Goal: Task Accomplishment & Management: Manage account settings

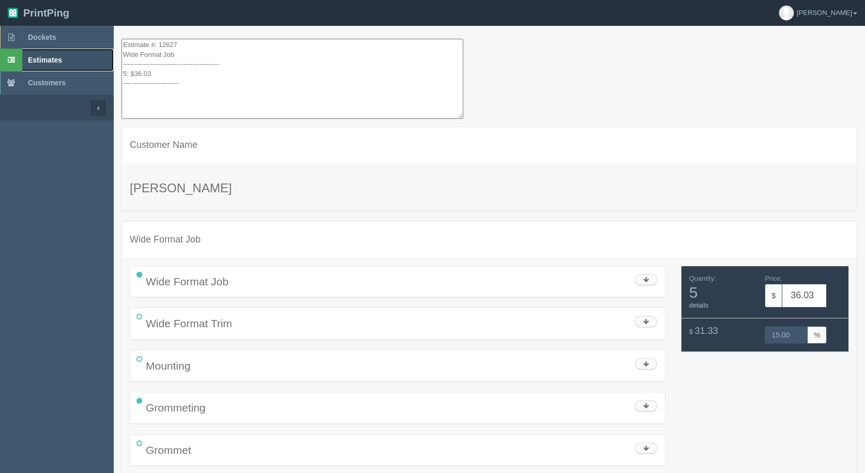
click at [50, 63] on span "Estimates" at bounding box center [45, 60] width 34 height 8
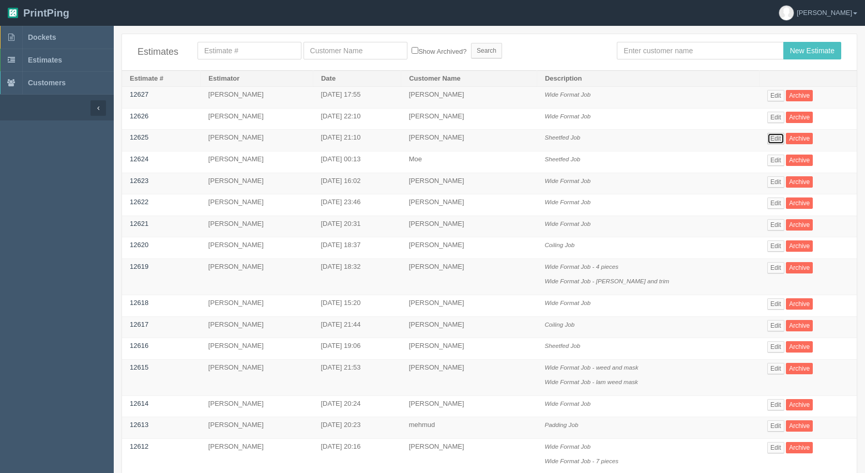
click at [771, 141] on link "Edit" at bounding box center [775, 138] width 17 height 11
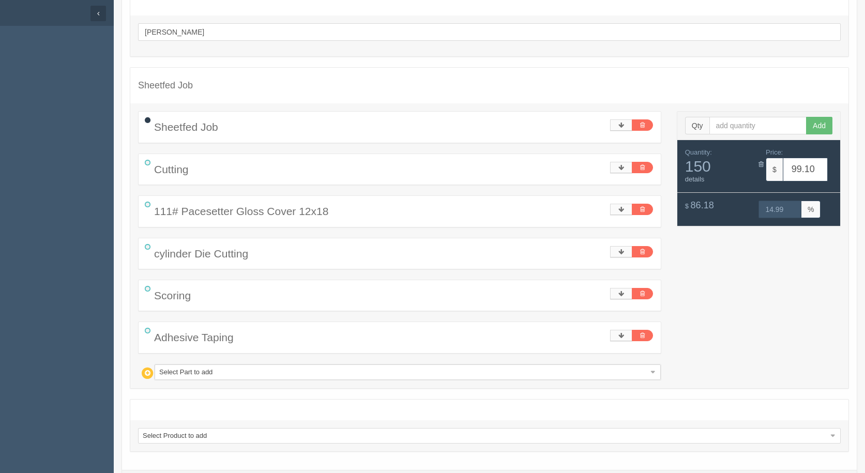
scroll to position [103, 0]
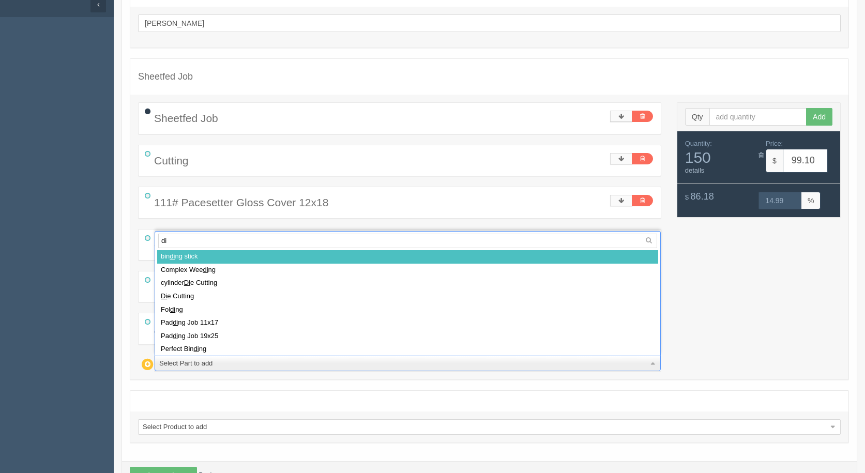
type input "die"
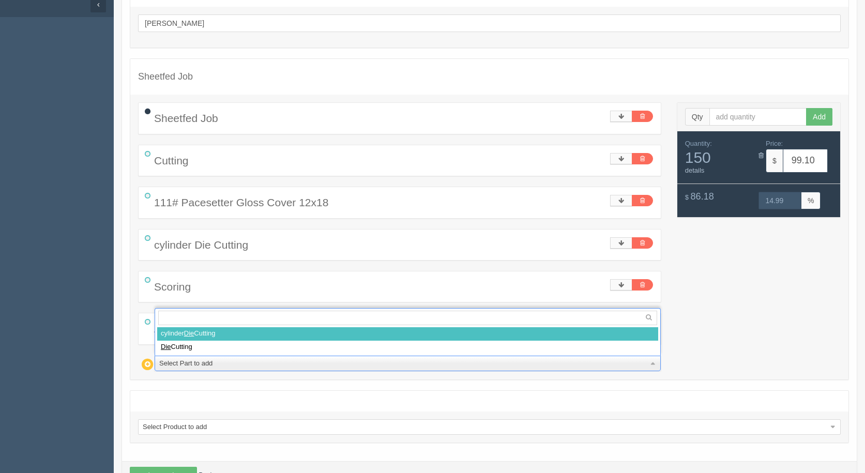
select select
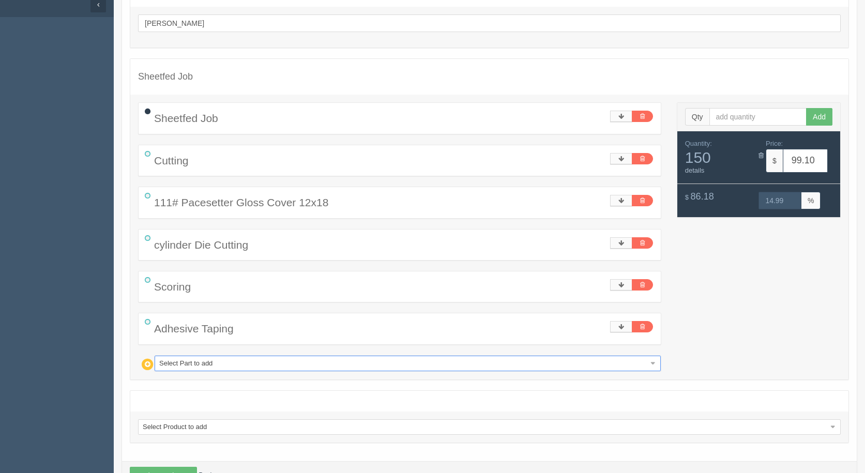
type input "161.14"
type input "14.99"
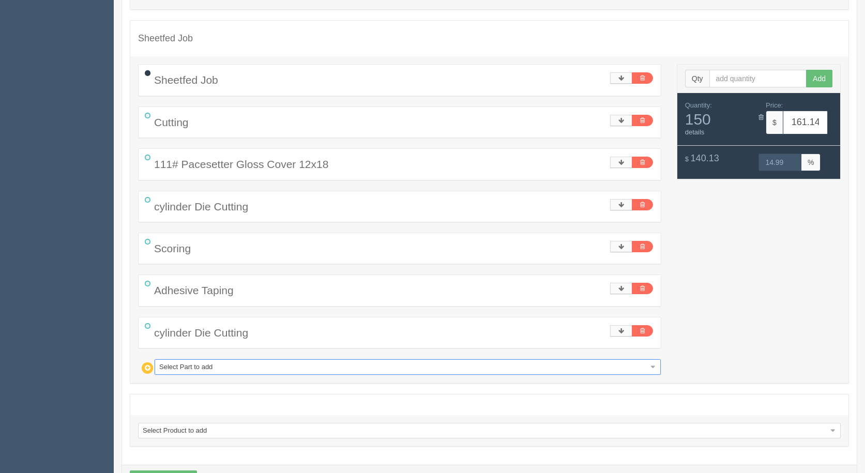
scroll to position [180, 0]
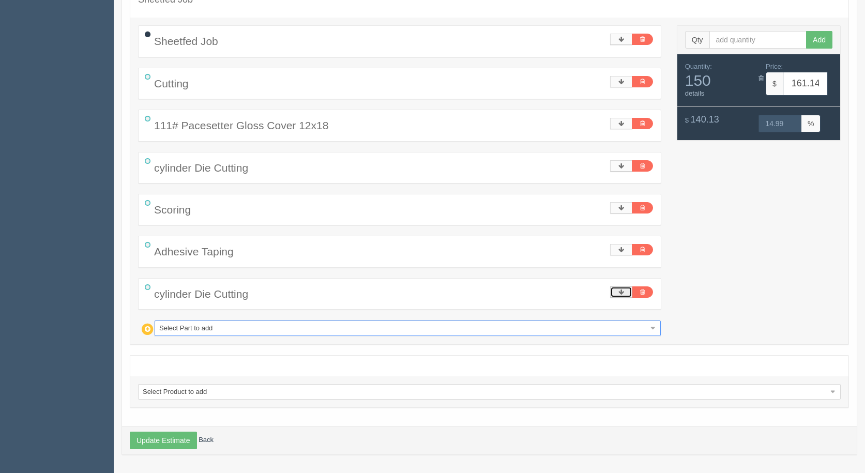
click at [615, 296] on link at bounding box center [621, 292] width 22 height 11
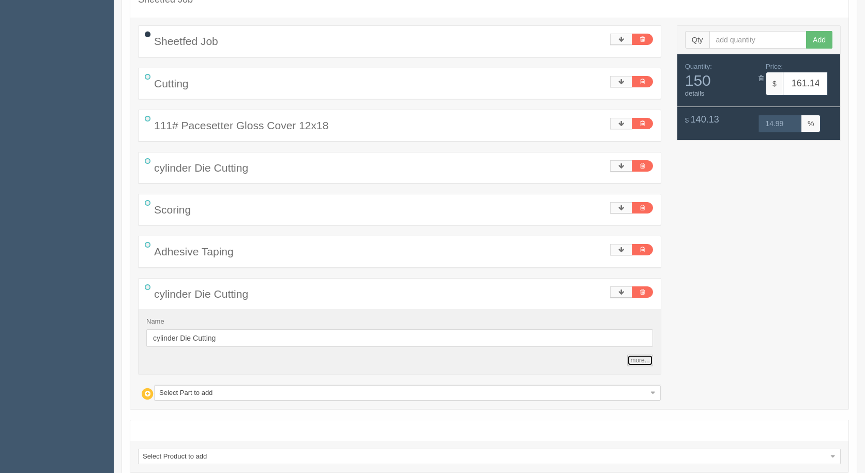
click at [643, 359] on link "more..." at bounding box center [639, 360] width 25 height 11
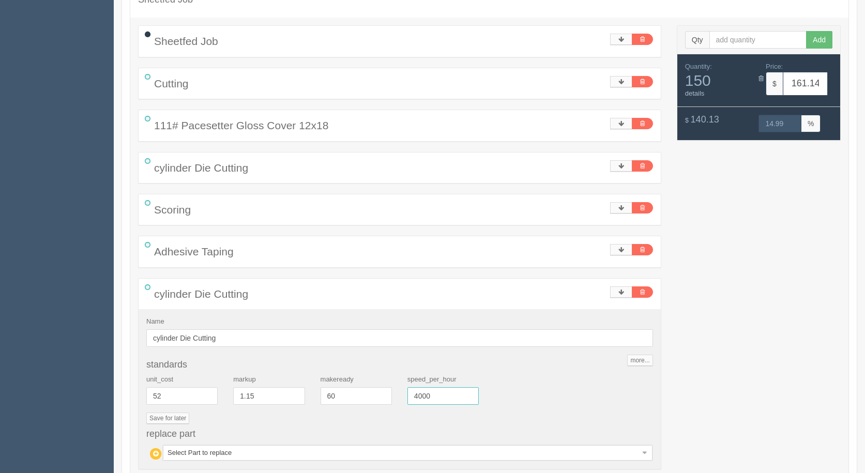
drag, startPoint x: 444, startPoint y: 401, endPoint x: 353, endPoint y: 379, distance: 94.2
click at [353, 379] on div "unit_cost 52 markup 1.15 makeready 60 speed_per_hour 4000" at bounding box center [400, 394] width 522 height 38
type input "2500"
type input "162.49"
type input "15.00"
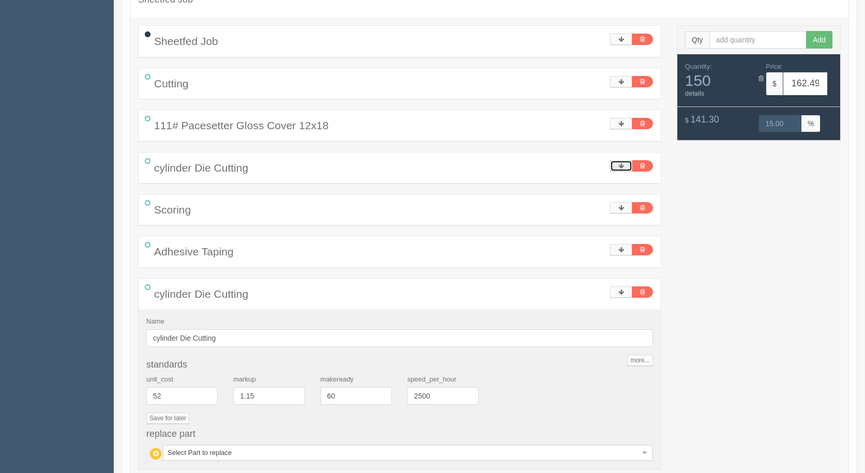
click at [624, 163] on icon at bounding box center [622, 166] width 6 height 6
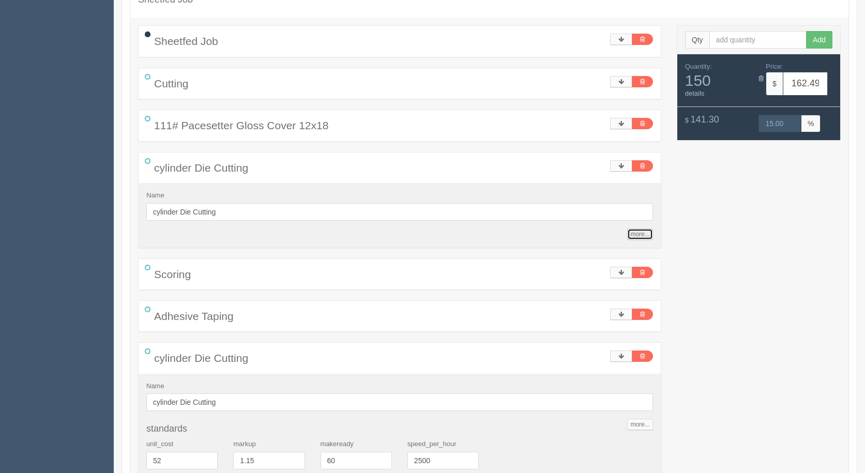
click at [640, 231] on link "more..." at bounding box center [639, 234] width 25 height 11
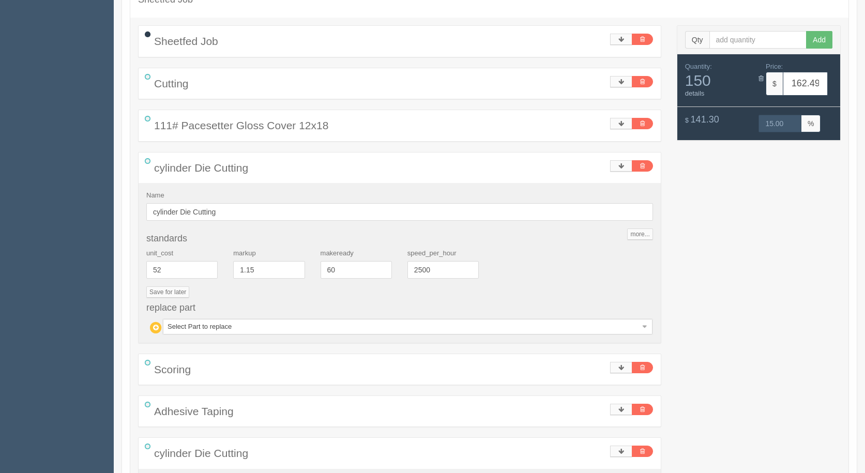
click at [621, 157] on div "cylinder Die Cutting" at bounding box center [400, 168] width 522 height 31
click at [618, 161] on link at bounding box center [621, 165] width 22 height 11
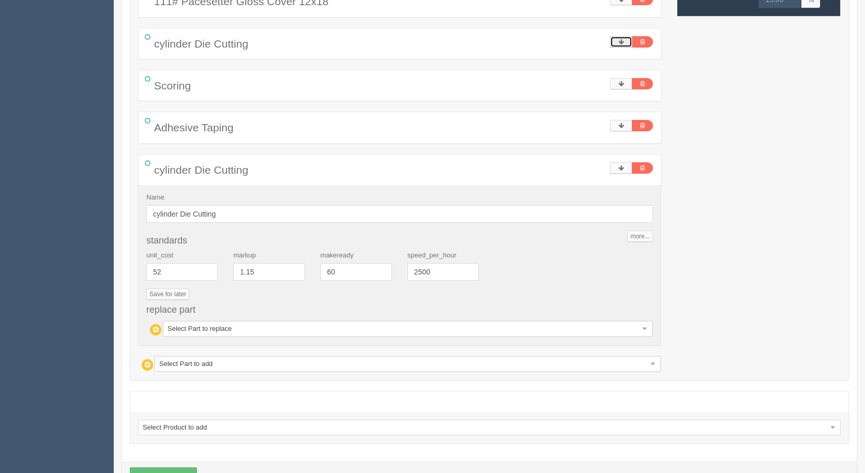
scroll to position [340, 0]
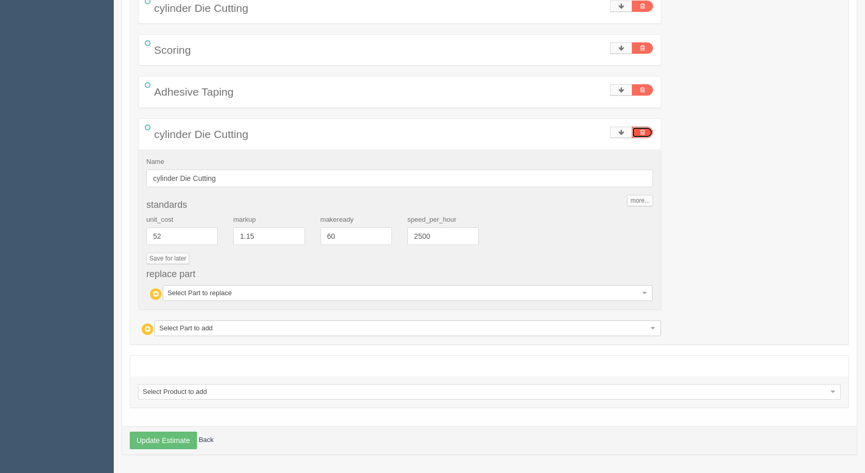
click at [650, 132] on link at bounding box center [642, 132] width 21 height 11
type input "99.10"
type input "14.99"
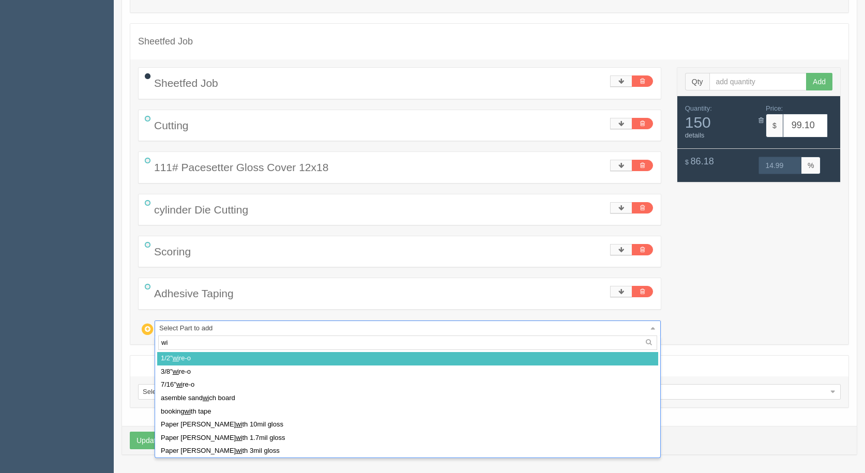
type input "w"
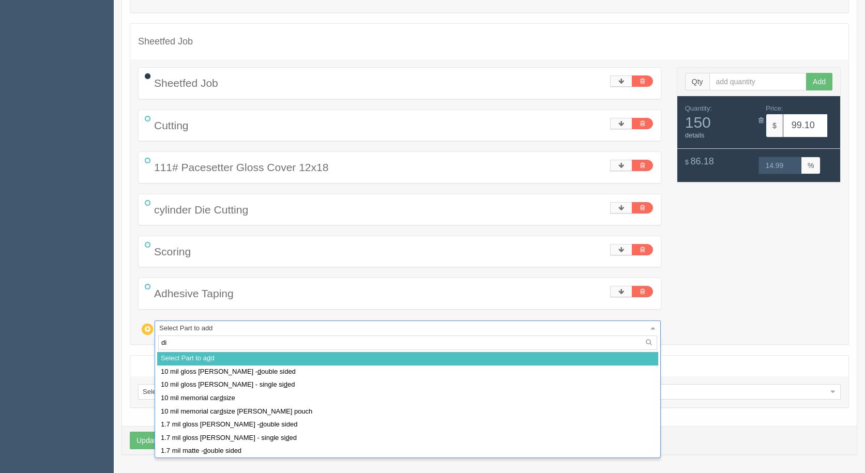
type input "die"
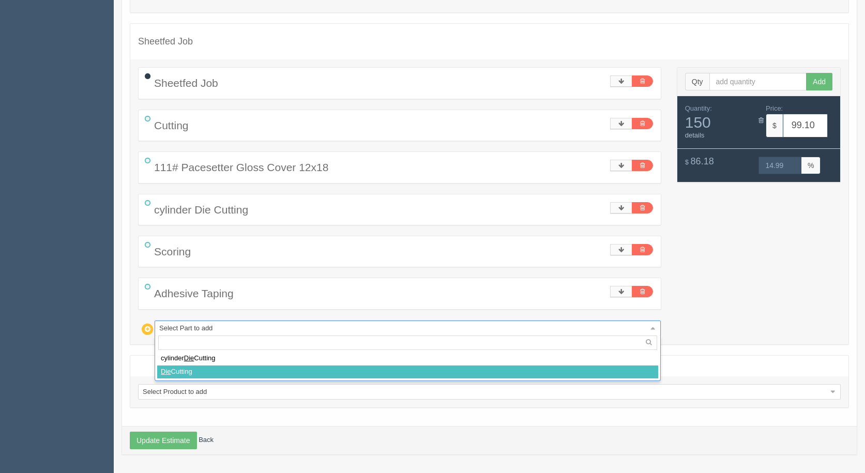
select select
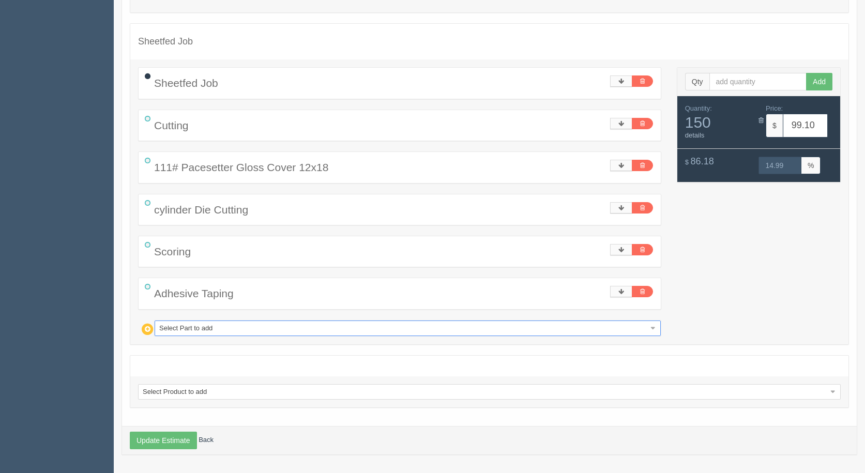
type input "121.75"
type input "15.00"
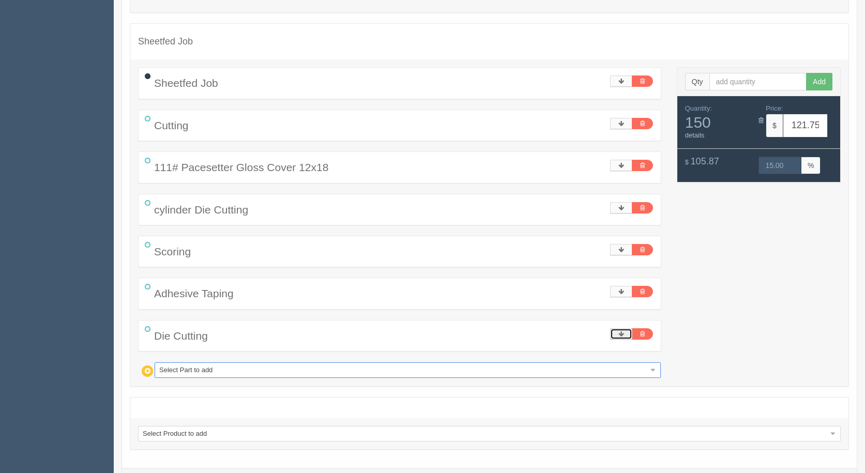
drag, startPoint x: 628, startPoint y: 336, endPoint x: 640, endPoint y: 341, distance: 13.0
click at [628, 334] on link at bounding box center [621, 333] width 22 height 11
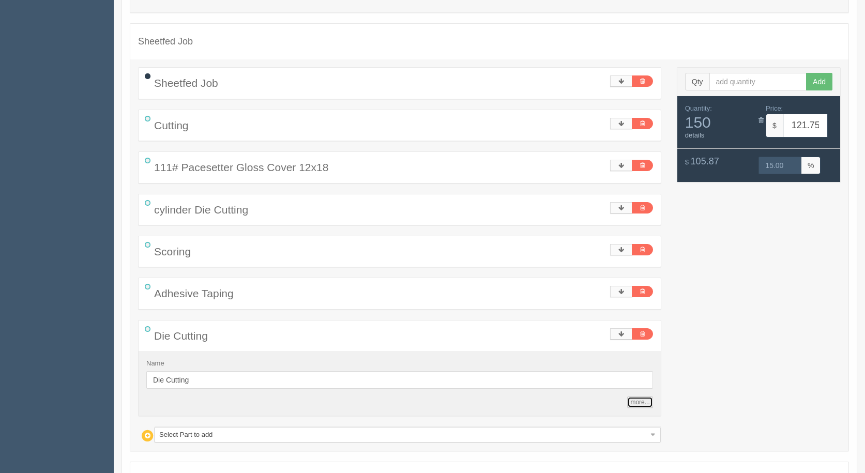
click at [649, 405] on link "more..." at bounding box center [639, 402] width 25 height 11
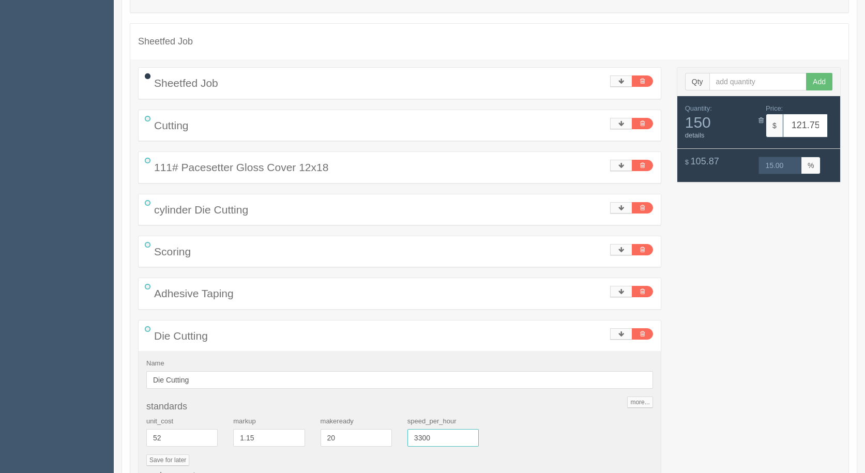
drag, startPoint x: 444, startPoint y: 434, endPoint x: 328, endPoint y: 415, distance: 117.5
click at [328, 415] on div "standards unit_cost 52 markup 1.15 makeready 20 speed_per_hour 3300 Save for la…" at bounding box center [399, 452] width 507 height 101
type input "2500"
type input "122.62"
type input "15.00"
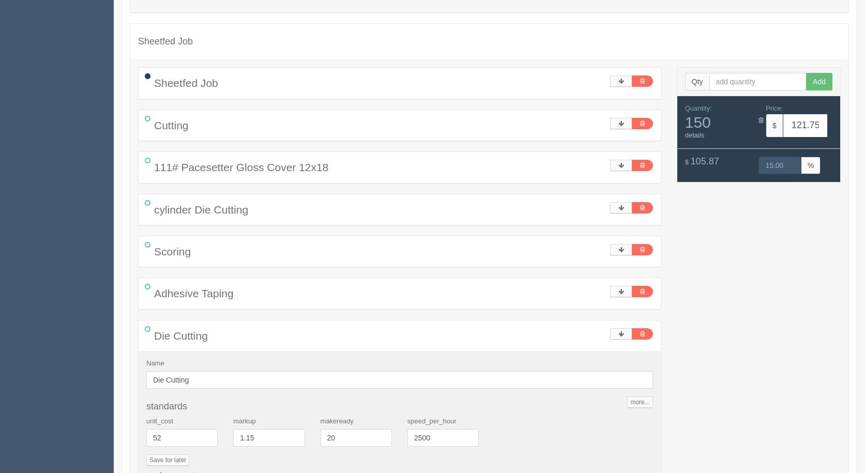
type input "15.00"
type input "122.62322222222221"
type input "122.62"
type input "0.3933333333333333"
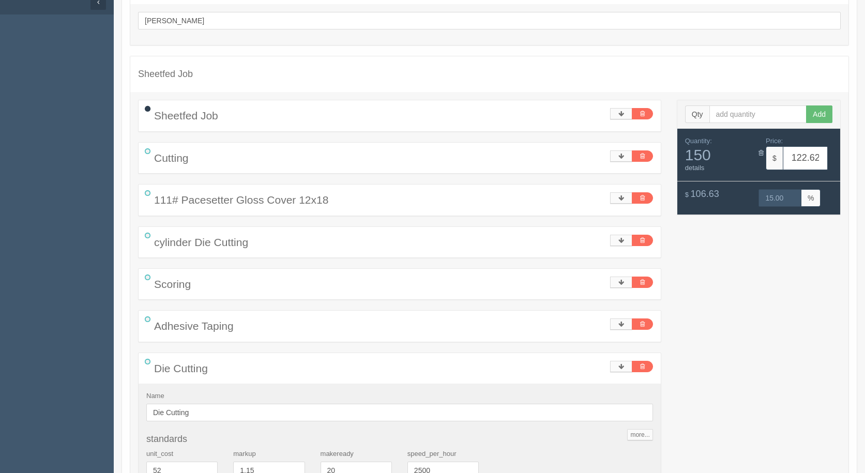
scroll to position [0, 0]
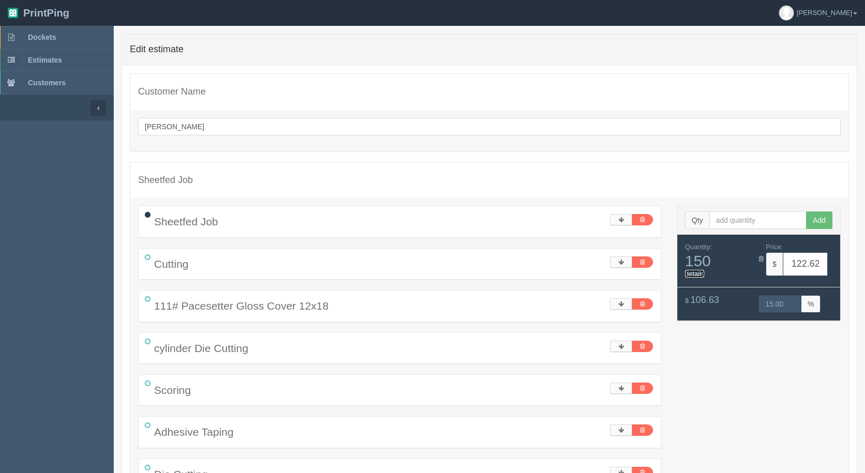
click at [687, 276] on link "details" at bounding box center [695, 274] width 20 height 8
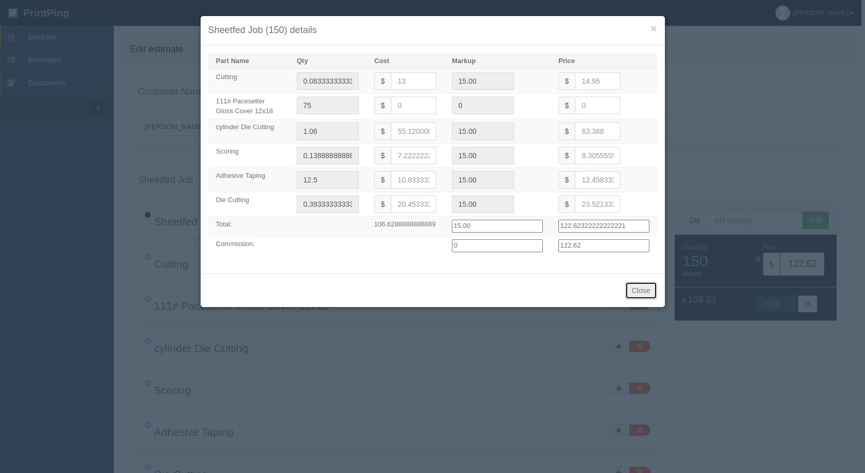
click at [645, 290] on button "Close" at bounding box center [641, 291] width 32 height 18
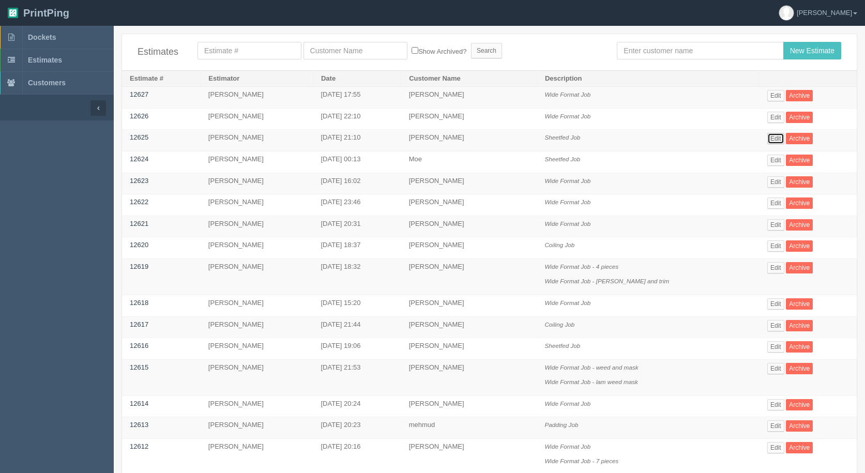
click at [767, 138] on link "Edit" at bounding box center [775, 138] width 17 height 11
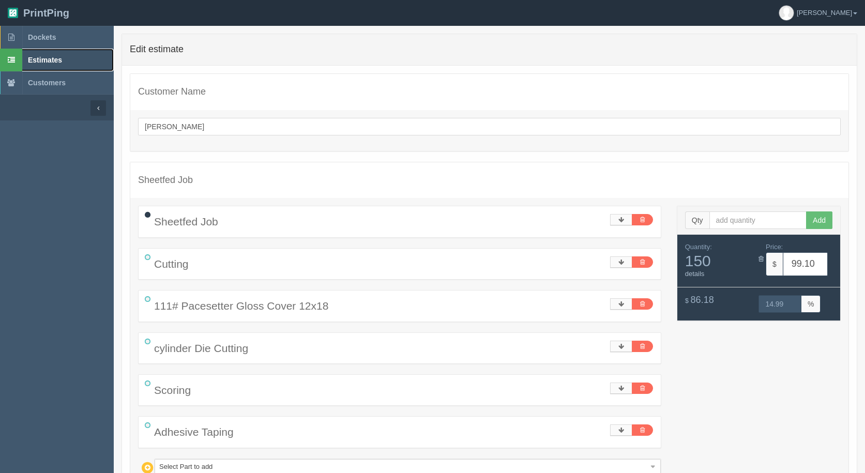
click at [56, 62] on span "Estimates" at bounding box center [45, 60] width 34 height 8
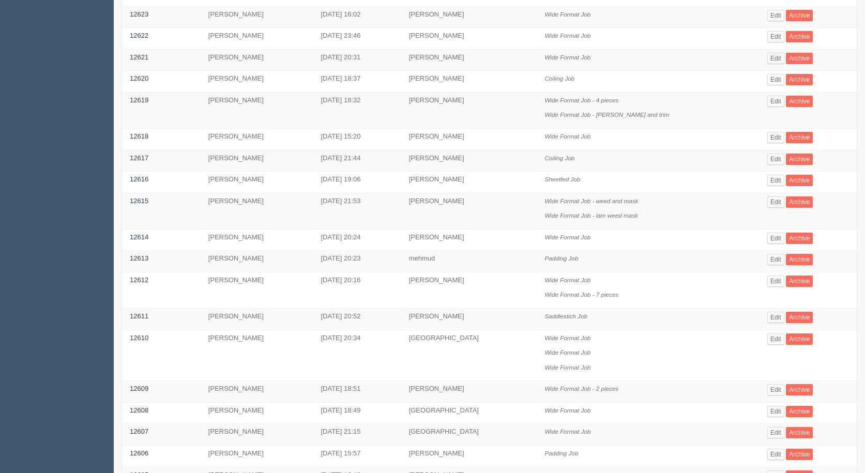
scroll to position [290, 0]
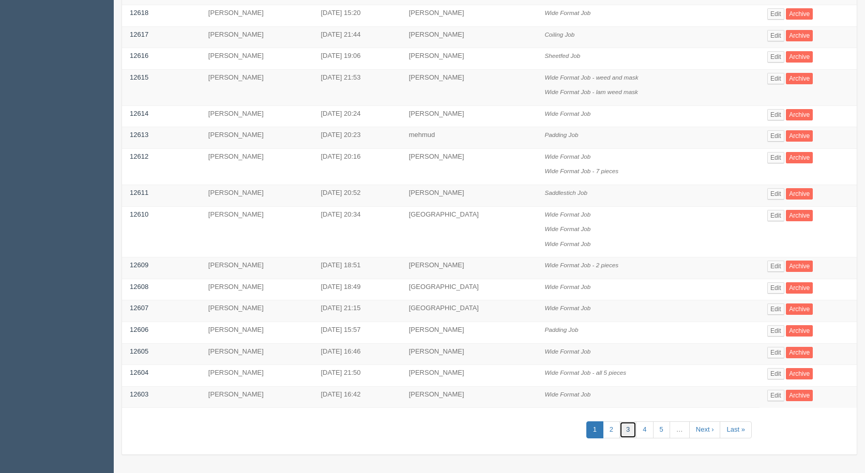
click at [620, 430] on link "3" at bounding box center [628, 429] width 17 height 17
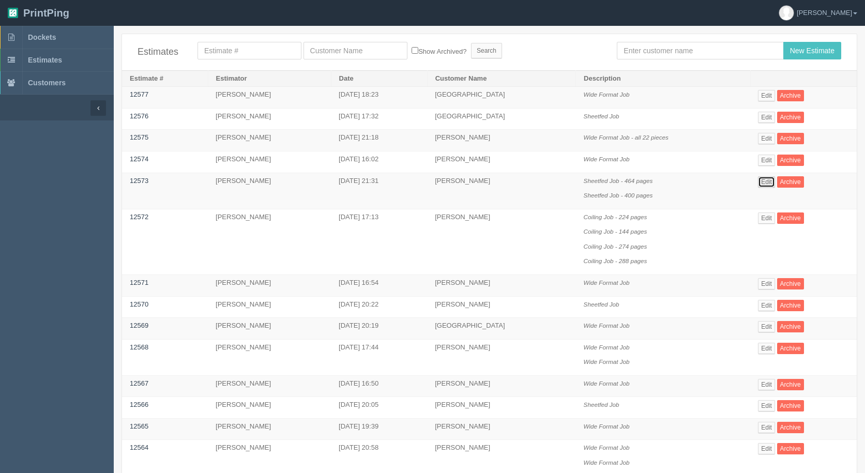
click at [767, 183] on link "Edit" at bounding box center [766, 181] width 17 height 11
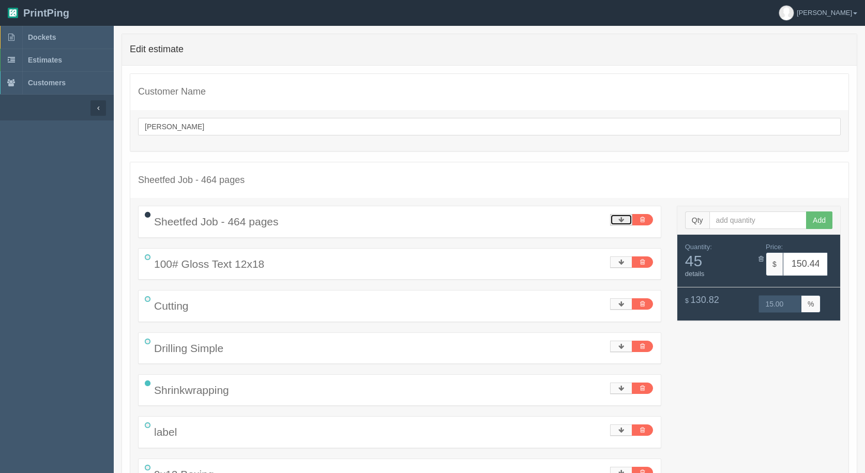
click at [614, 220] on link at bounding box center [621, 219] width 22 height 11
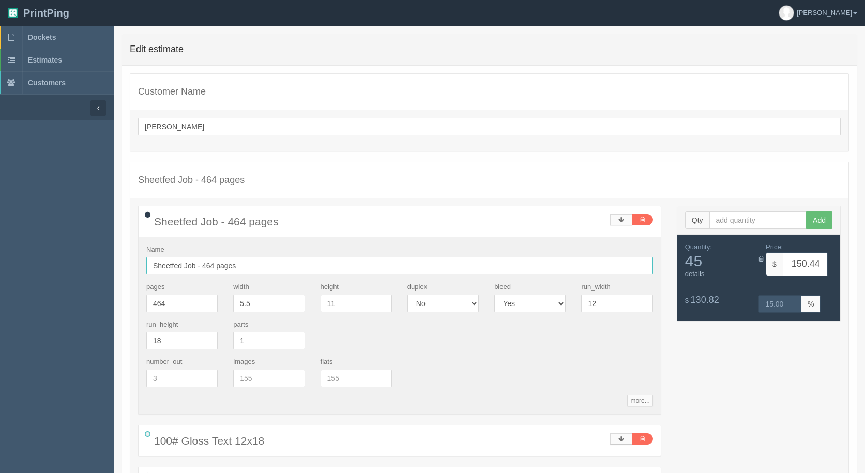
click at [213, 267] on input "Sheetfed Job - 464 pages" at bounding box center [399, 266] width 507 height 18
type input "Sheetfed Job - 172 pages"
type input "172"
type input "90.23"
type input "15.00"
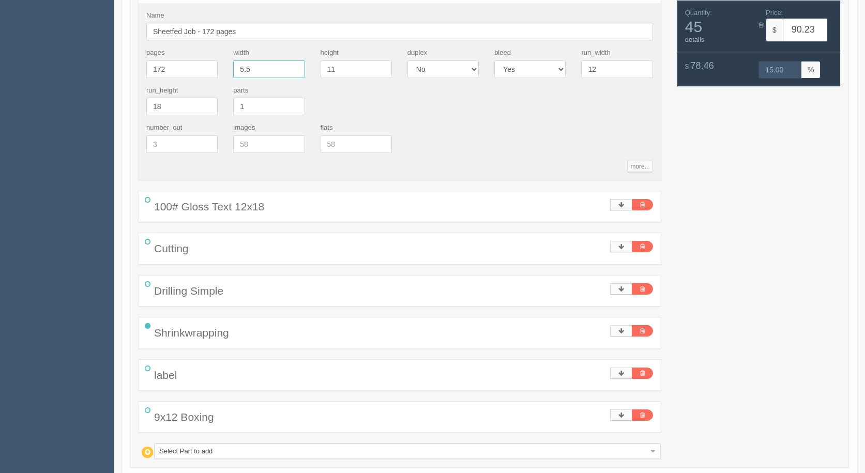
scroll to position [310, 0]
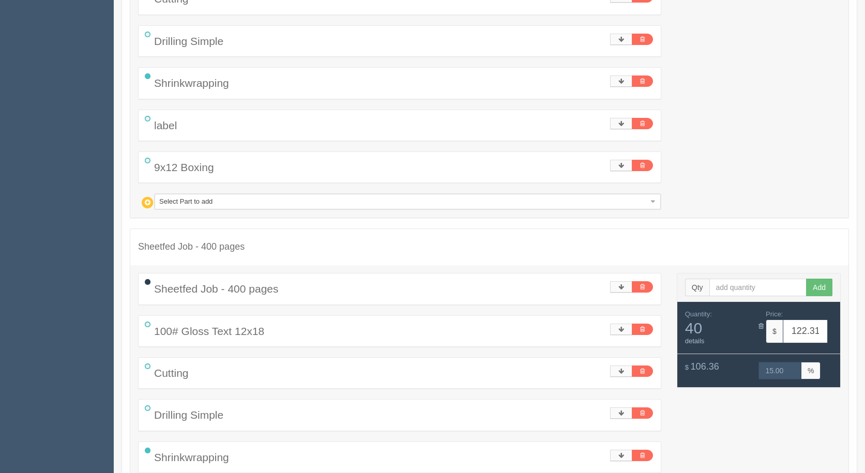
drag, startPoint x: 570, startPoint y: 256, endPoint x: 567, endPoint y: 247, distance: 9.7
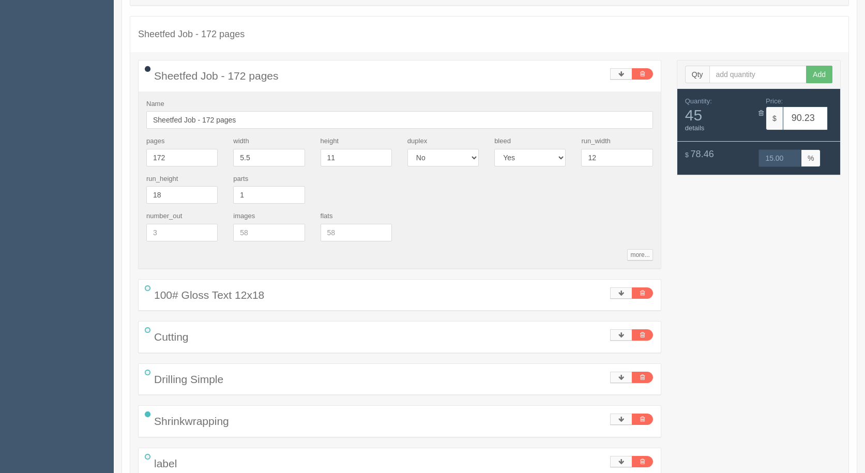
scroll to position [0, 0]
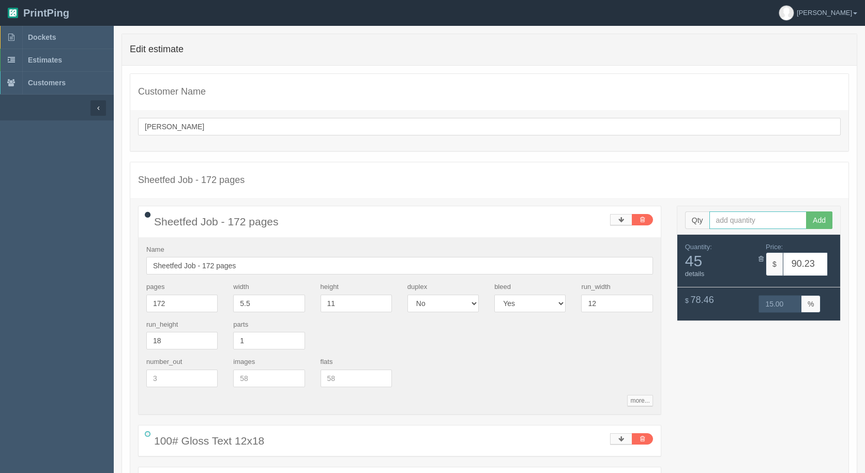
click at [722, 222] on input "text" at bounding box center [759, 221] width 98 height 18
type input "10"
click at [806, 212] on button "Add" at bounding box center [819, 221] width 26 height 18
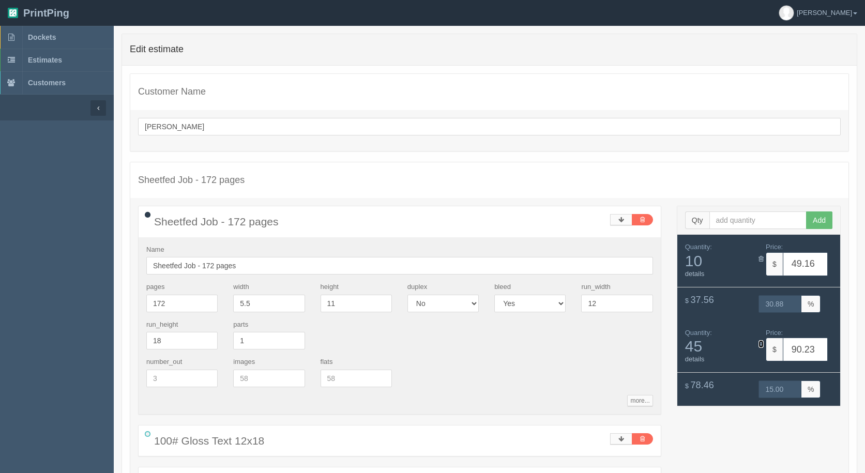
click at [760, 345] on icon at bounding box center [761, 344] width 5 height 7
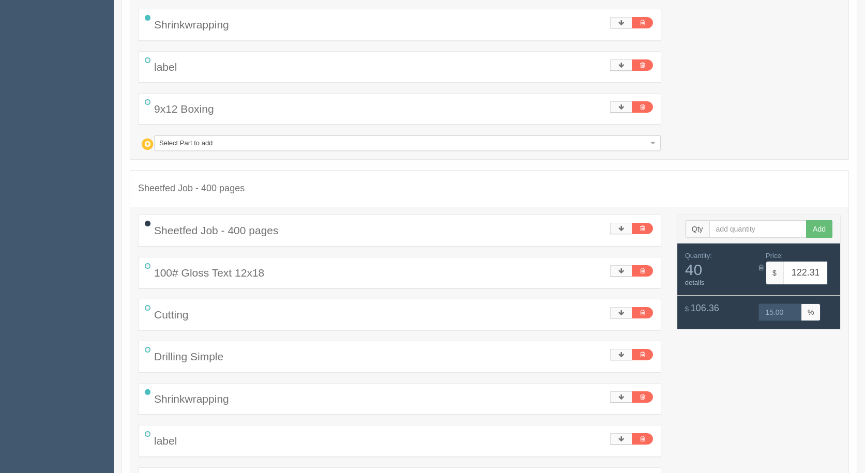
scroll to position [668, 0]
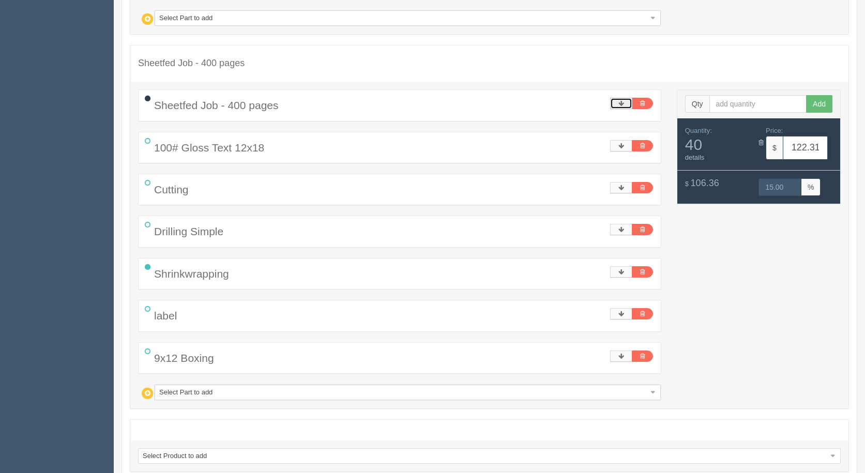
click at [616, 101] on link at bounding box center [621, 103] width 22 height 11
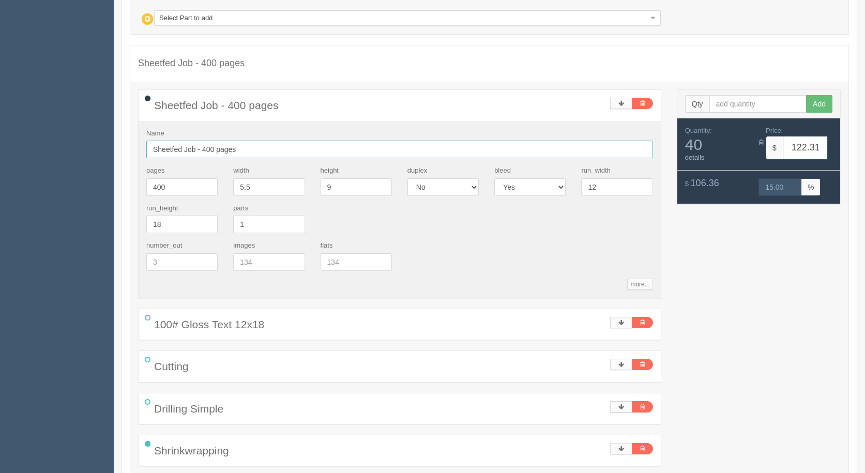
click at [203, 149] on input "Sheetfed Job - 400 pages" at bounding box center [399, 150] width 507 height 18
type input "Sheetfed Job - 160 pages"
drag, startPoint x: 178, startPoint y: 185, endPoint x: 113, endPoint y: 180, distance: 65.3
click at [123, 182] on div "Customer Name zack Sheetfed Job - 172 pages Sheetfed Job - 172 pages Name Sheet…" at bounding box center [489, 32] width 735 height 1269
type input "160"
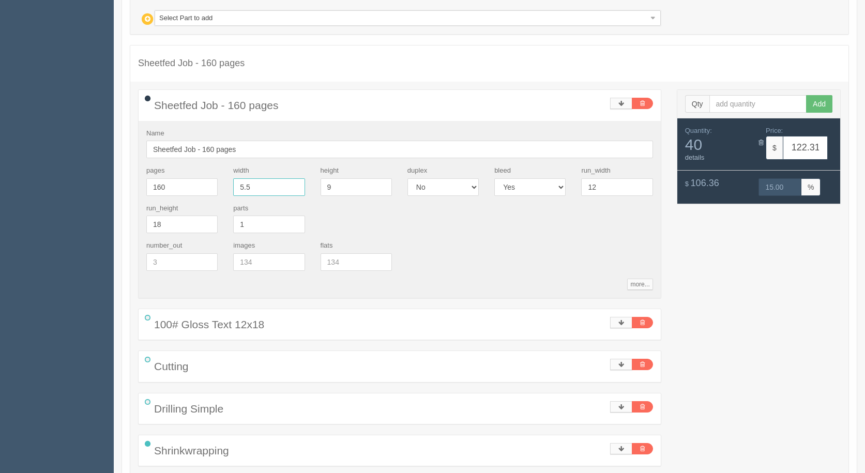
type input "75.66"
type input "14.98"
click at [744, 104] on input "text" at bounding box center [759, 104] width 98 height 18
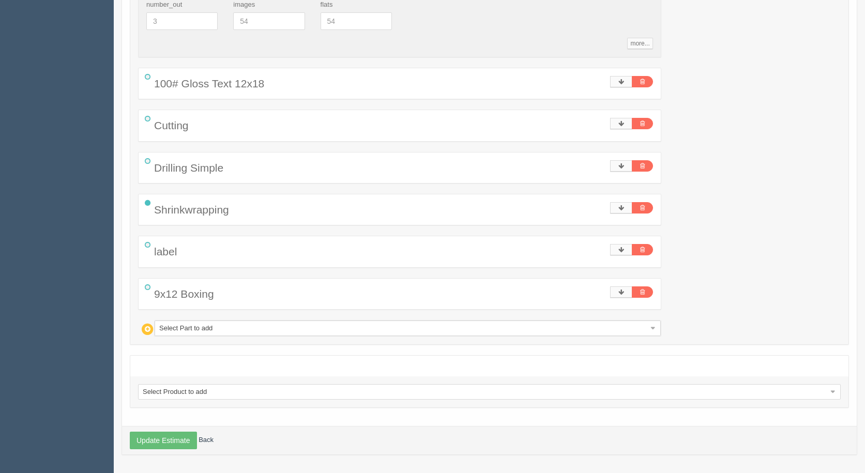
scroll to position [547, 0]
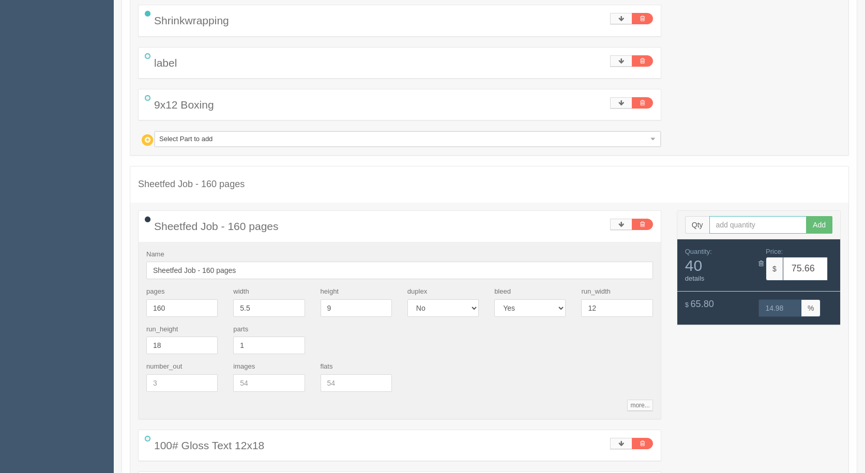
click at [776, 224] on input "text" at bounding box center [759, 225] width 98 height 18
type input "62"
click at [806, 216] on button "Add" at bounding box center [819, 225] width 26 height 18
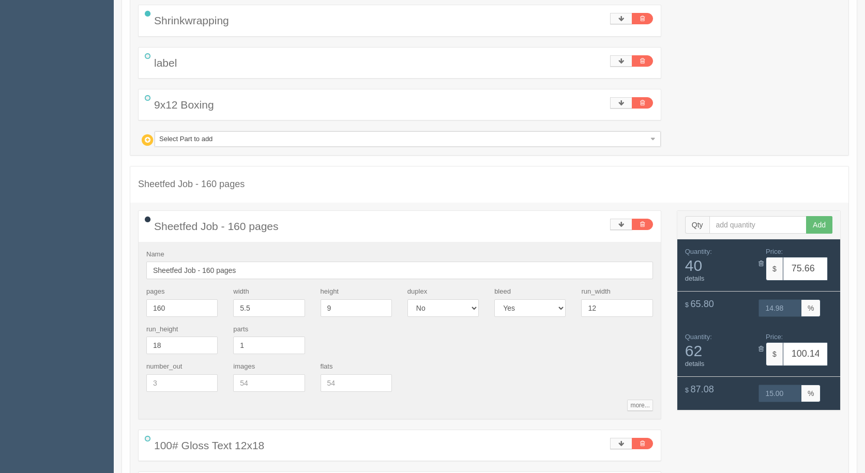
click at [760, 270] on div "Quantity: 40 details Price: $ 75.66" at bounding box center [758, 265] width 163 height 52
click at [761, 268] on div "Quantity: 40 details Price: $ 75.66" at bounding box center [758, 265] width 163 height 52
click at [761, 265] on icon at bounding box center [761, 263] width 5 height 7
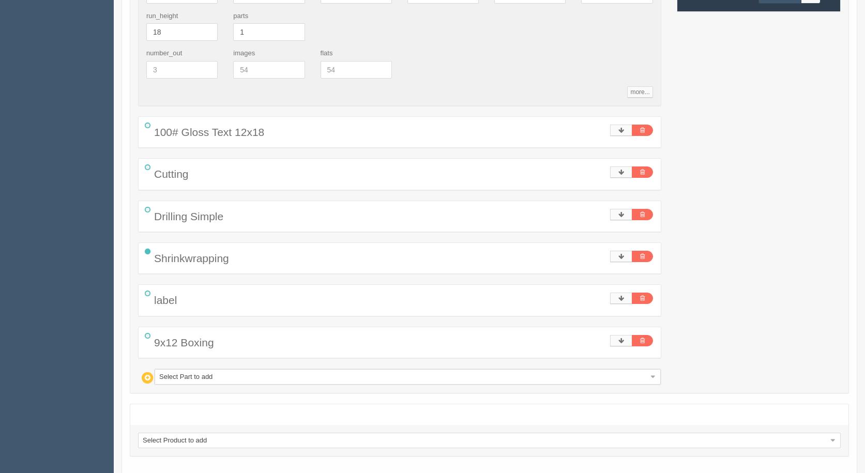
scroll to position [909, 0]
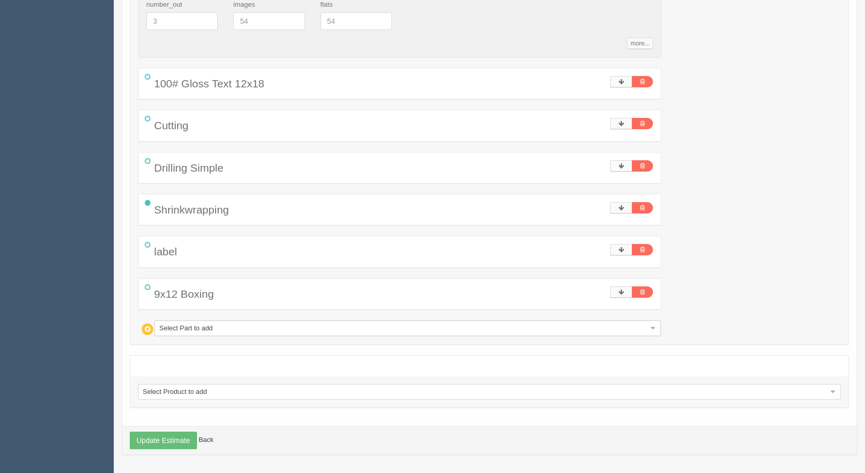
click at [143, 453] on div "Update Estimate Back" at bounding box center [489, 440] width 735 height 28
click at [147, 440] on button "Update Estimate" at bounding box center [163, 441] width 67 height 18
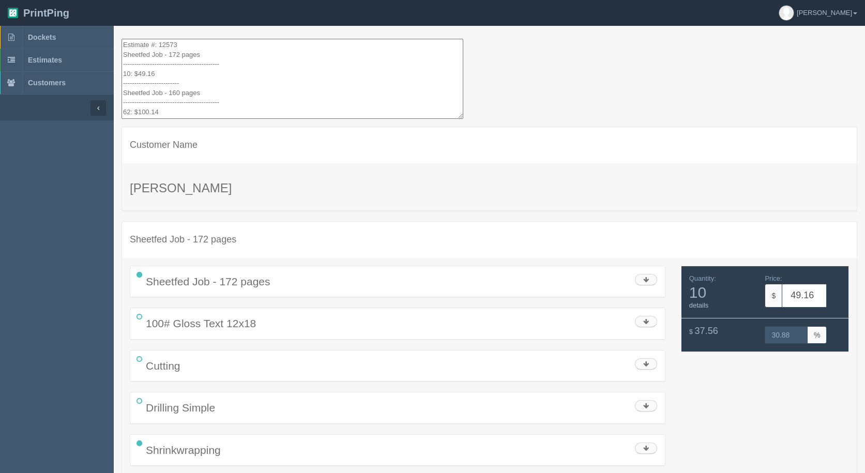
drag, startPoint x: 173, startPoint y: 54, endPoint x: 77, endPoint y: -45, distance: 138.2
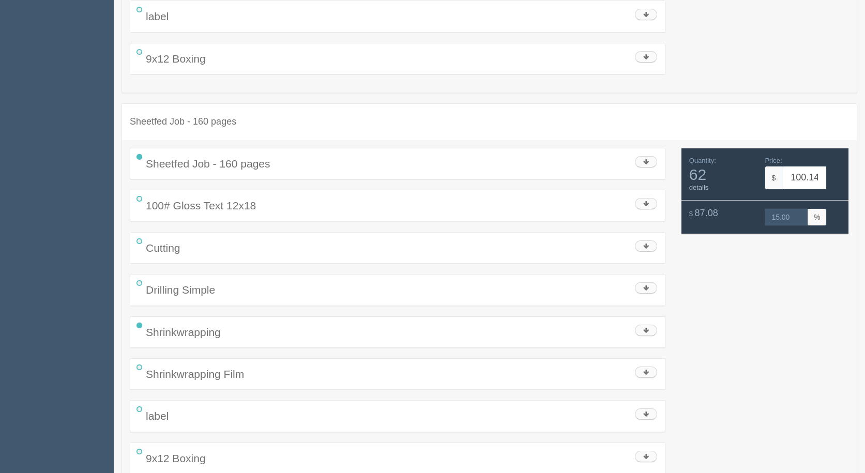
scroll to position [565, 0]
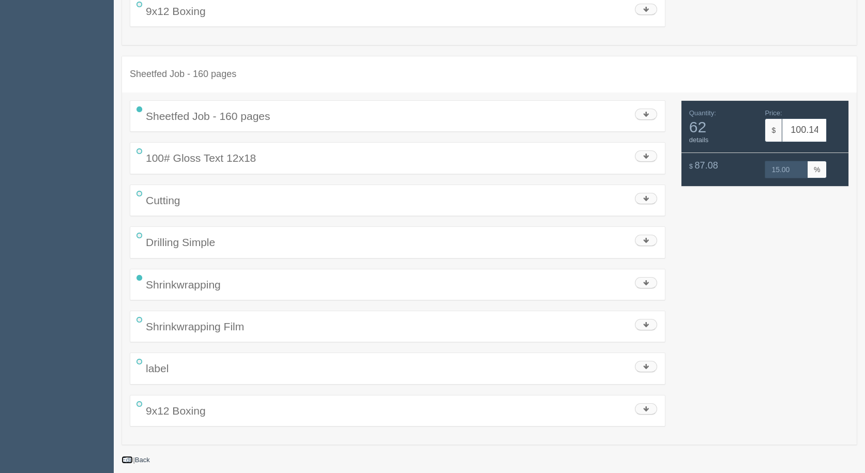
click at [124, 461] on link "Edit" at bounding box center [127, 460] width 11 height 8
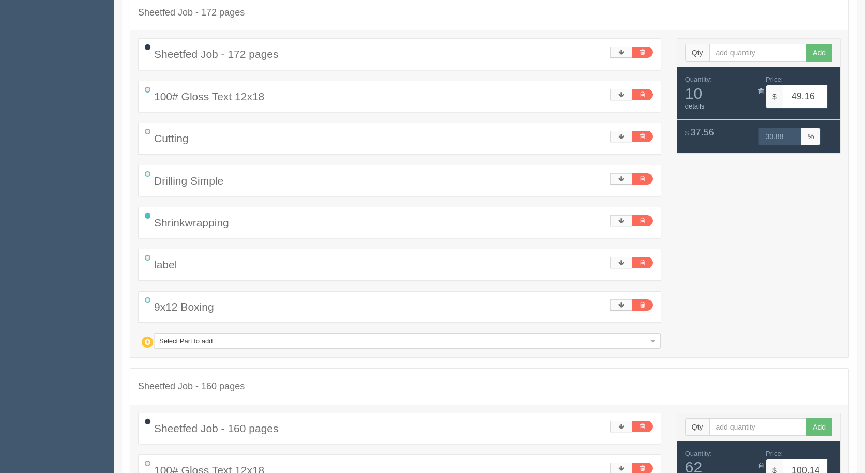
scroll to position [310, 0]
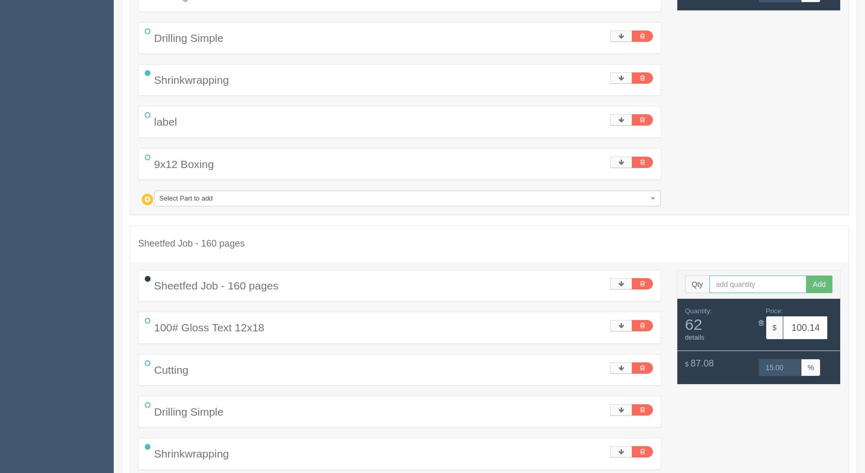
click at [724, 288] on input "text" at bounding box center [759, 285] width 98 height 18
type input "15"
click at [806, 276] on button "Add" at bounding box center [819, 285] width 26 height 18
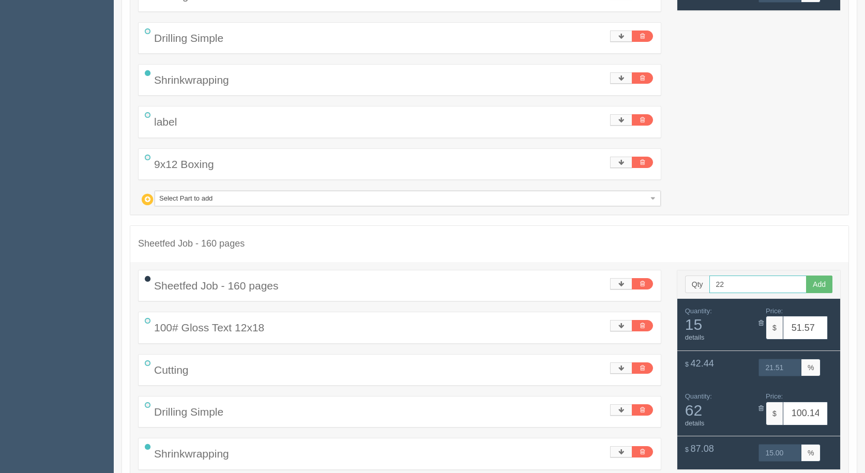
type input "22"
click at [806, 276] on button "Add" at bounding box center [819, 285] width 26 height 18
type input "25"
click at [806, 276] on button "Add" at bounding box center [819, 285] width 26 height 18
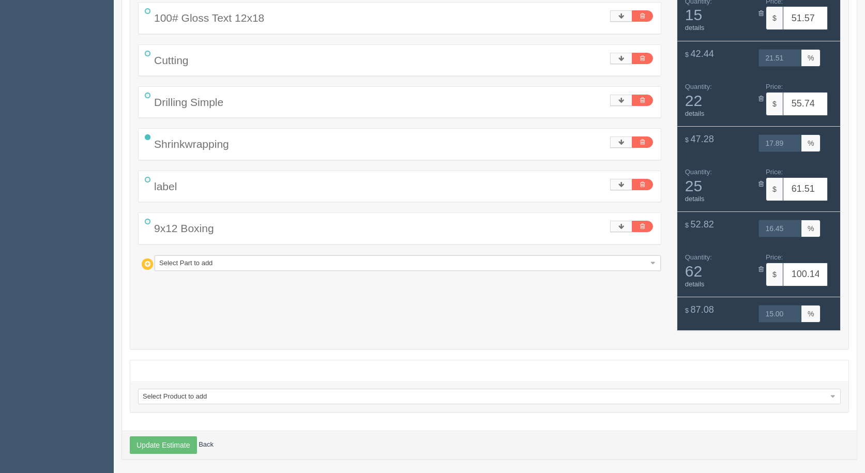
scroll to position [621, 0]
click at [759, 268] on div "Quantity: 62 details" at bounding box center [718, 270] width 82 height 36
click at [762, 269] on icon at bounding box center [761, 268] width 5 height 7
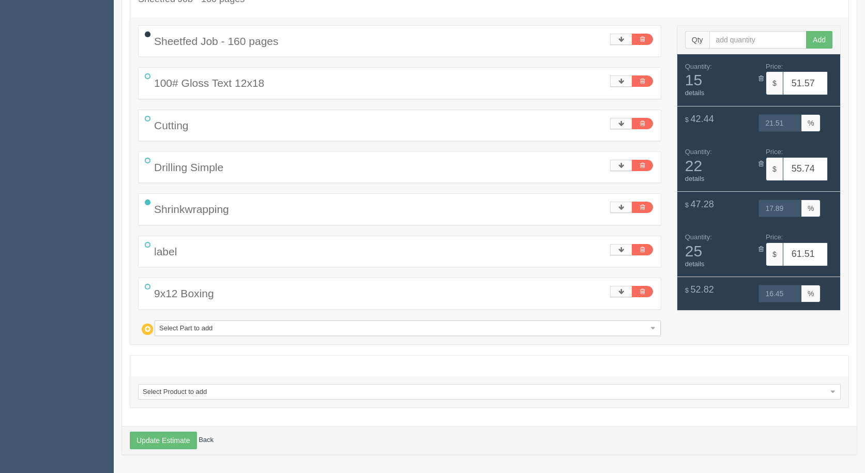
scroll to position [555, 0]
click at [164, 444] on button "Update Estimate" at bounding box center [163, 441] width 67 height 18
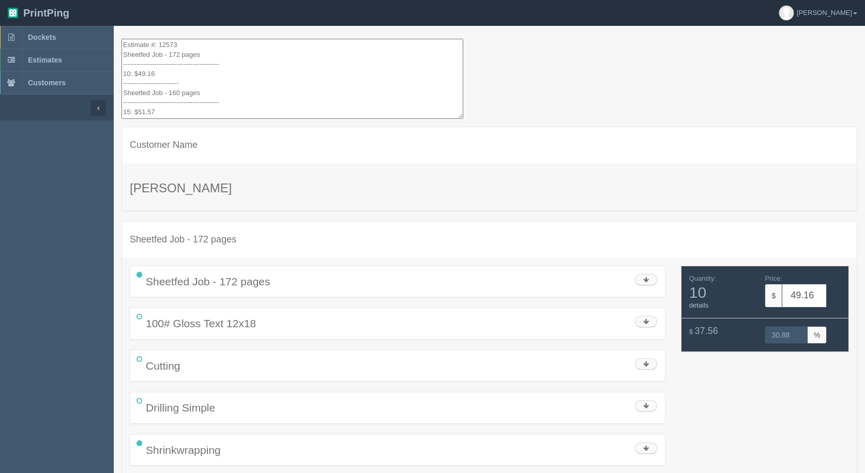
drag, startPoint x: 188, startPoint y: 100, endPoint x: 64, endPoint y: -45, distance: 191.5
click at [51, 59] on span "Estimates" at bounding box center [45, 60] width 34 height 8
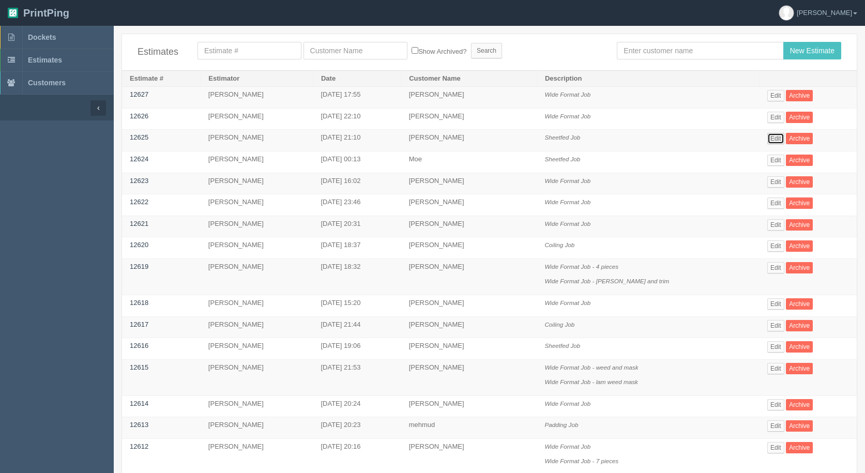
click at [774, 137] on link "Edit" at bounding box center [775, 138] width 17 height 11
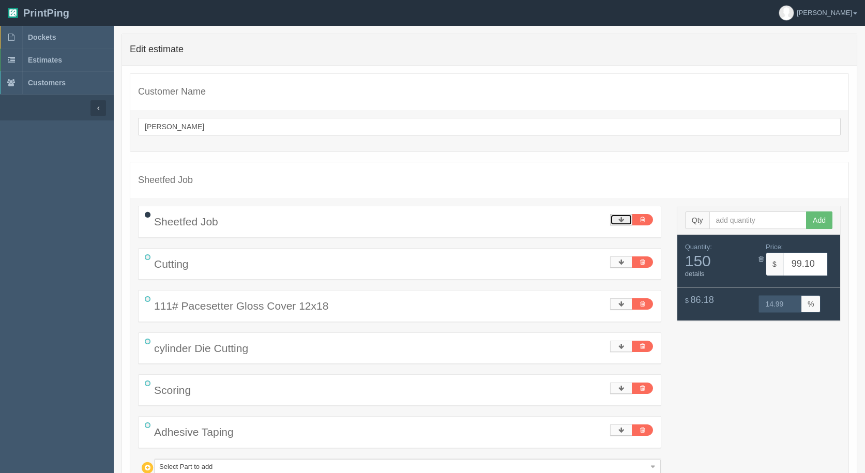
click at [624, 217] on icon at bounding box center [622, 220] width 6 height 6
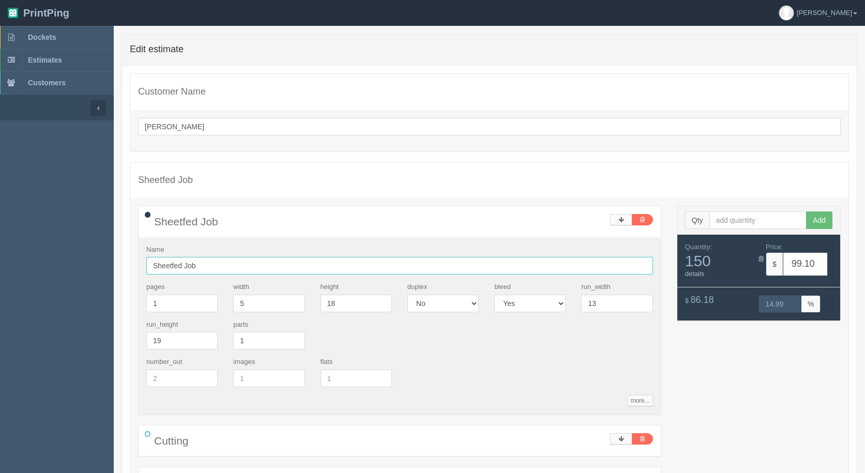
click at [248, 264] on input "Sheetfed Job" at bounding box center [399, 266] width 507 height 18
drag, startPoint x: 203, startPoint y: 266, endPoint x: 219, endPoint y: 230, distance: 39.6
click at [205, 264] on input "Sheetfed Job - oiption 3" at bounding box center [399, 266] width 507 height 18
click at [273, 268] on input "Sheetfed Job - option 3" at bounding box center [399, 266] width 507 height 18
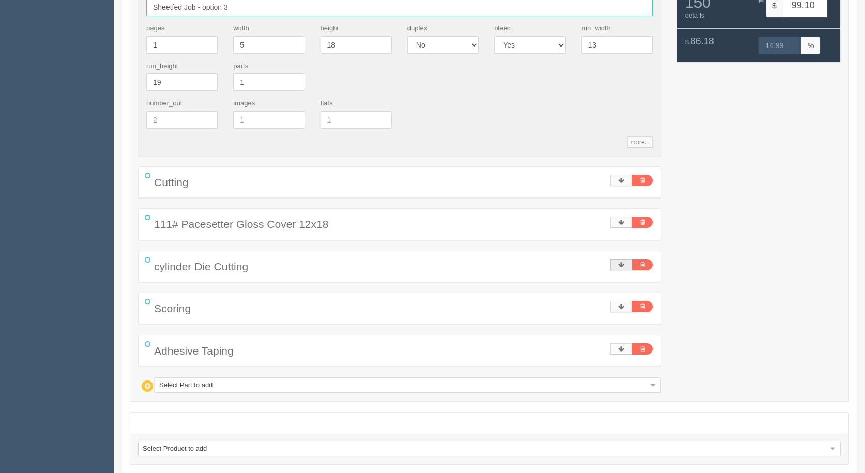
type input "Sheetfed Job - option 3"
click at [618, 263] on link at bounding box center [621, 264] width 22 height 11
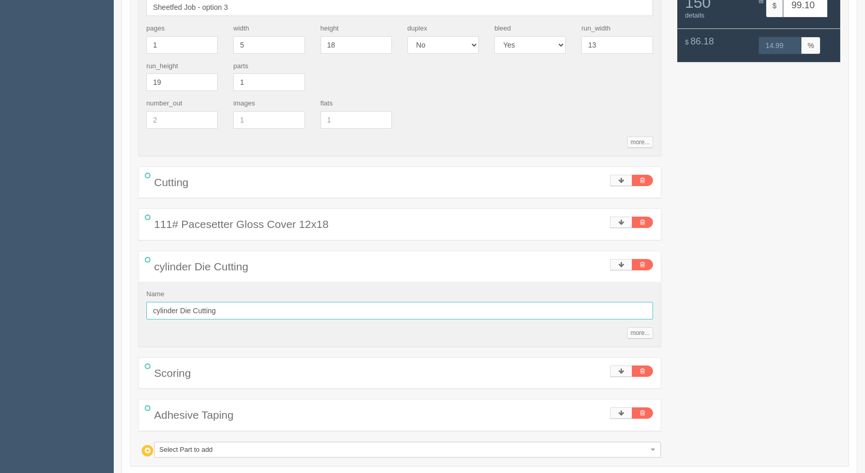
click at [279, 308] on input "cylinder Die Cutting" at bounding box center [399, 311] width 507 height 18
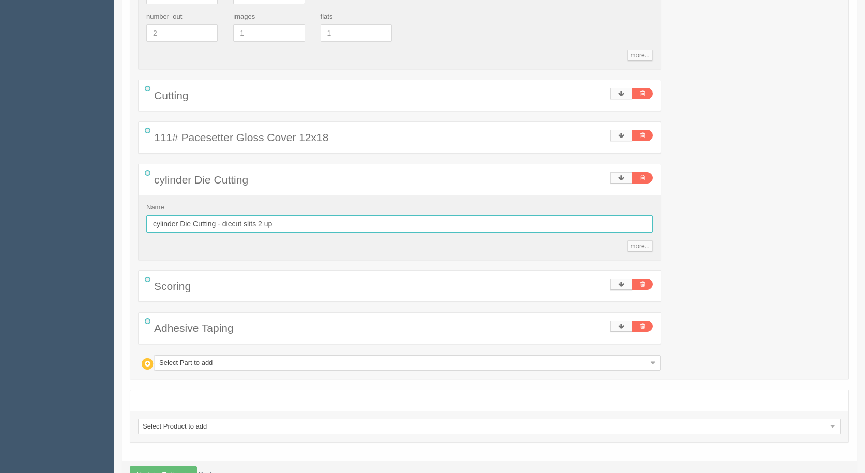
scroll to position [380, 0]
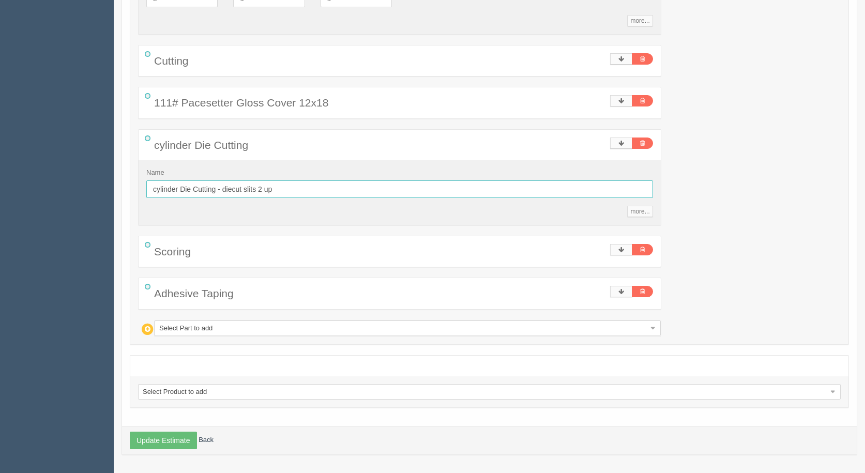
type input "cylinder Die Cutting - diecut slits 2 up"
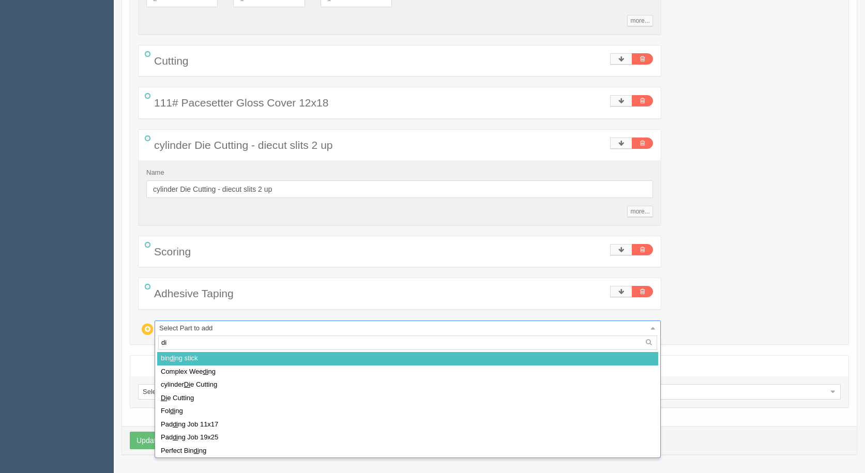
type input "die"
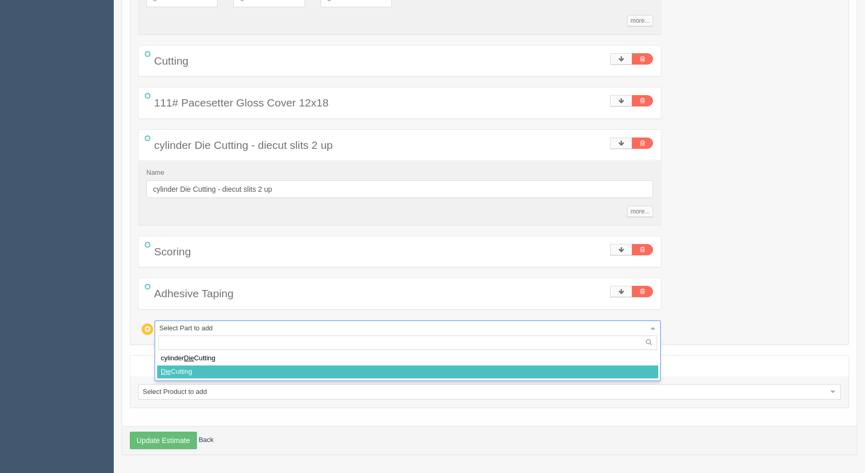
select select
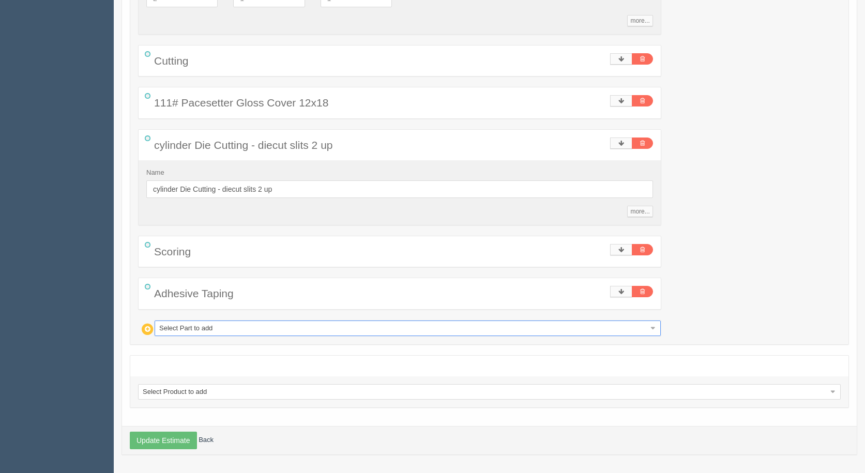
type input "121.75"
type input "15.00"
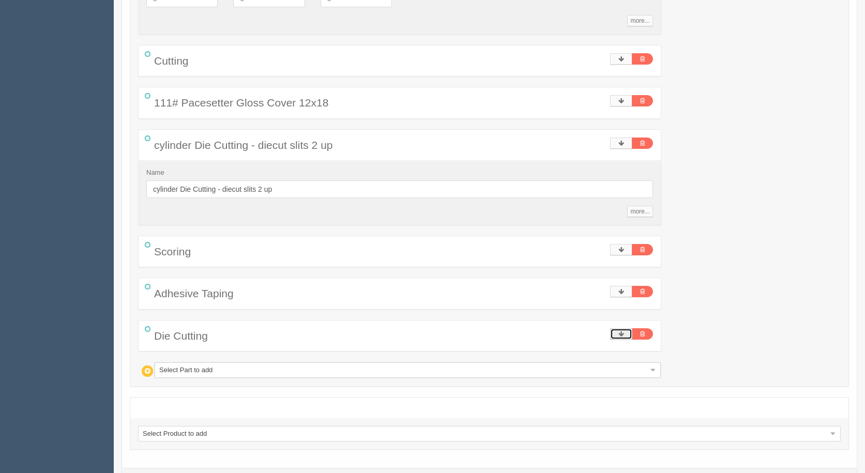
drag, startPoint x: 625, startPoint y: 335, endPoint x: 642, endPoint y: 362, distance: 31.7
click at [624, 336] on link at bounding box center [621, 333] width 22 height 11
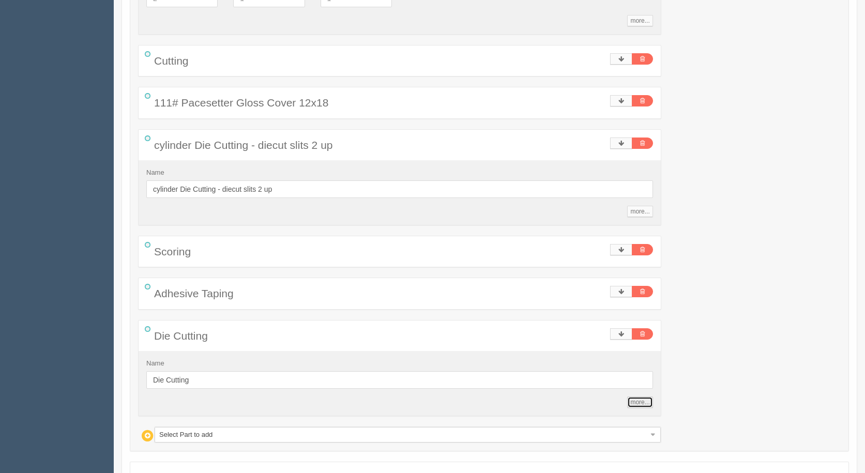
click at [638, 406] on link "more..." at bounding box center [639, 402] width 25 height 11
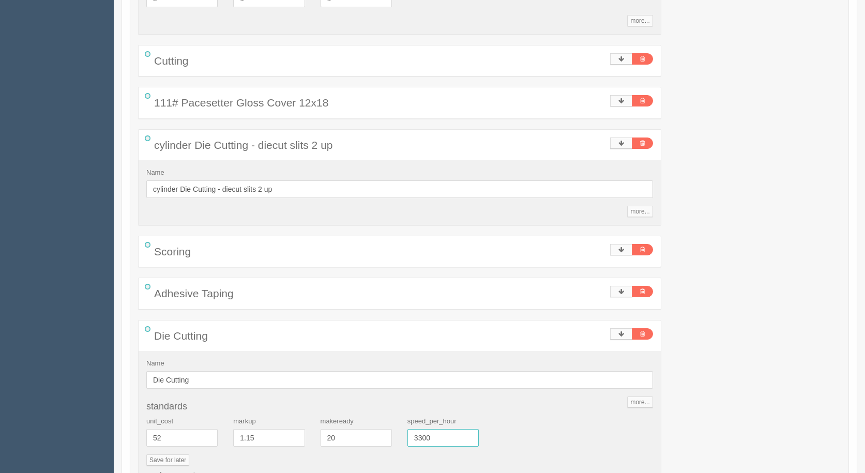
drag, startPoint x: 439, startPoint y: 433, endPoint x: 311, endPoint y: 415, distance: 129.1
click at [318, 416] on div "standards unit_cost 52 markup 1.15 makeready 20 speed_per_hour 3300 Save for la…" at bounding box center [399, 452] width 507 height 101
type input "2500"
type input "122.62"
type input "15.00"
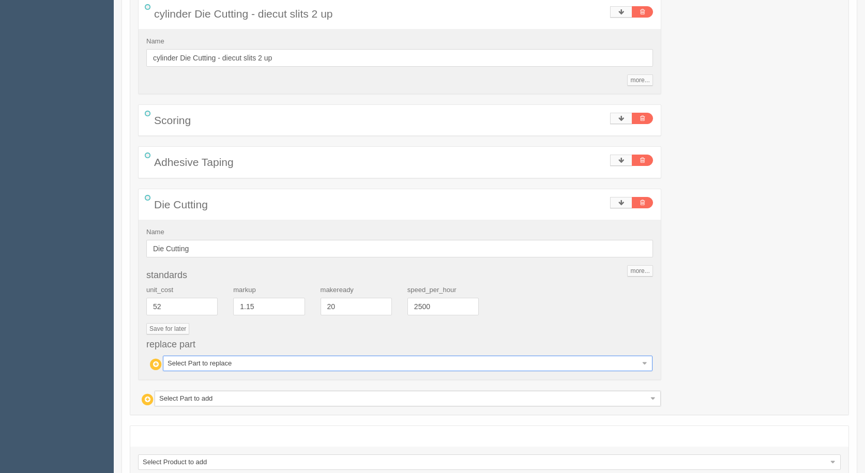
scroll to position [530, 0]
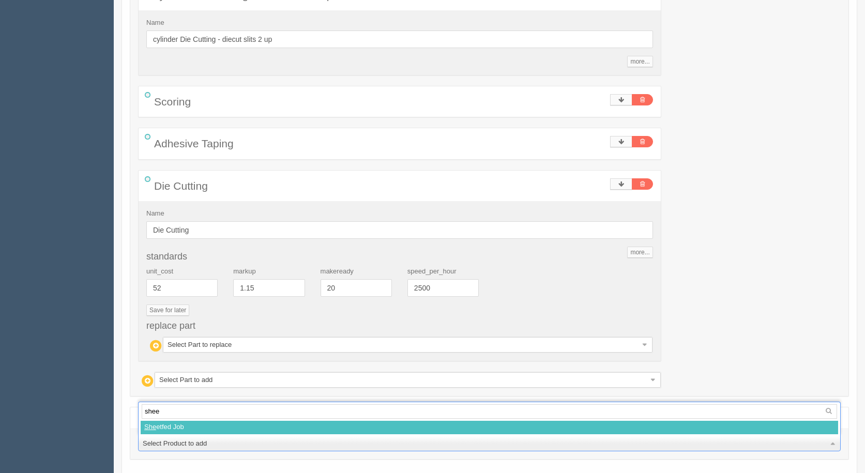
type input "sheet"
select select
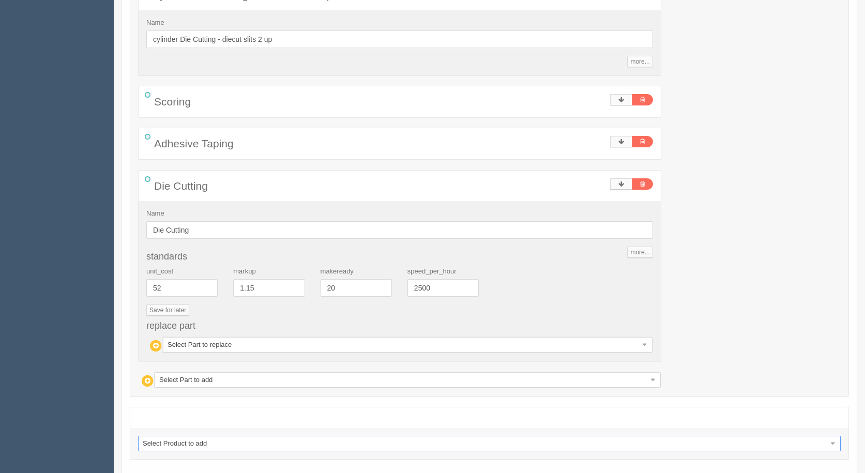
select select "0"
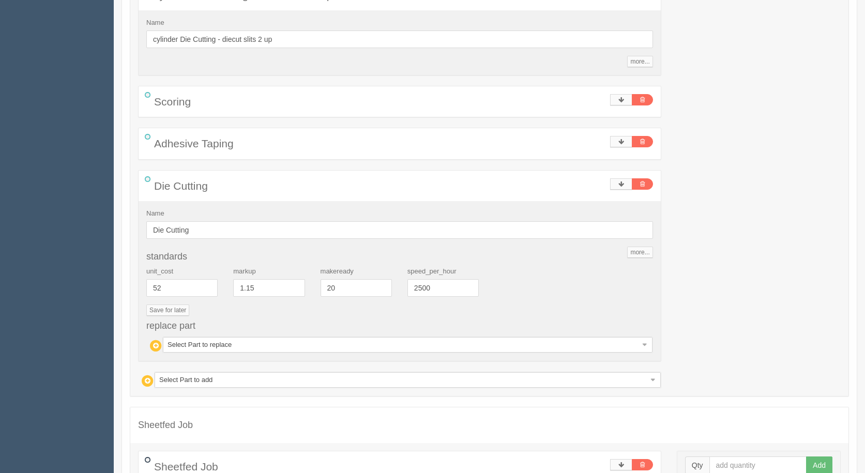
scroll to position [840, 0]
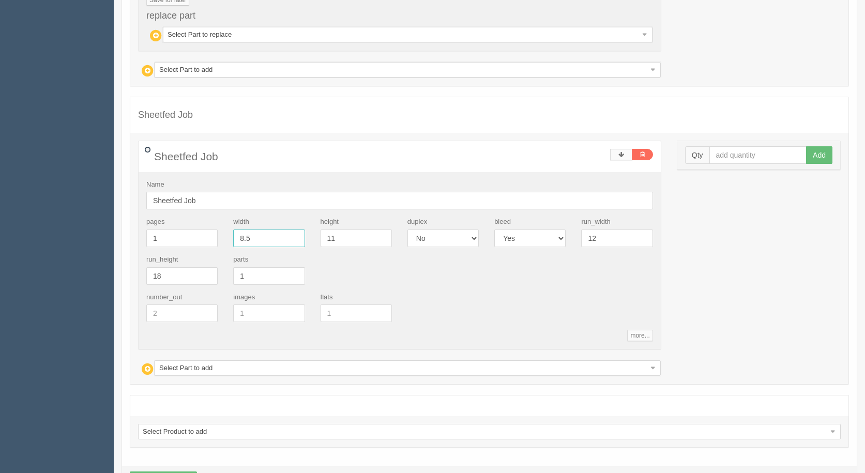
drag, startPoint x: 270, startPoint y: 242, endPoint x: 104, endPoint y: 208, distance: 169.9
type input "5"
type input "18"
type input "13"
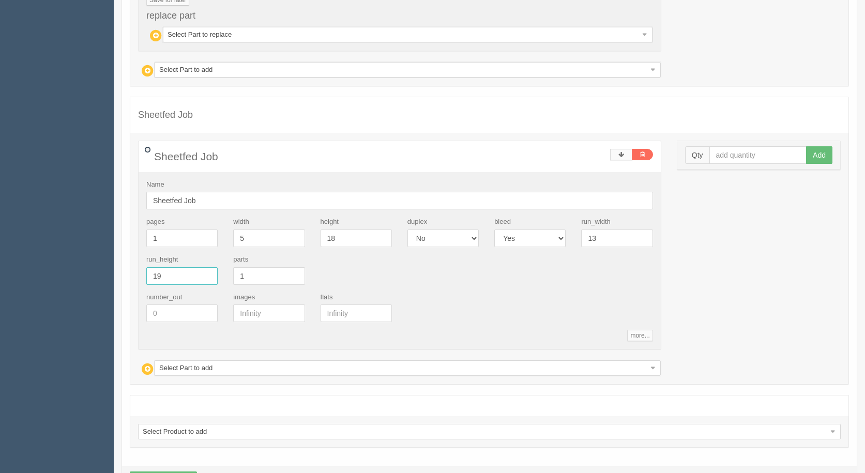
type input "19"
drag, startPoint x: 731, startPoint y: 150, endPoint x: 703, endPoint y: 150, distance: 27.9
click at [717, 152] on input "text" at bounding box center [759, 155] width 98 height 18
type input "150"
click at [806, 146] on button "Add" at bounding box center [819, 155] width 26 height 18
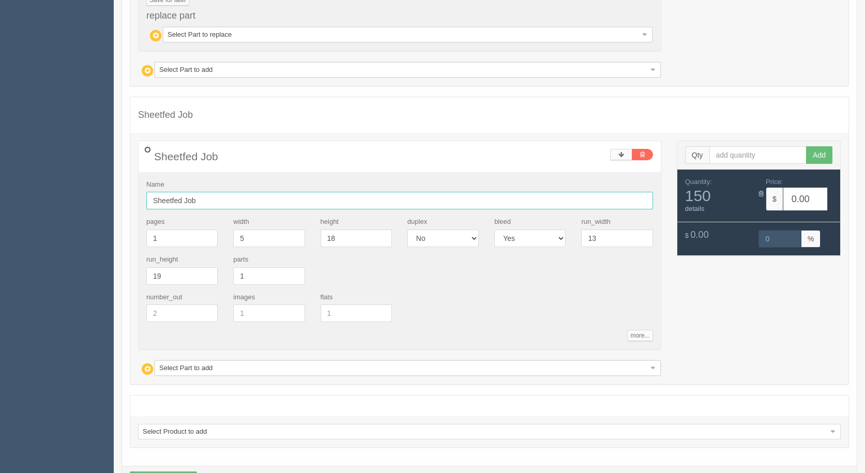
click at [229, 201] on input "Sheetfed Job" at bounding box center [399, 201] width 507 height 18
type input "Sheetfed Job - option 2"
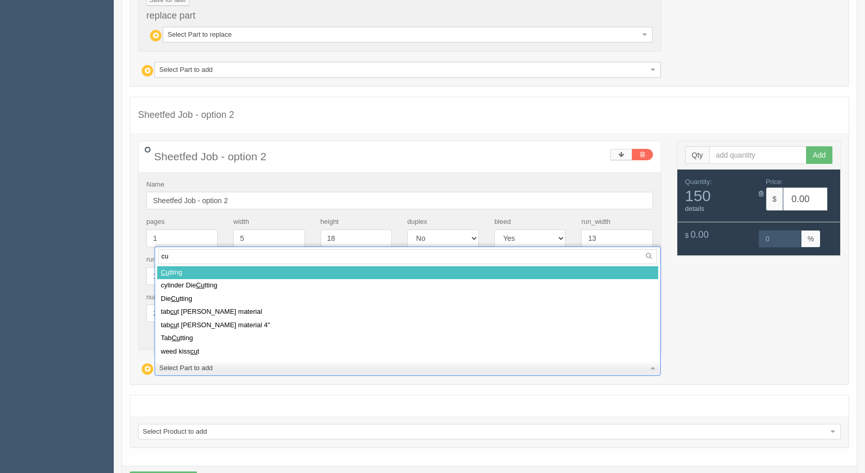
type input "cut"
select select
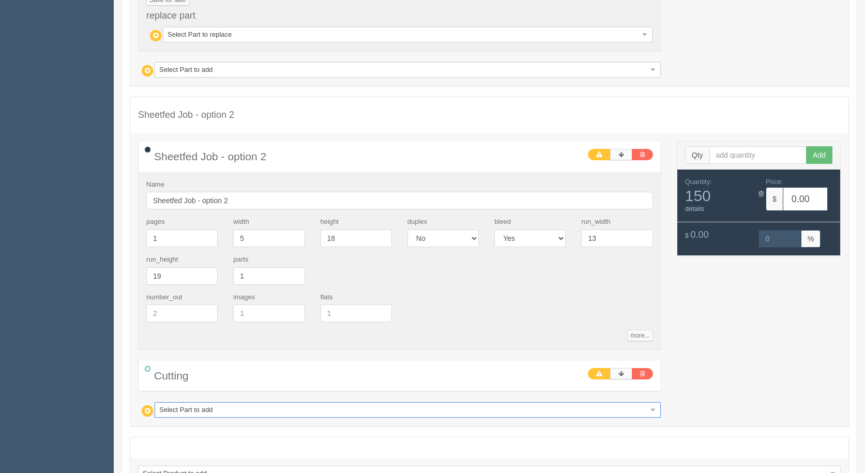
type input "1"
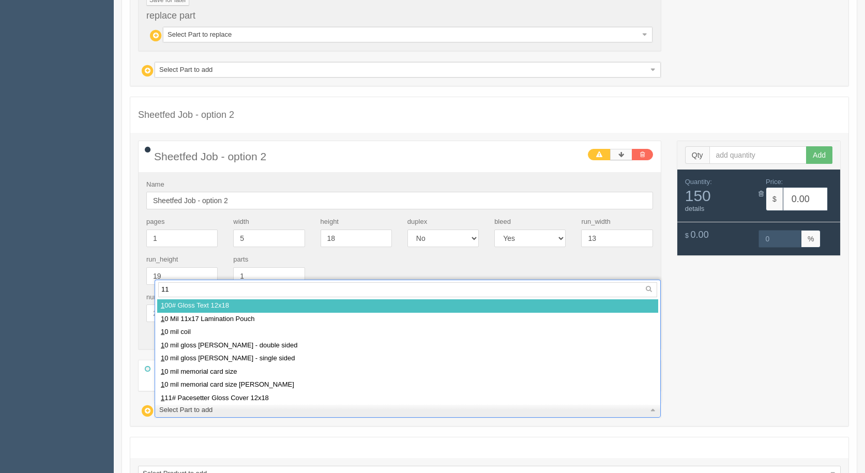
type input "111"
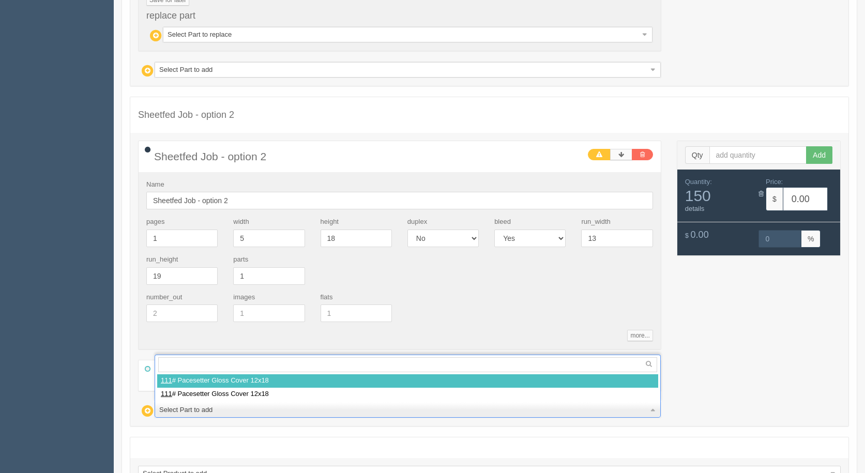
select select
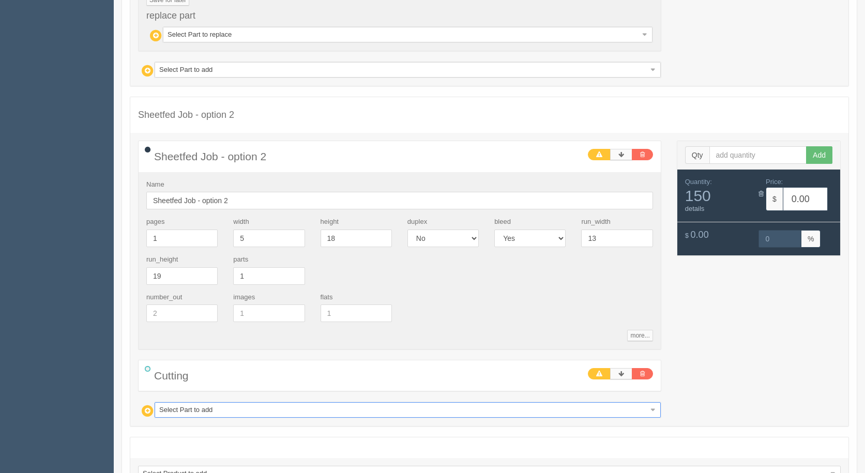
type input "5.20"
type input "100.00"
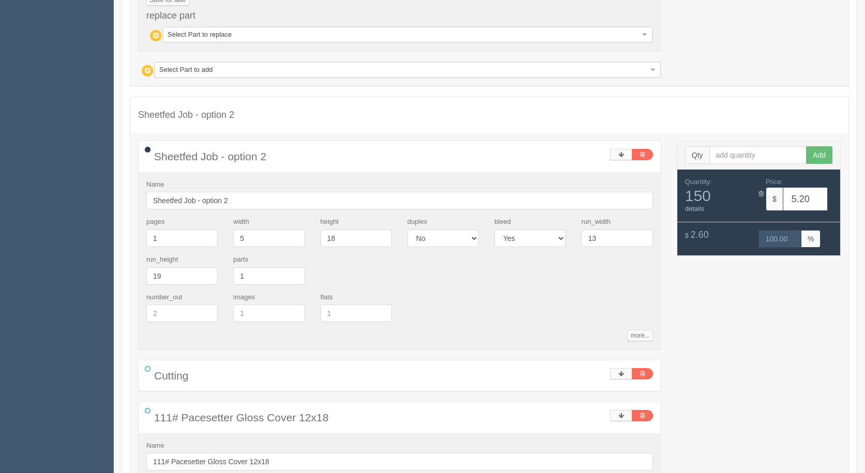
type input "d"
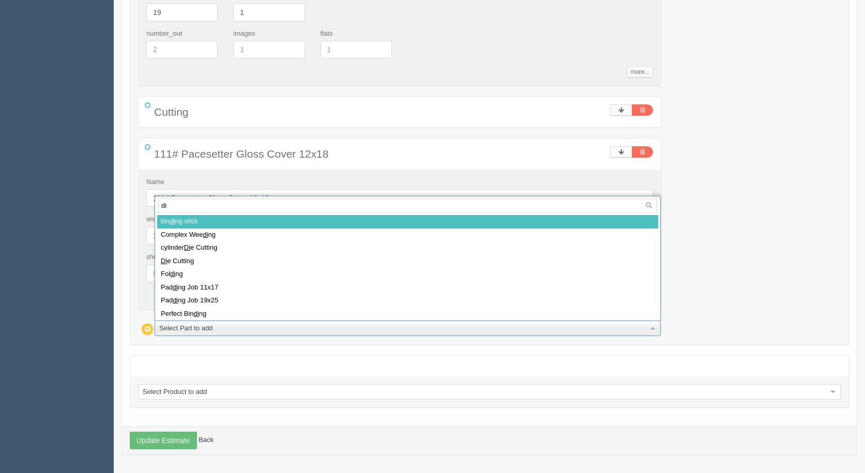
type input "die"
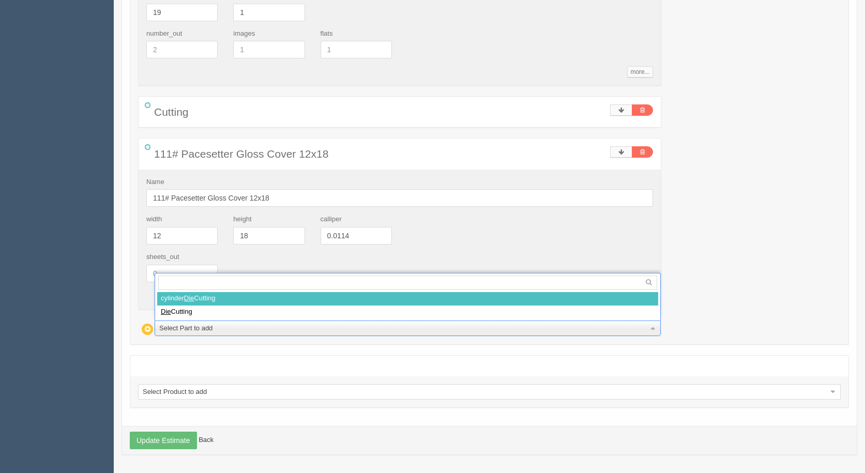
select select
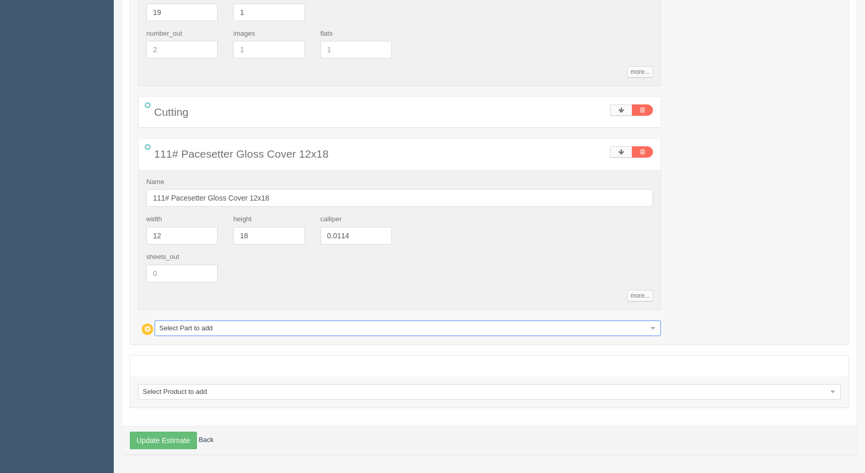
type input "67.24"
type input "18.90"
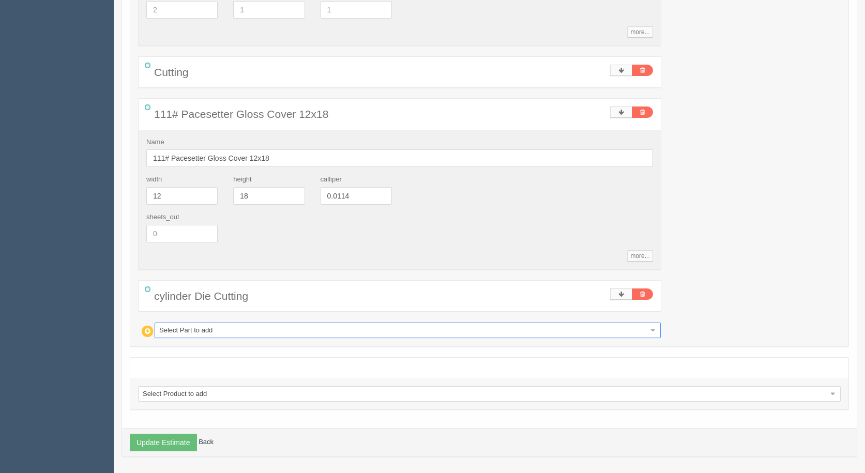
scroll to position [1146, 0]
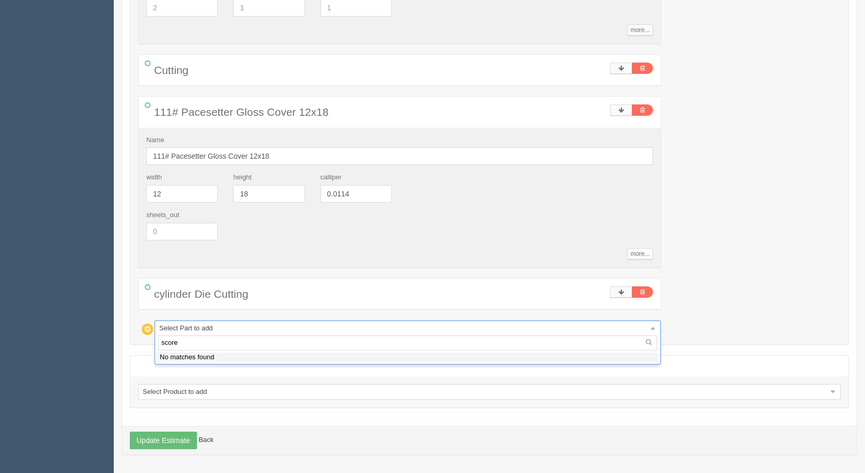
type input "scor"
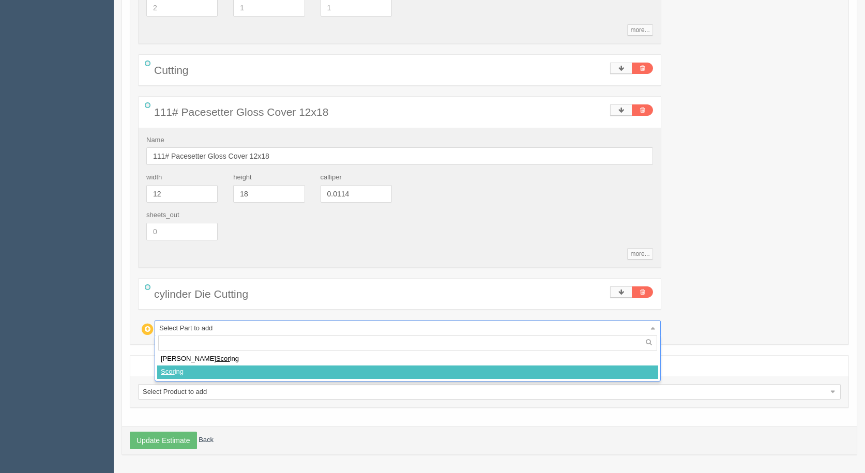
select select
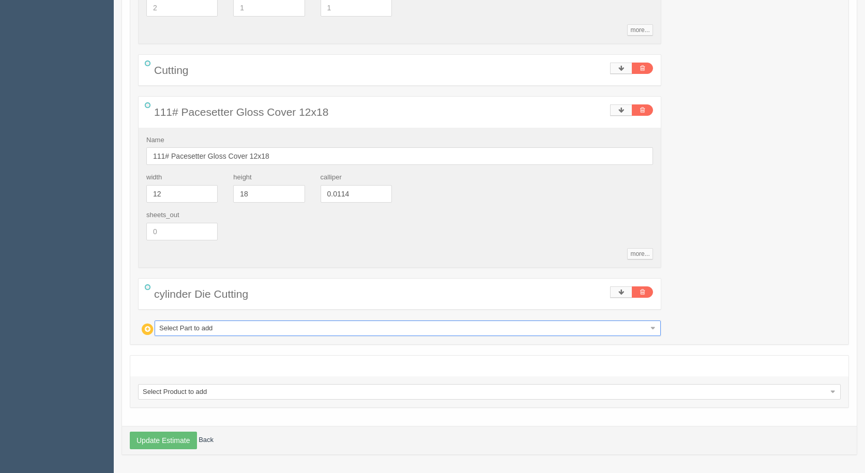
type input "74.72"
type input "18.51"
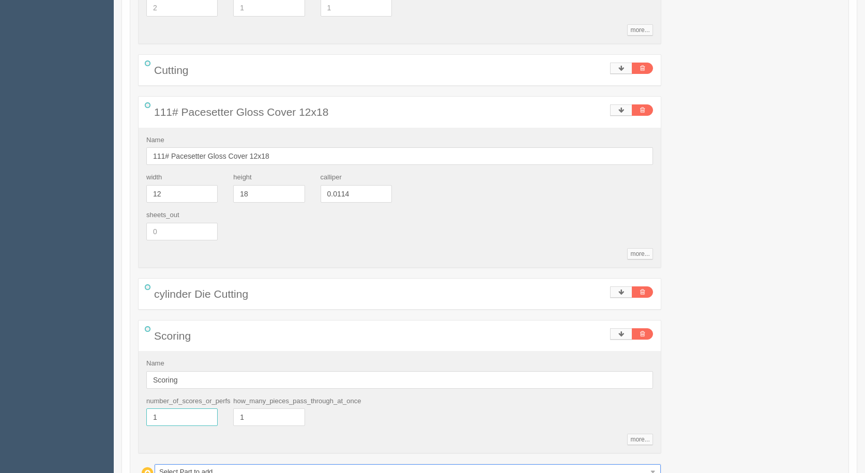
drag, startPoint x: 170, startPoint y: 417, endPoint x: 0, endPoint y: 381, distance: 173.5
type input "5"
type input "75.96"
type input "18.45"
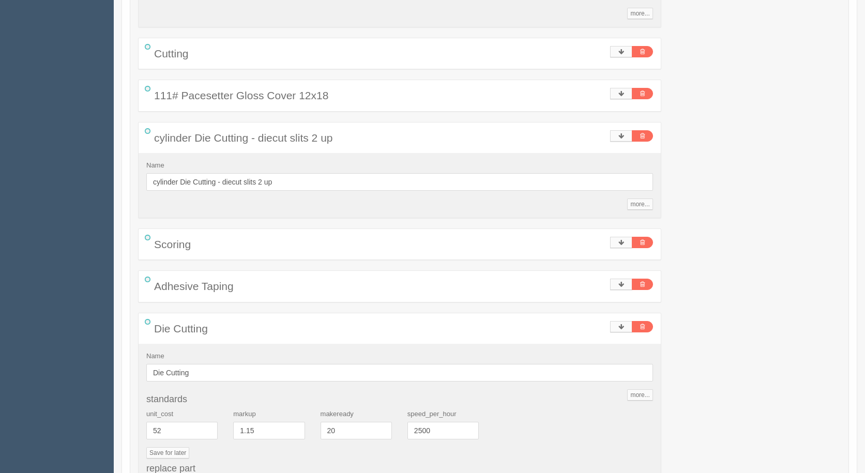
scroll to position [370, 0]
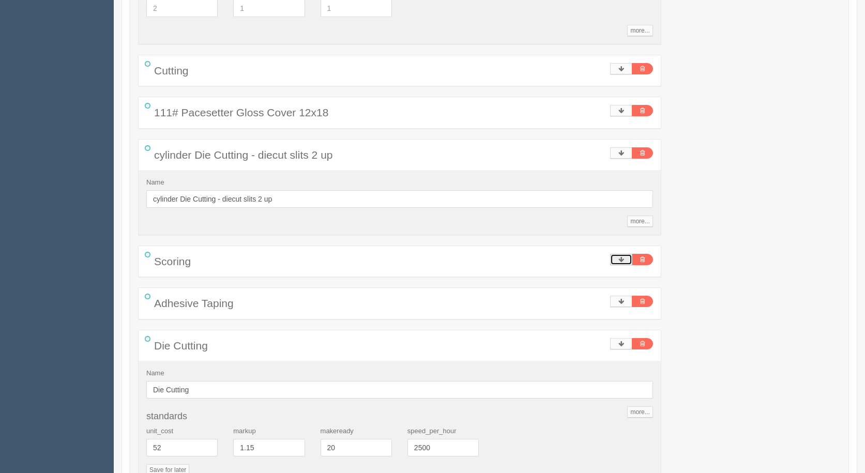
click at [619, 257] on icon at bounding box center [622, 260] width 6 height 6
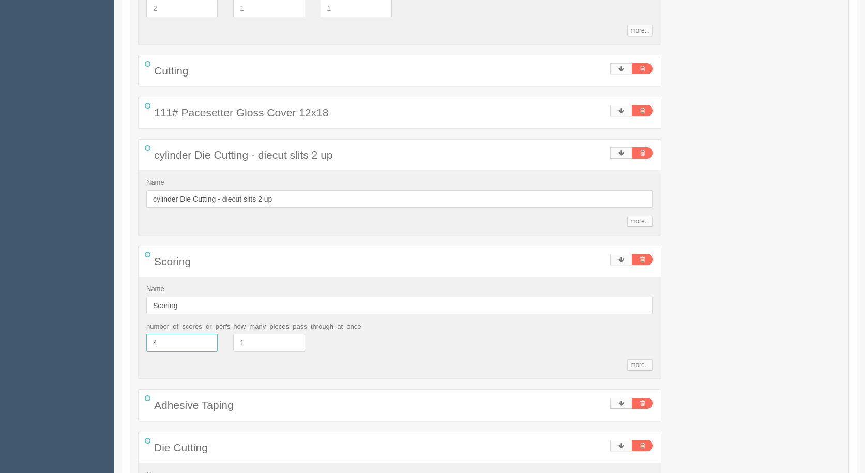
drag, startPoint x: 174, startPoint y: 341, endPoint x: 101, endPoint y: 325, distance: 74.7
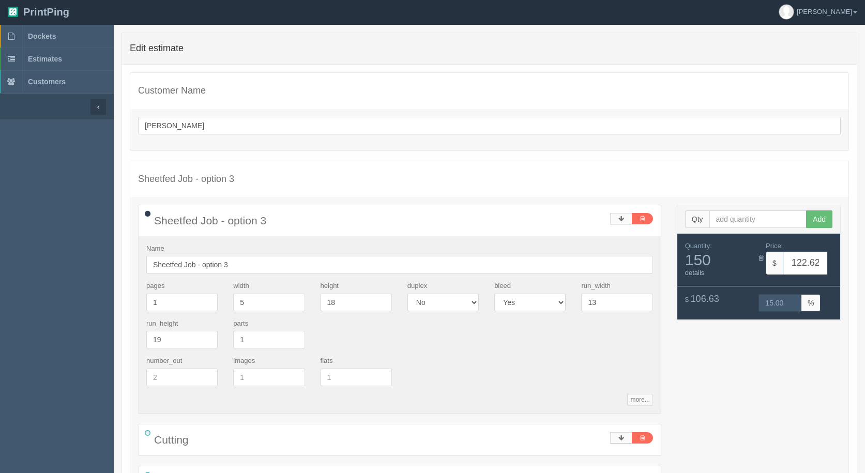
scroll to position [0, 0]
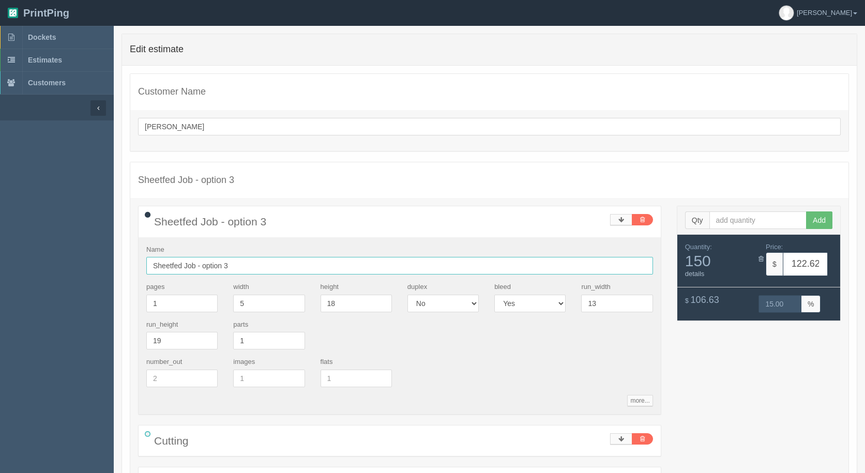
click at [245, 266] on input "Sheetfed Job - option 3" at bounding box center [399, 266] width 507 height 18
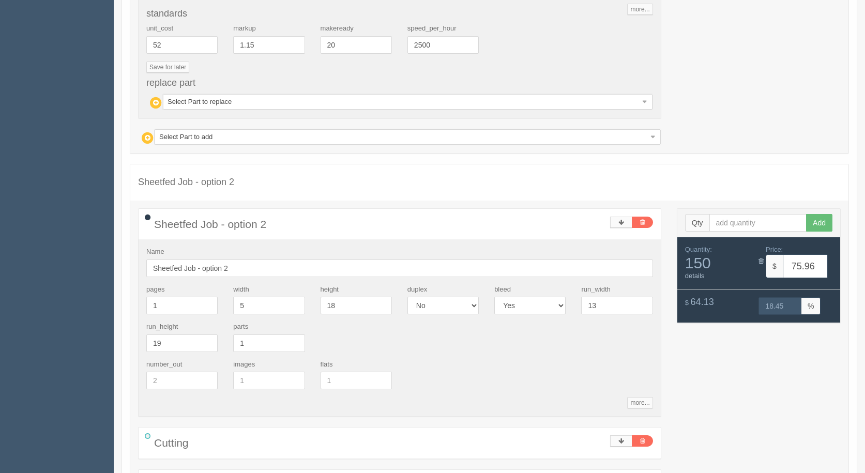
scroll to position [879, 0]
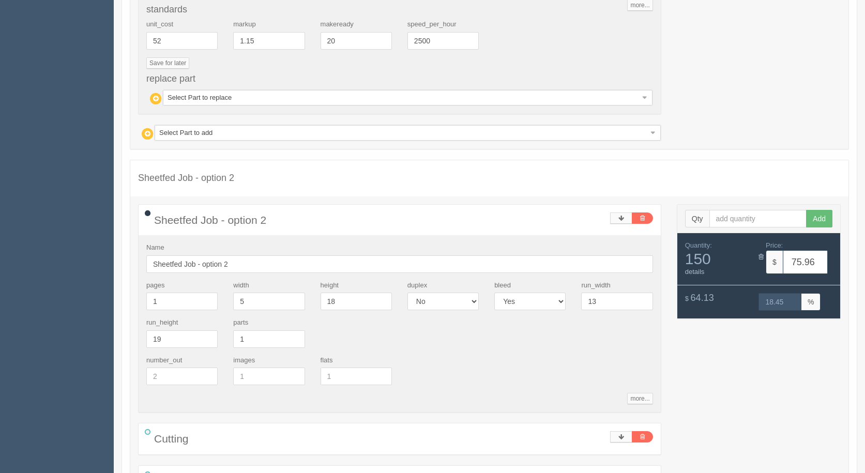
type input "Sheetfed Job - option 3 plus cost of die"
click at [252, 267] on input "Sheetfed Job - option 2" at bounding box center [399, 264] width 507 height 18
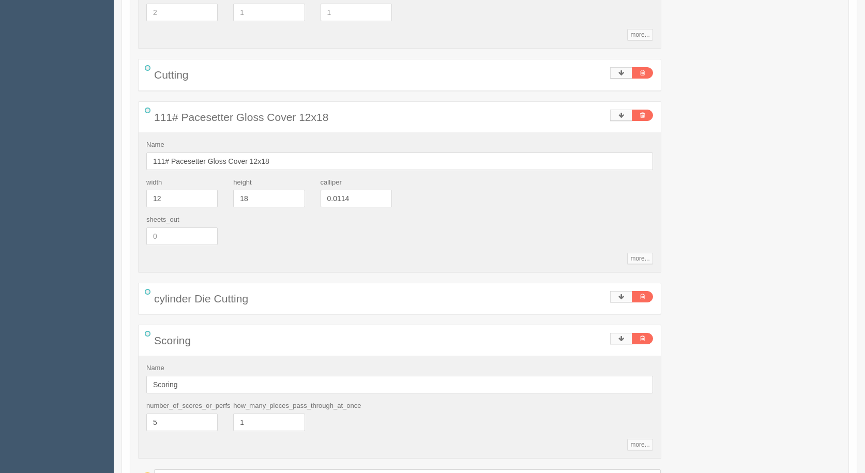
scroll to position [1392, 0]
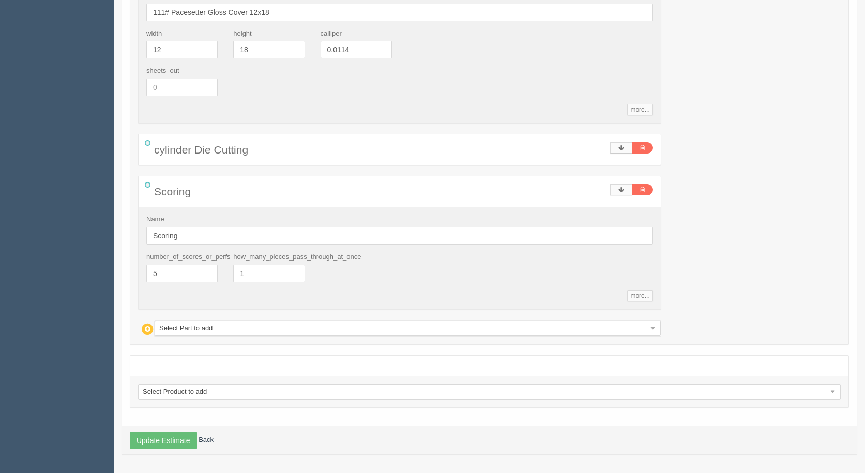
type input "Sheetfed Job - option 2 - plus cost of die"
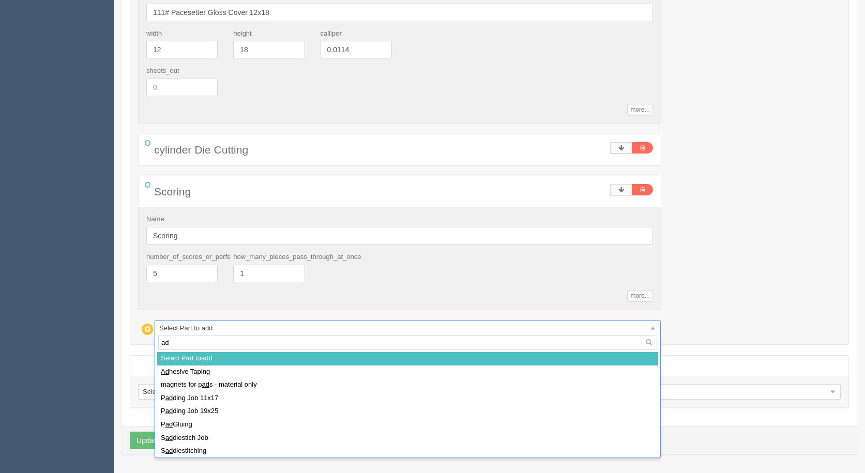
type input "adh"
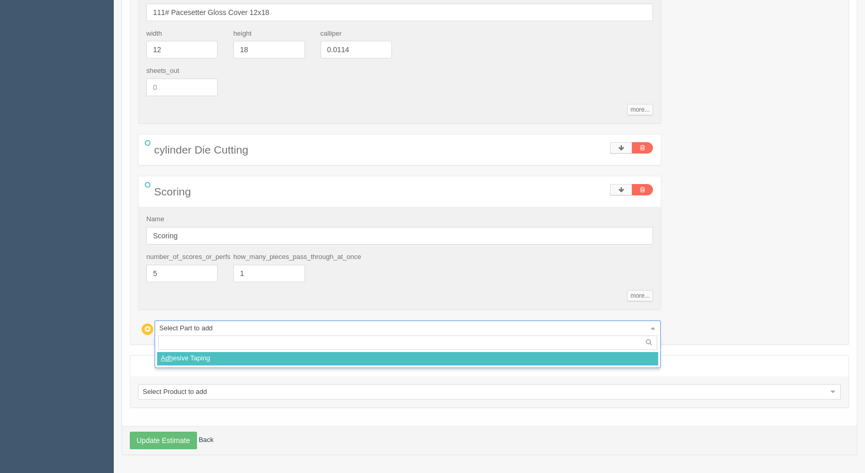
select select
type input "88.42"
type input "17.94"
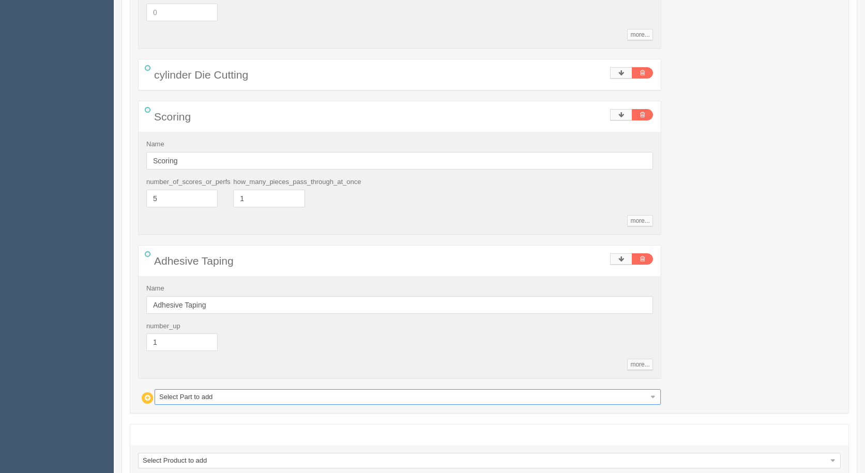
scroll to position [1536, 0]
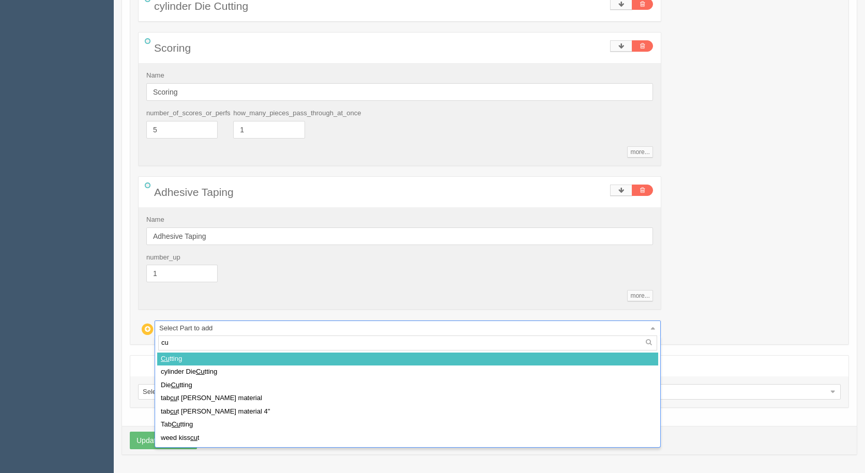
type input "cut"
select select
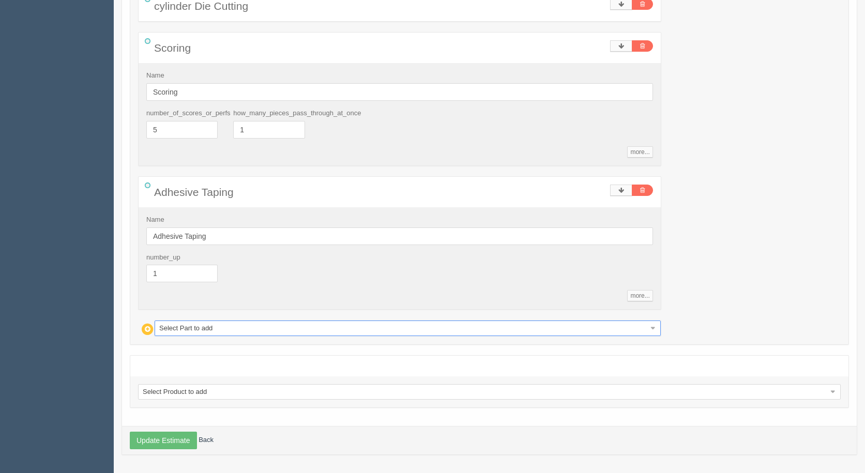
type input "93.62"
type input "20.69"
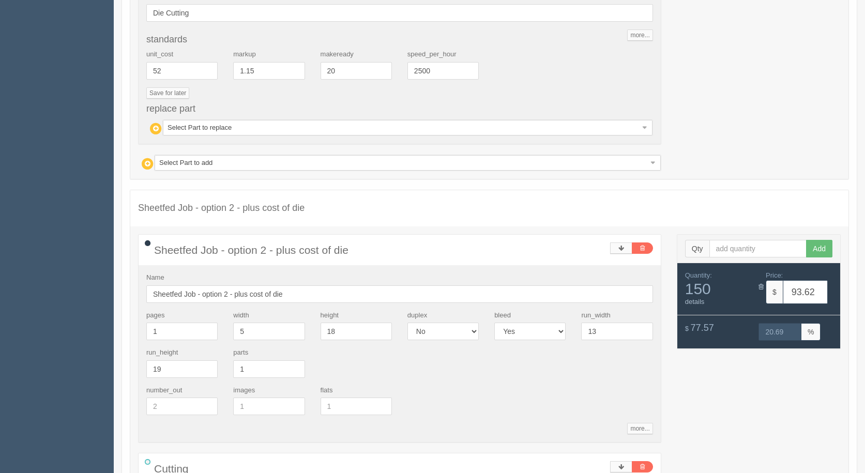
scroll to position [851, 0]
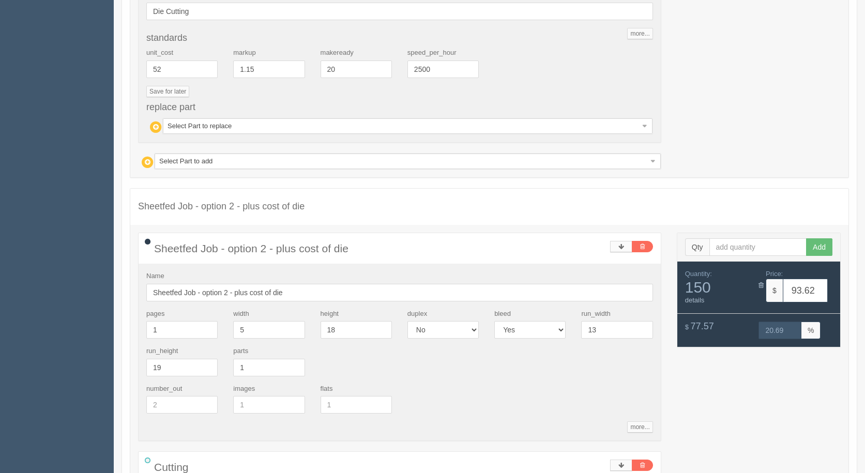
click at [334, 248] on span "Sheetfed Job - option 2 - plus cost of die" at bounding box center [251, 249] width 194 height 12
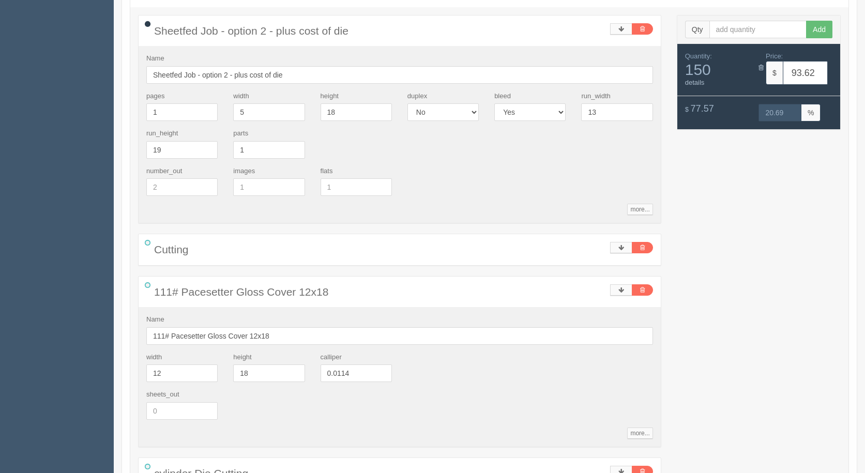
scroll to position [902, 0]
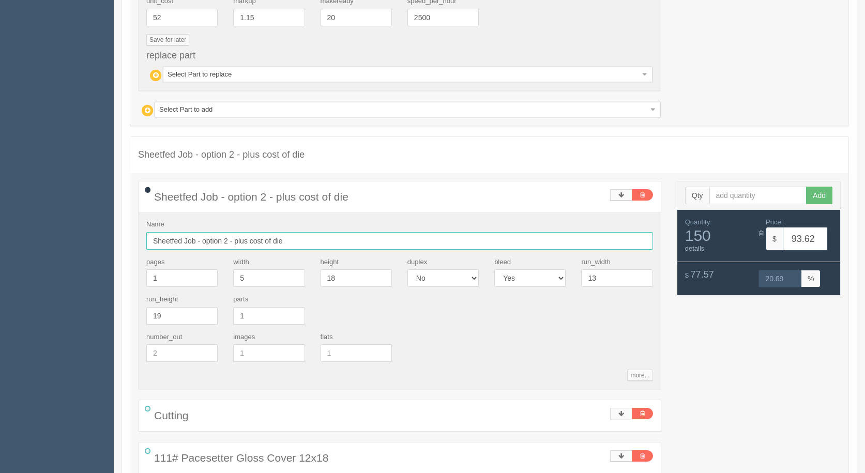
click at [268, 243] on input "Sheetfed Job - option 2 - plus cost of die" at bounding box center [399, 241] width 507 height 18
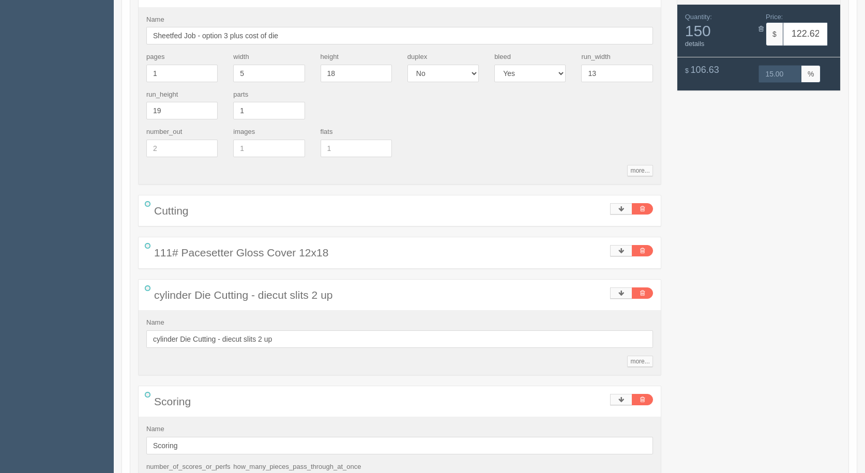
scroll to position [0, 0]
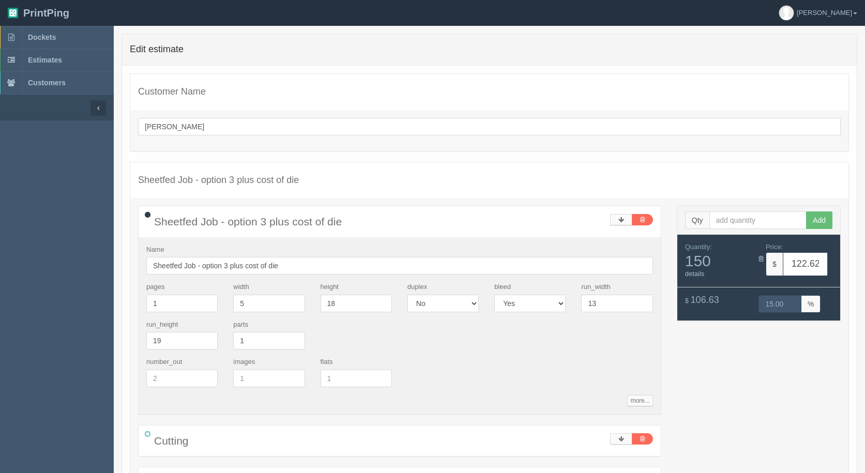
type input "Sheetfed Job - option 2 - plus cost of 2 up die"
click at [267, 265] on input "Sheetfed Job - option 3 plus cost of die" at bounding box center [399, 266] width 507 height 18
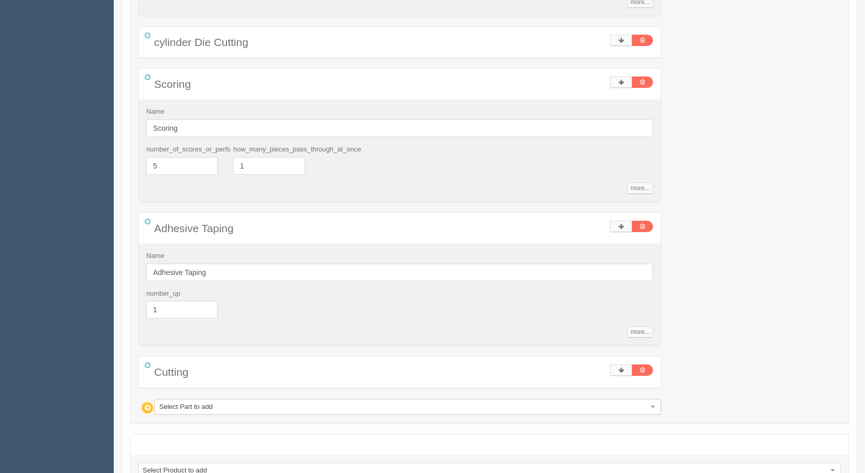
scroll to position [1578, 0]
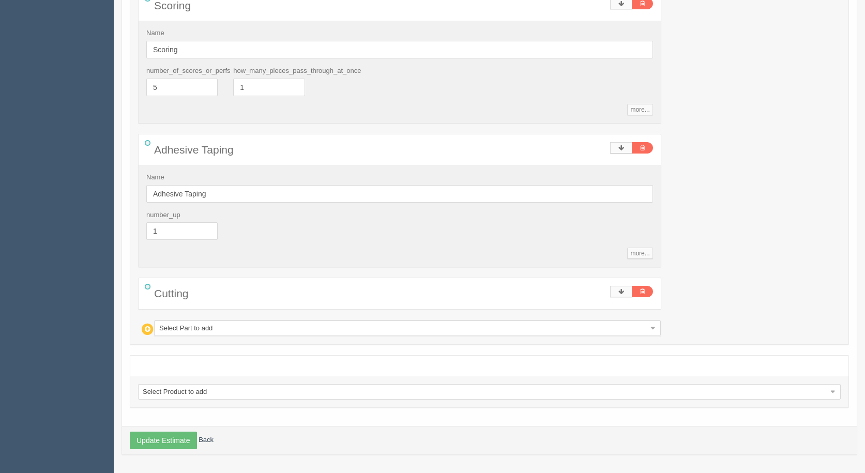
type input "Sheetfed Job - option 3 plus cost of 1up die"
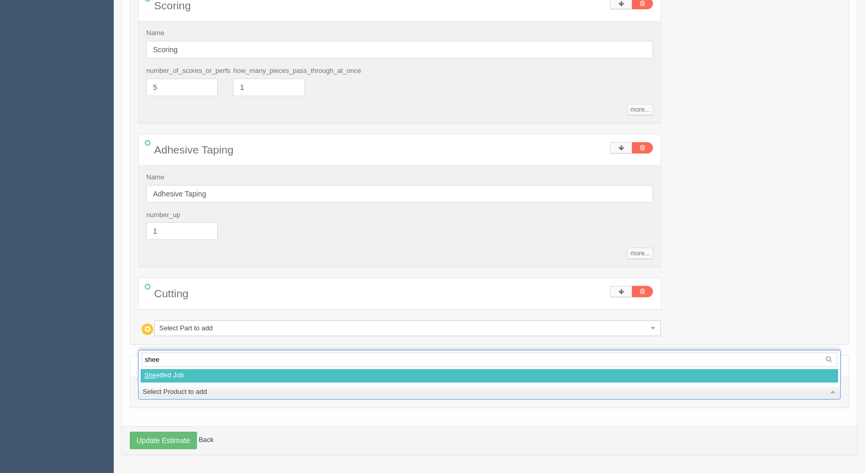
type input "sheet"
select select
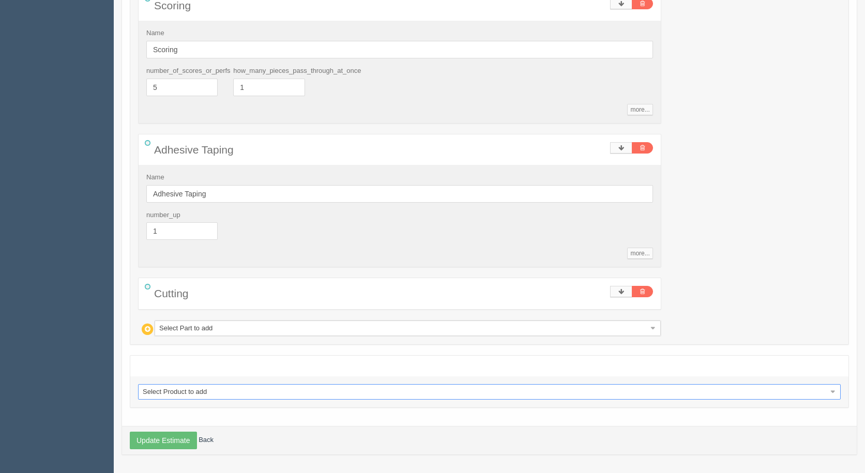
select select "0"
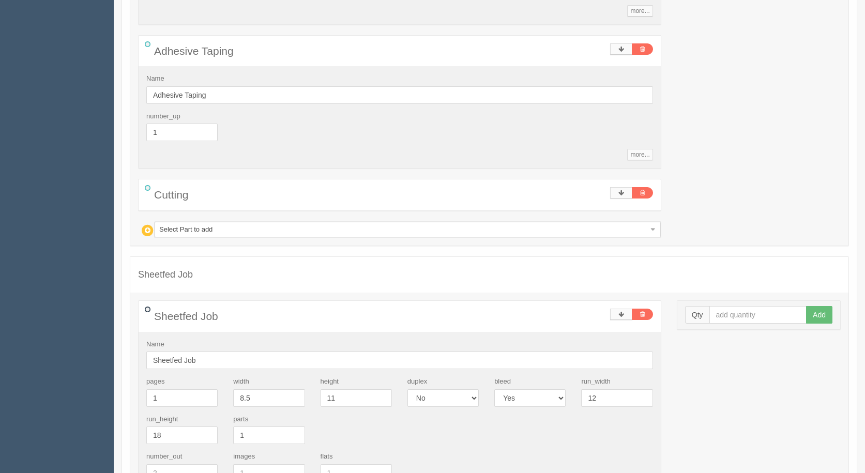
scroll to position [1877, 0]
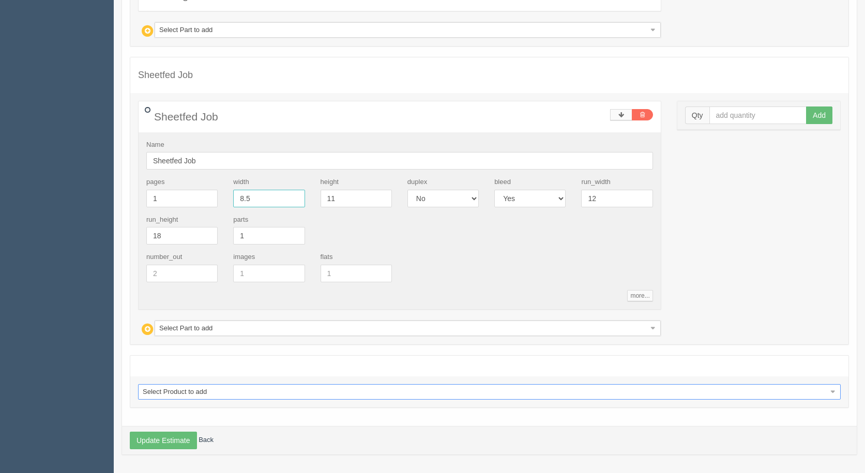
drag, startPoint x: 204, startPoint y: 190, endPoint x: 81, endPoint y: 168, distance: 125.6
type input "5"
type input "18"
drag, startPoint x: 613, startPoint y: 200, endPoint x: 476, endPoint y: 171, distance: 139.6
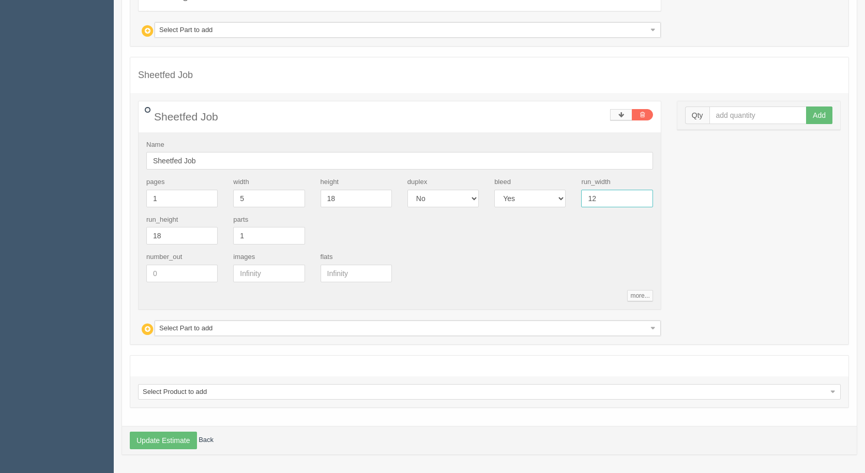
click at [534, 190] on div "pages 1 width 5 height 18 duplex Yes No bleed Yes No run_width 12 run_height 18…" at bounding box center [400, 214] width 522 height 75
type input "13"
type input "19"
click at [720, 112] on input "text" at bounding box center [759, 116] width 98 height 18
type input "150"
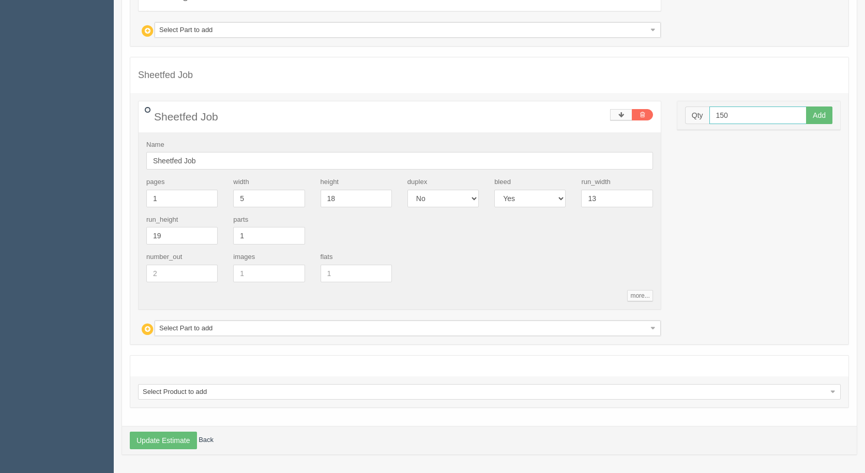
click at [806, 107] on button "Add" at bounding box center [819, 116] width 26 height 18
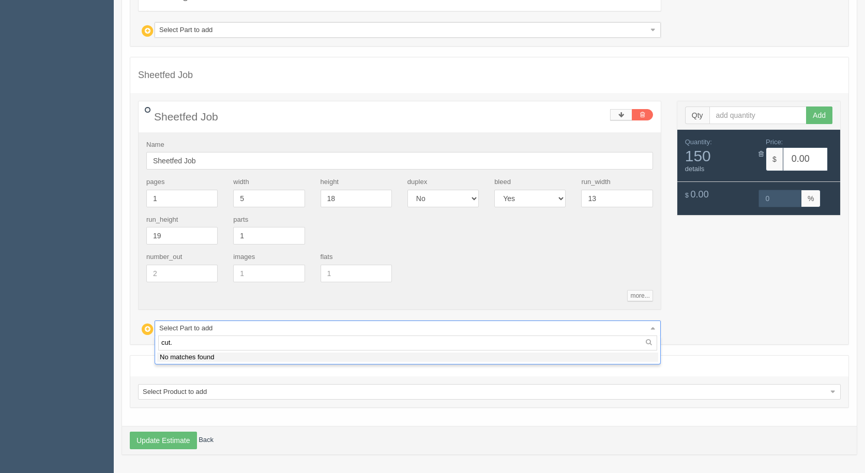
type input "cut"
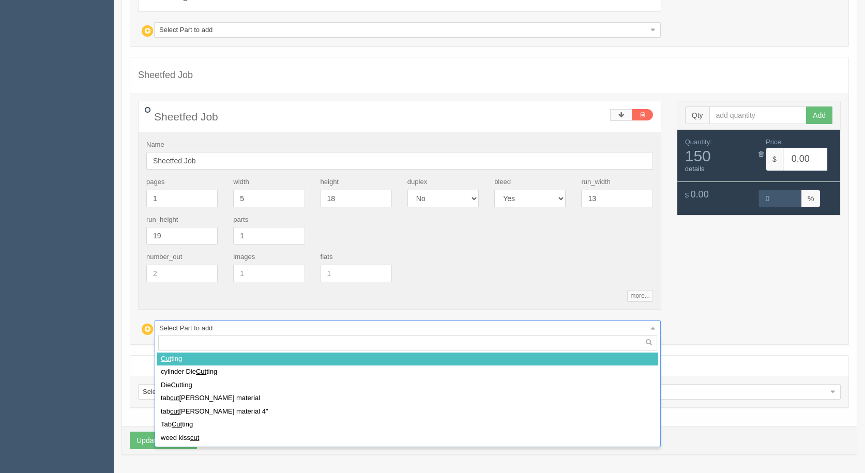
select select
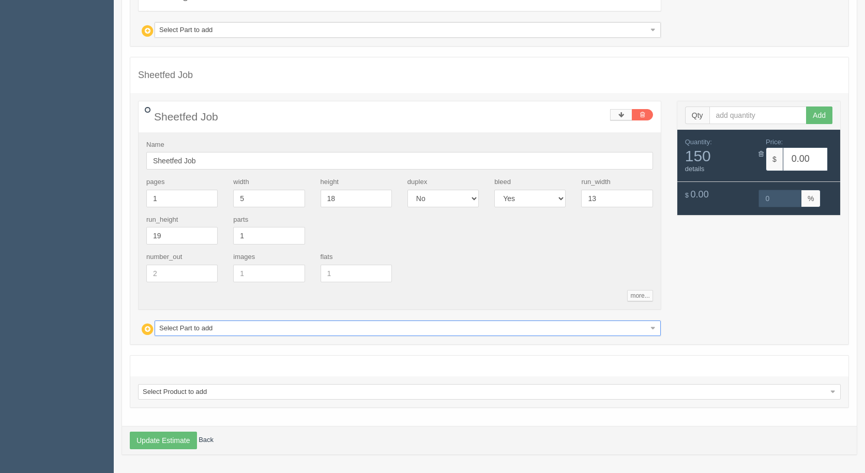
type input "1"
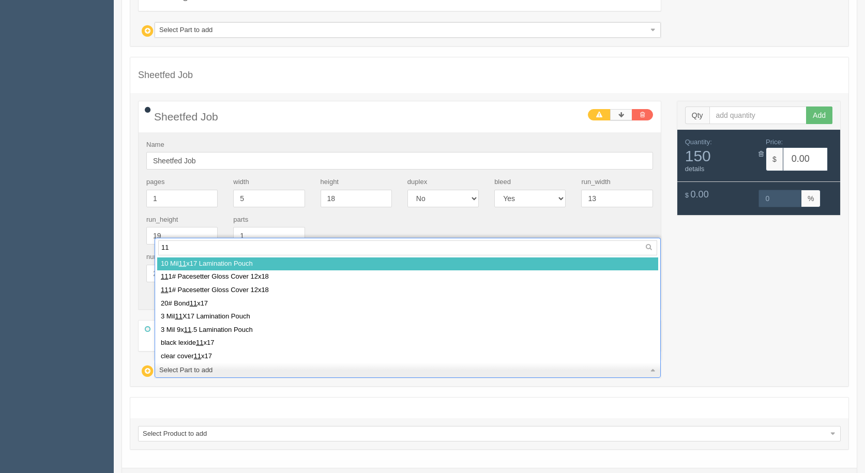
type input "111"
select select
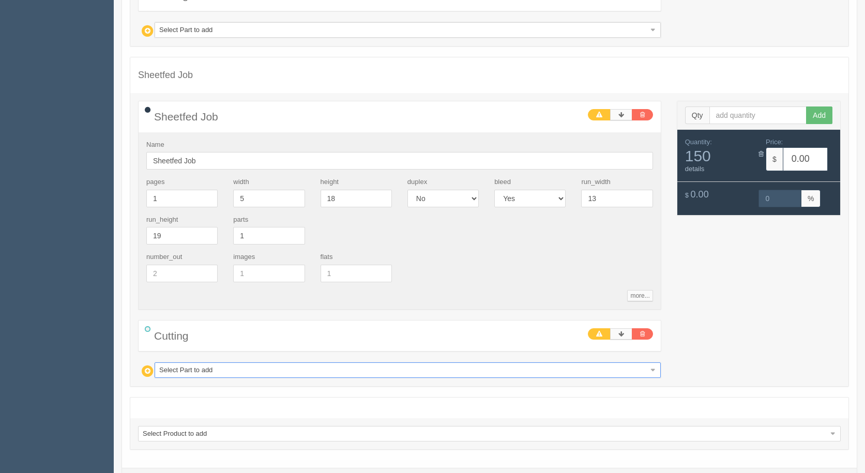
type input "5.20"
type input "100.00"
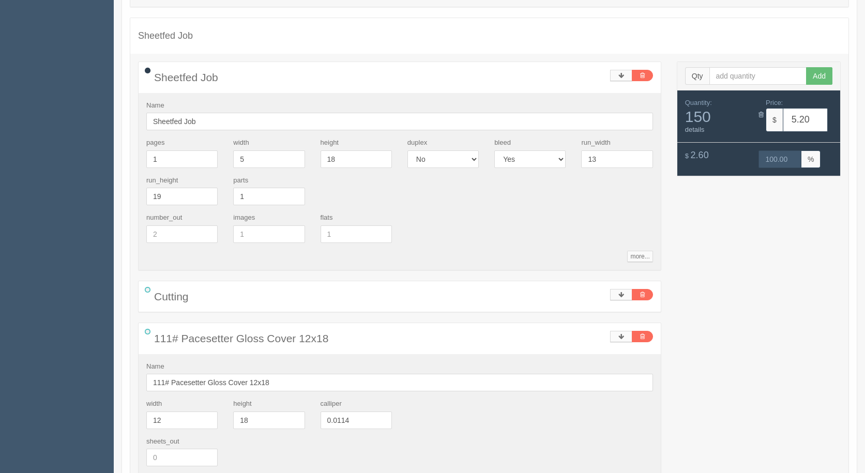
scroll to position [2084, 0]
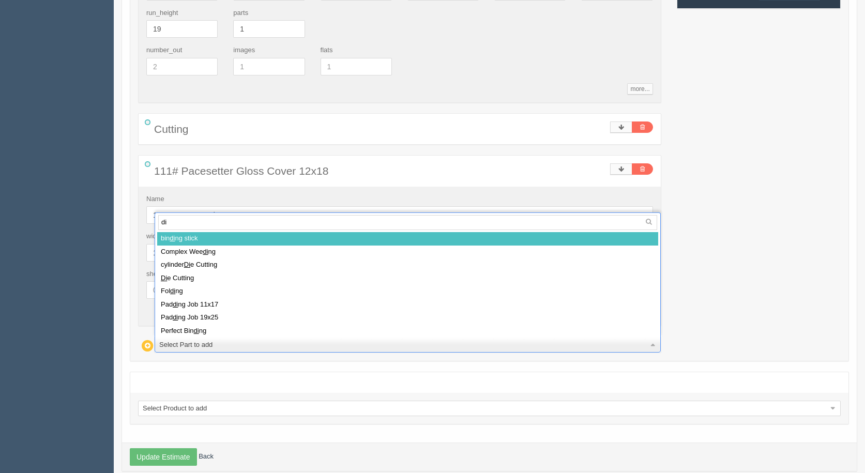
type input "die"
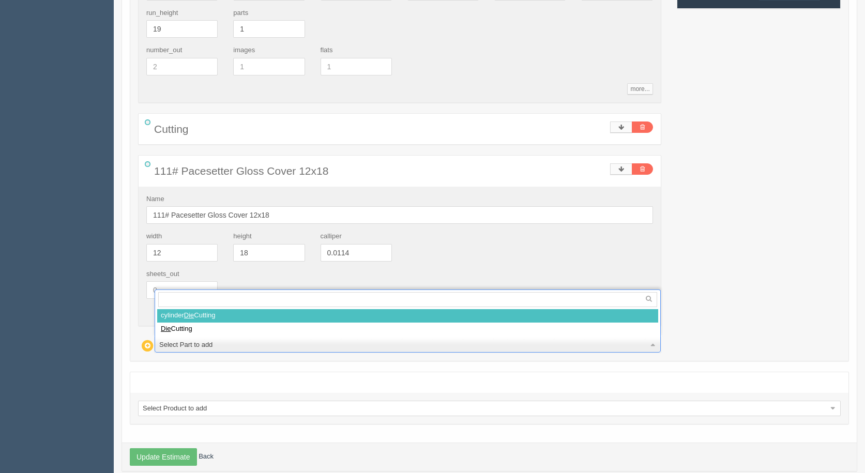
select select
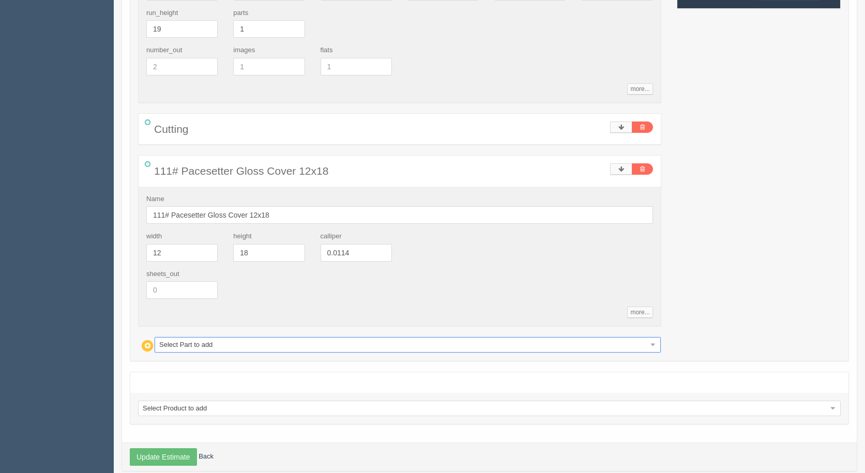
type input "67.24"
type input "18.90"
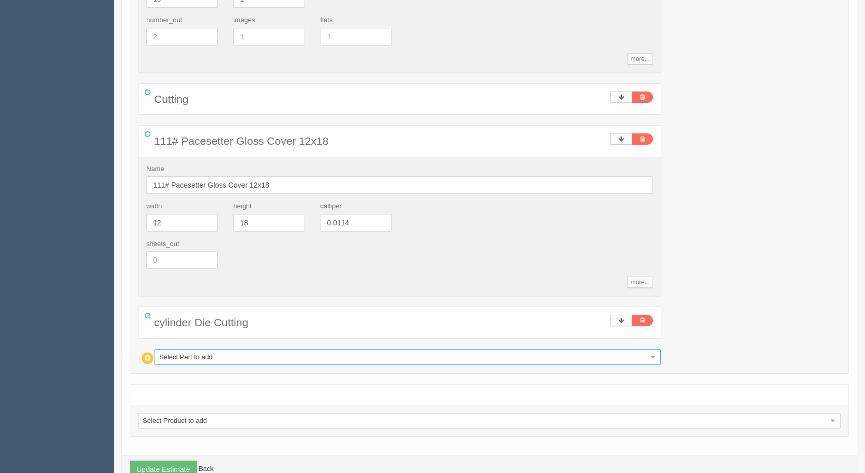
scroll to position [2143, 0]
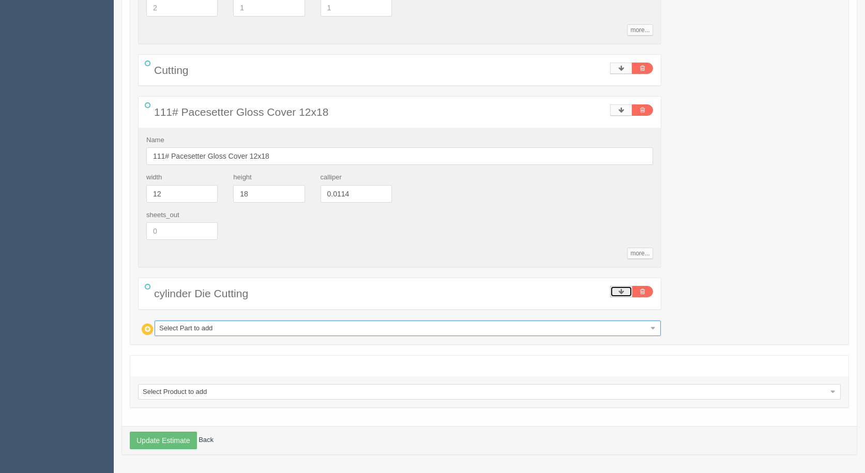
click at [620, 295] on icon at bounding box center [622, 292] width 6 height 6
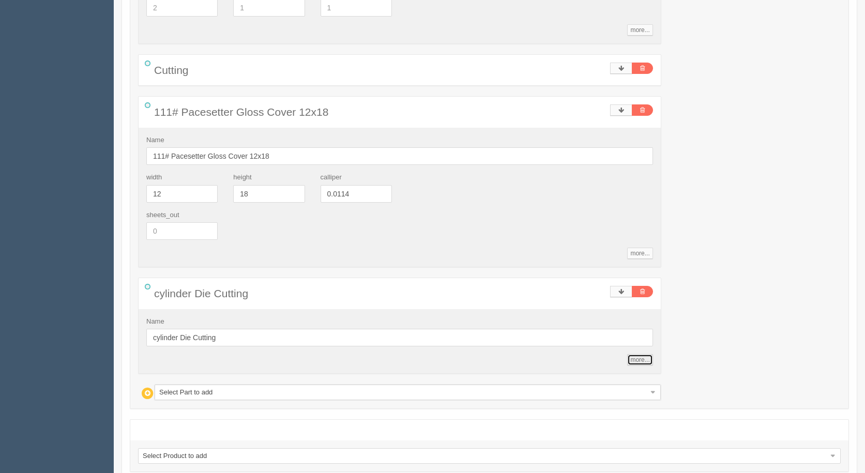
click at [646, 359] on link "more..." at bounding box center [639, 359] width 25 height 11
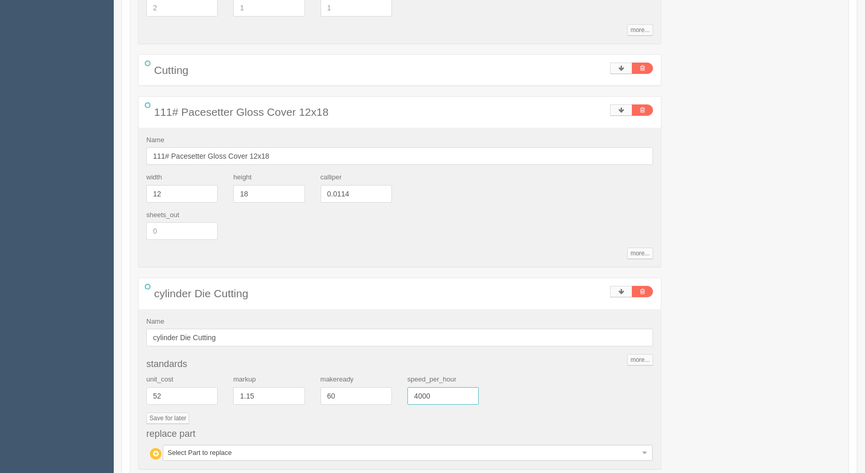
drag, startPoint x: 440, startPoint y: 394, endPoint x: 152, endPoint y: 349, distance: 291.5
click at [176, 358] on div "Name cylinder Die Cutting more... standards unit_cost 52 markup 1.15 makeready …" at bounding box center [400, 389] width 522 height 160
type input "2500"
type input "68.59"
type input "18.83"
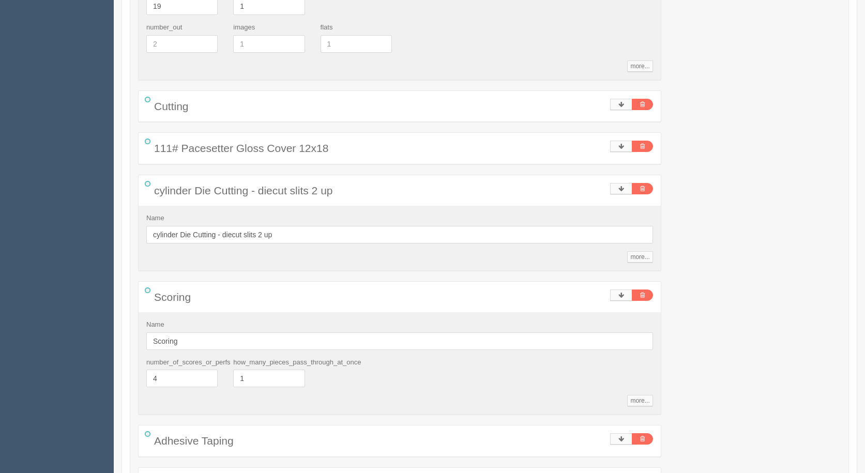
scroll to position [333, 0]
click at [642, 259] on link "more..." at bounding box center [639, 258] width 25 height 11
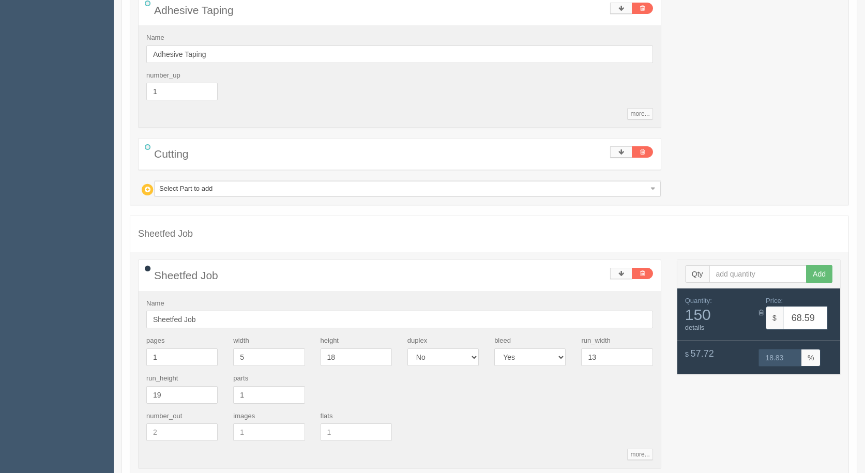
scroll to position [1777, 0]
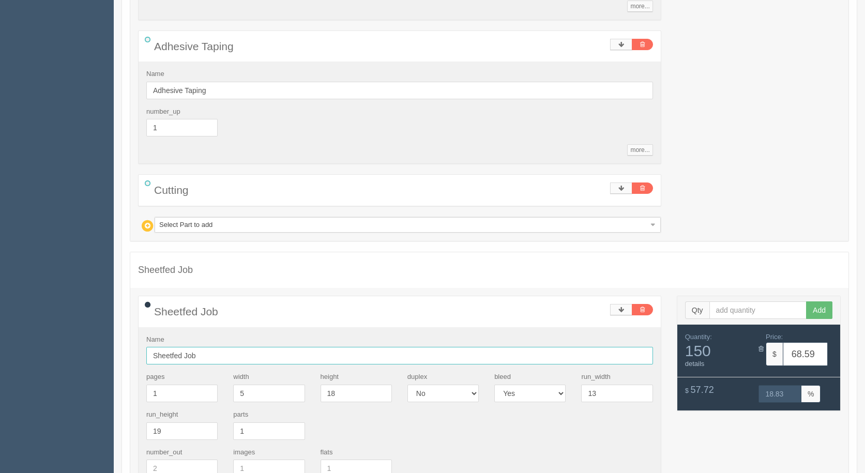
click at [207, 358] on input "Sheetfed Job" at bounding box center [399, 356] width 507 height 18
type input "Sheetfed Job - option 2"
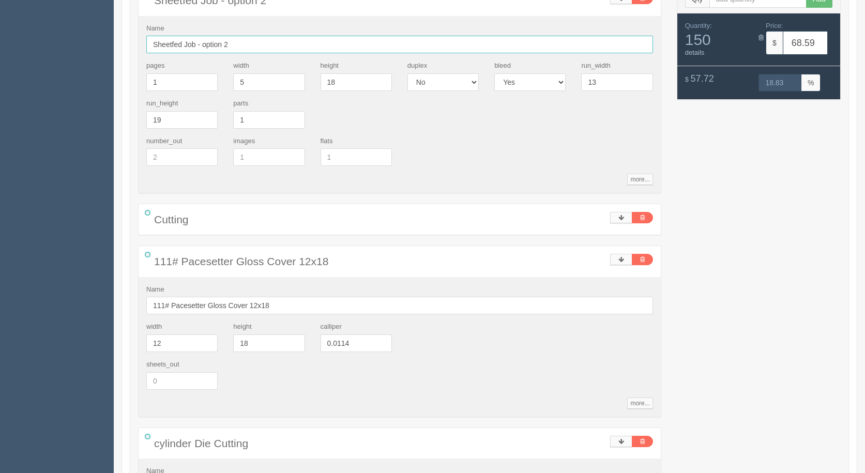
scroll to position [2139, 0]
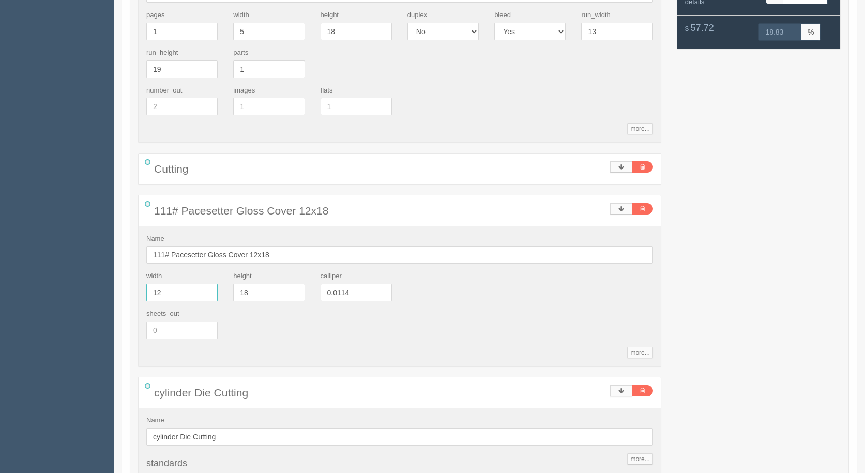
drag, startPoint x: 185, startPoint y: 299, endPoint x: 0, endPoint y: 252, distance: 190.7
type input "13"
type input "1"
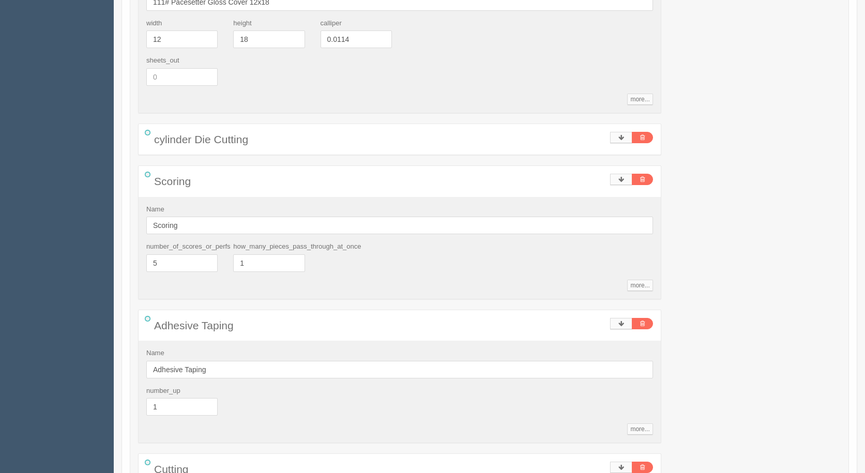
scroll to position [1368, 0]
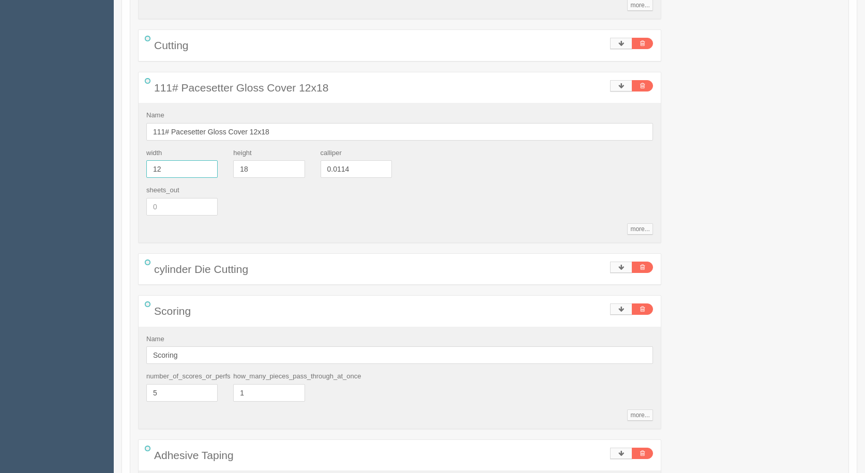
drag, startPoint x: 166, startPoint y: 169, endPoint x: 94, endPoint y: 161, distance: 72.9
click at [94, 161] on section "Dockets Estimates Customers" at bounding box center [432, 80] width 865 height 2845
type input "13"
type input "19"
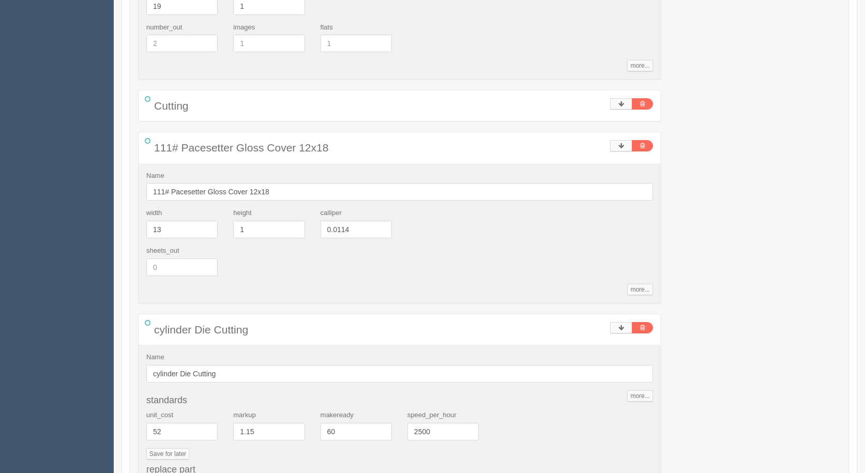
scroll to position [2351, 0]
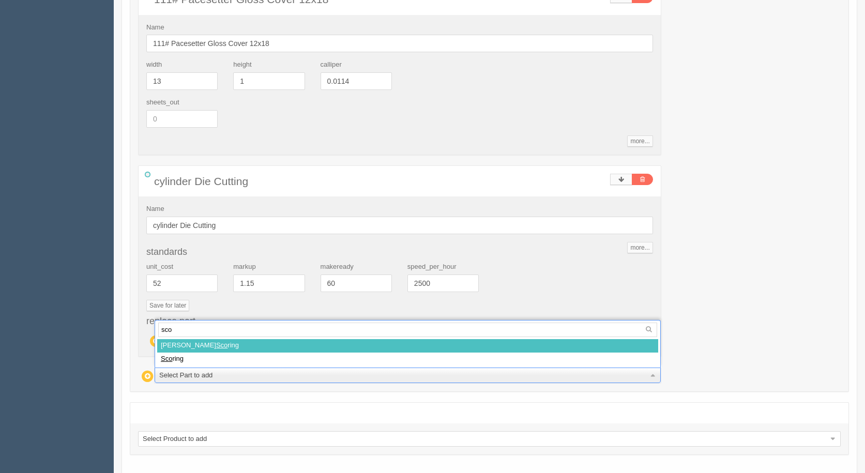
type input "scor"
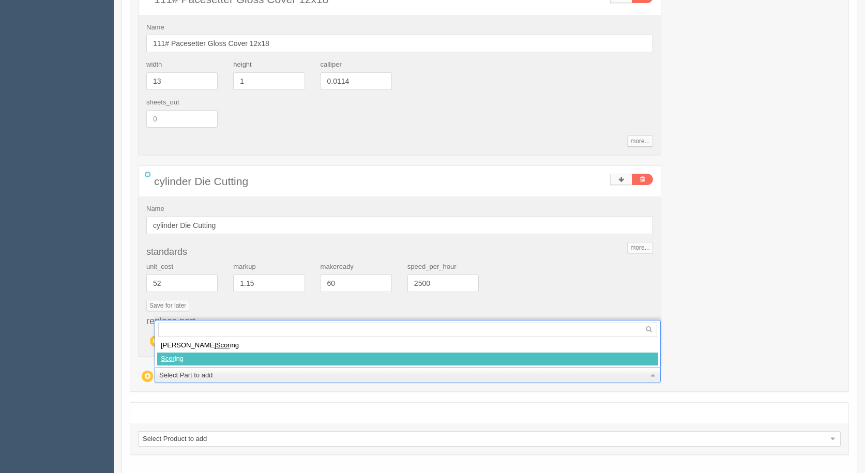
select select
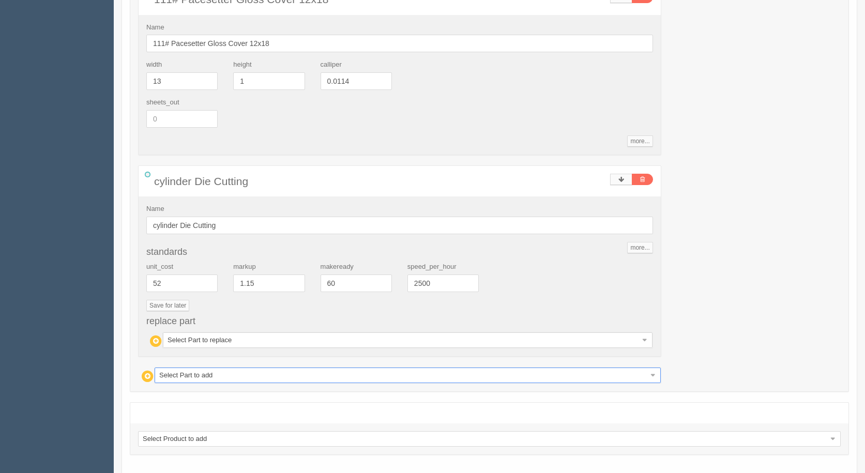
type input "76.06"
type input "18.44"
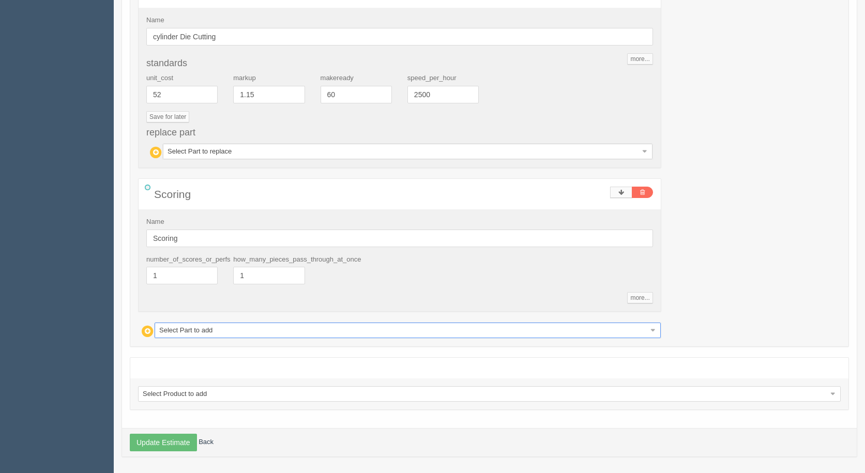
scroll to position [2541, 0]
drag, startPoint x: 163, startPoint y: 272, endPoint x: 16, endPoint y: 262, distance: 147.8
type input "3"
type input "76.56"
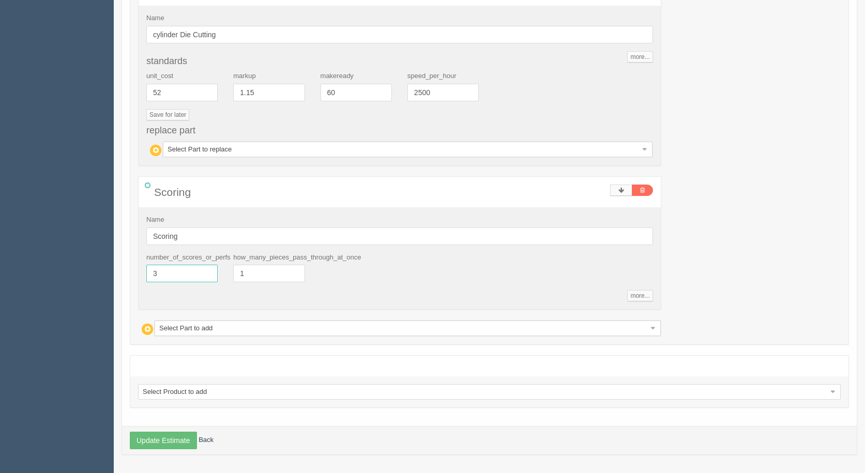
type input "18.42"
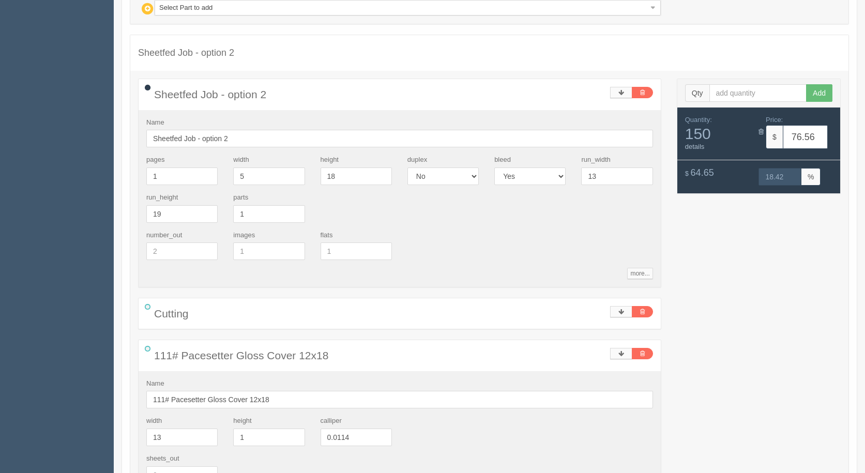
scroll to position [1849, 0]
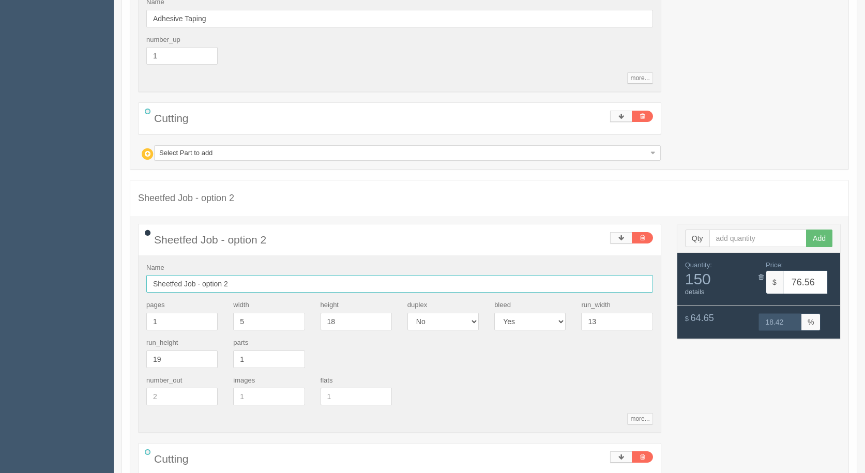
click at [240, 287] on input "Sheetfed Job - option 2" at bounding box center [399, 284] width 507 height 18
click at [453, 285] on input "Sheetfed Job - option 2 - plus cost of 2 up die ( way more than the die already…" at bounding box center [399, 284] width 507 height 18
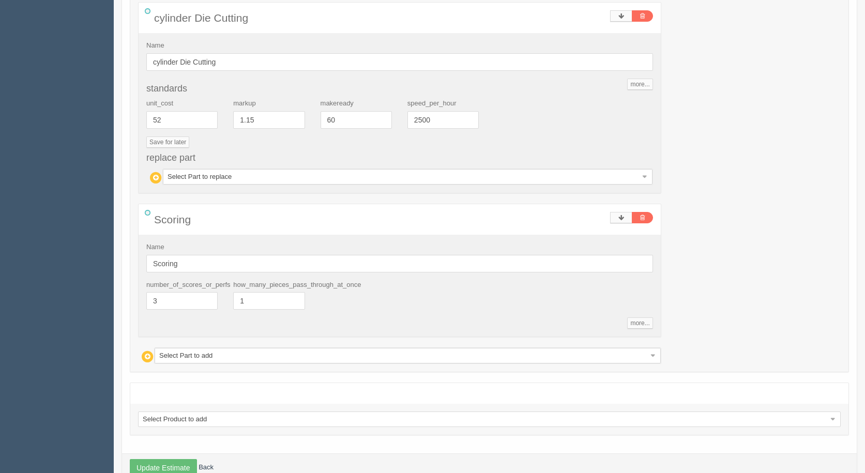
scroll to position [2541, 0]
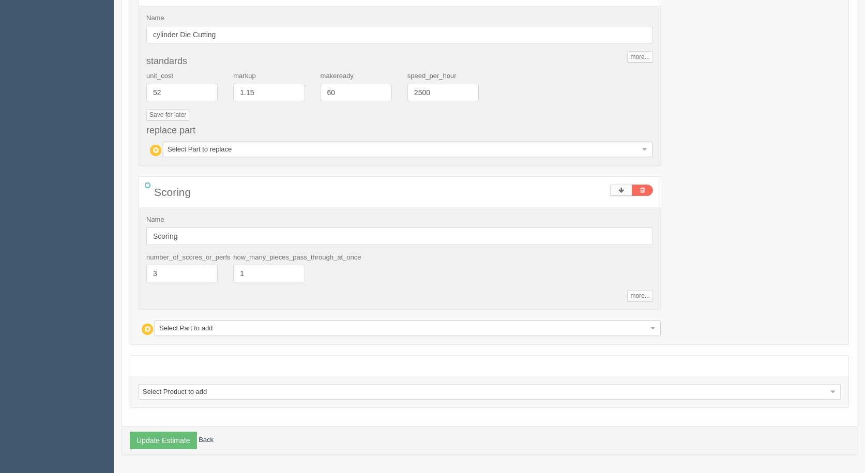
type input "Sheetfed Job - option 2 - plus cost of 2 up die ( way more than the die already…"
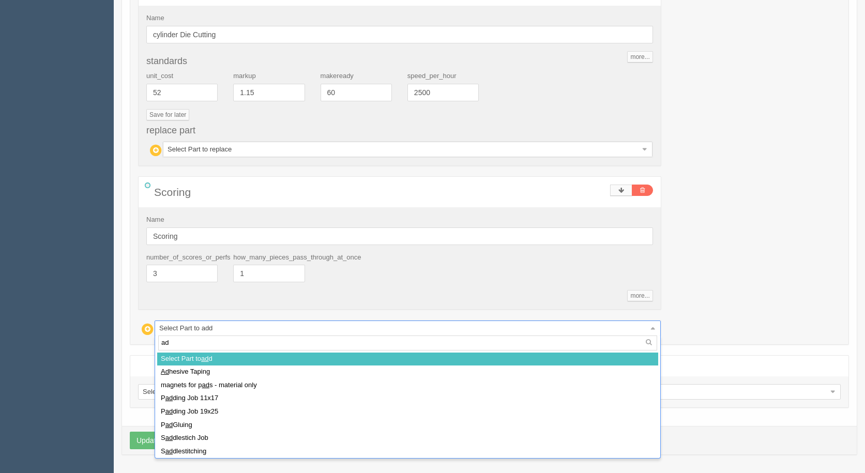
type input "adh"
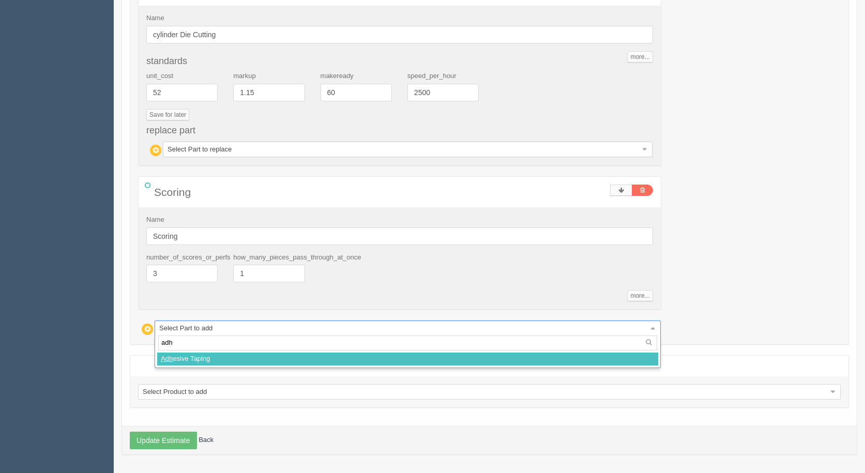
select select
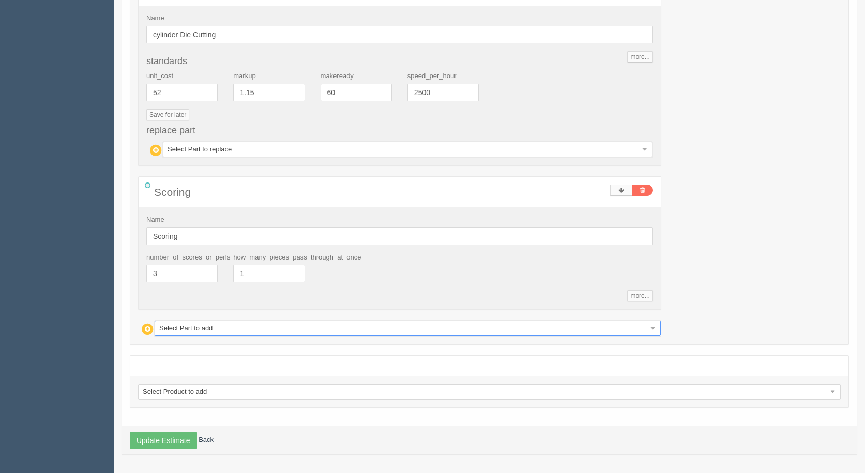
type input "89.02"
type input "17.92"
type input "a"
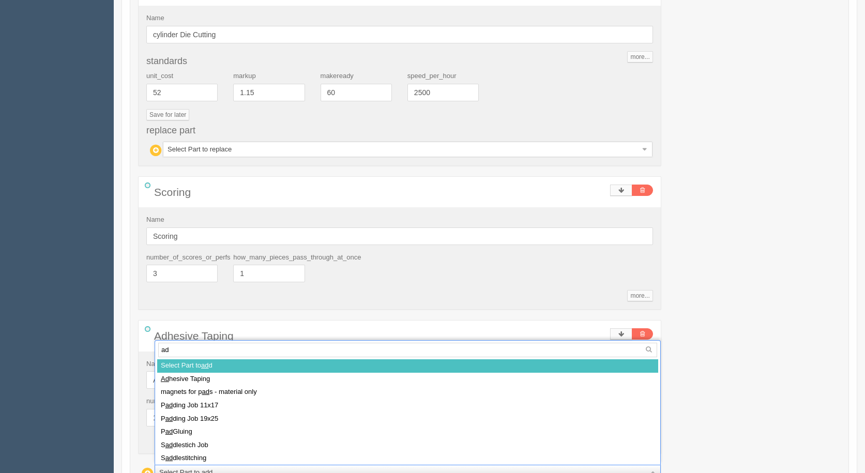
type input "adh"
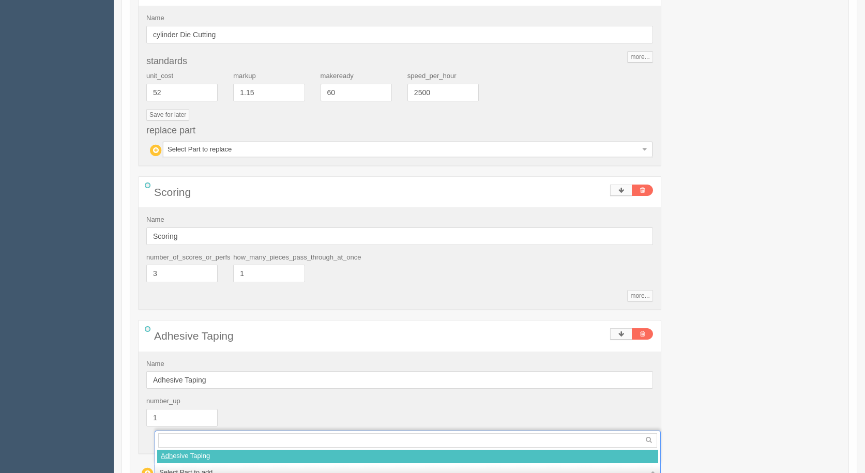
select select
type input "101.48"
type input "17.56"
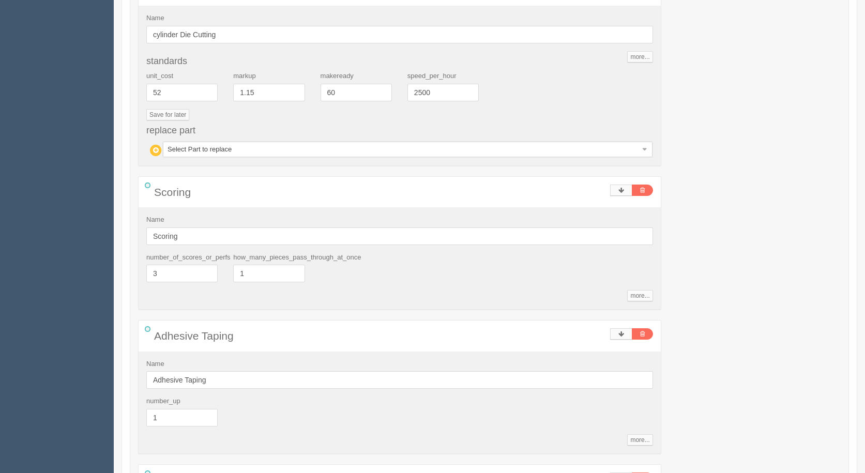
type input "a"
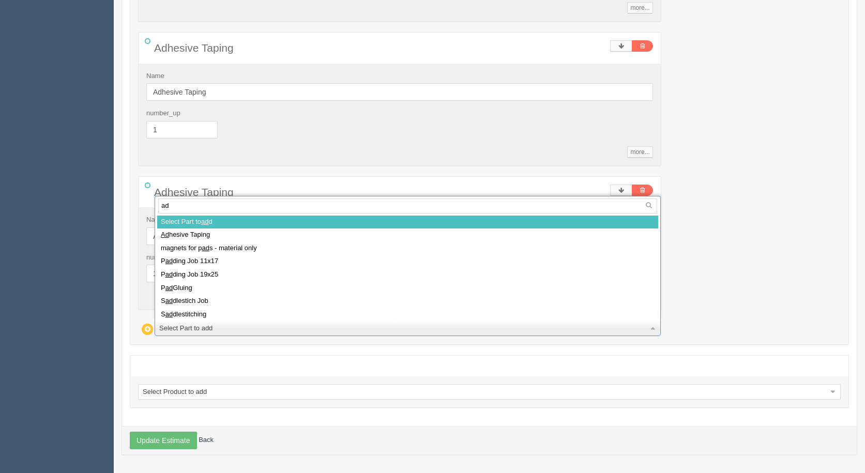
type input "adh"
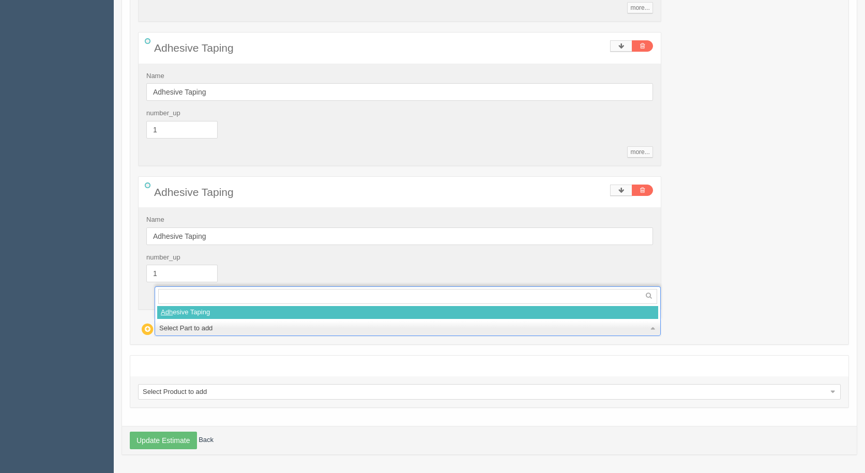
select select
type input "113.94"
type input "17.28"
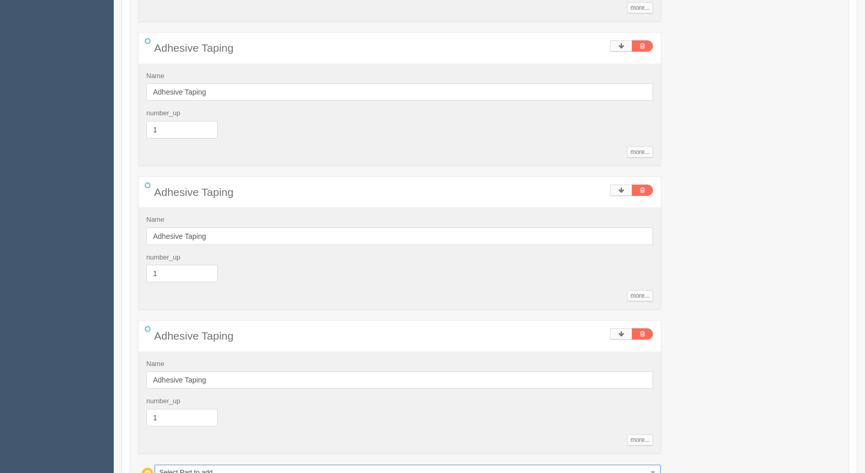
type input "a"
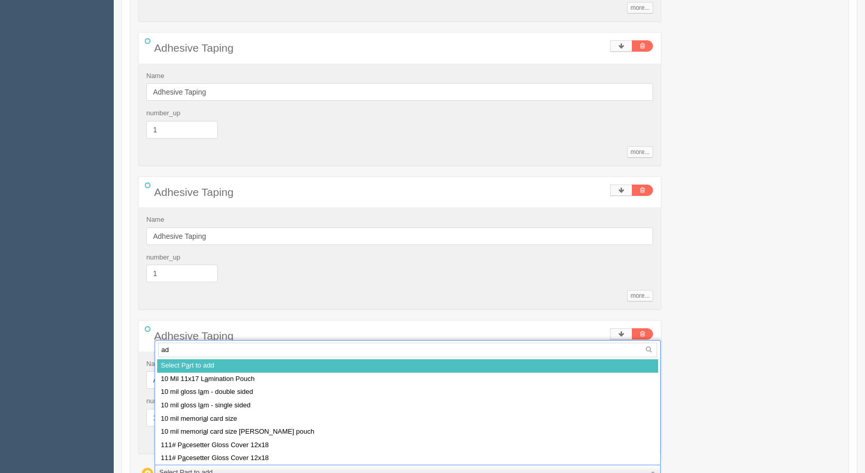
type input "adh"
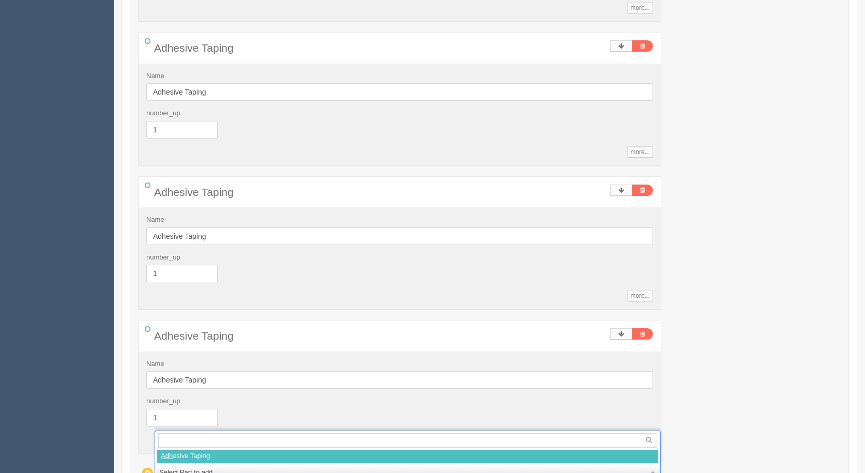
select select
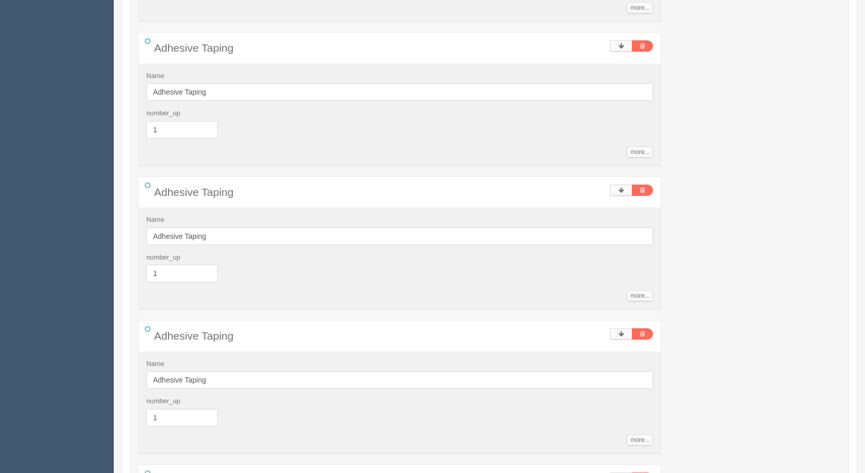
type input "126.39"
type input "17.04"
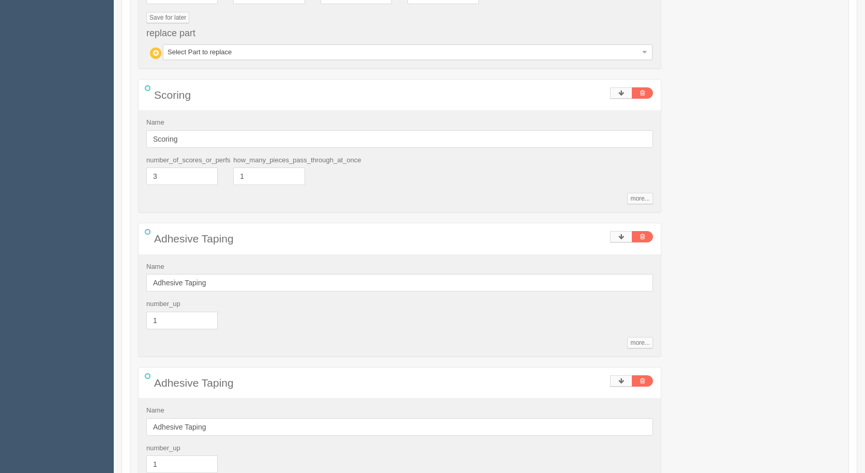
scroll to position [2726, 0]
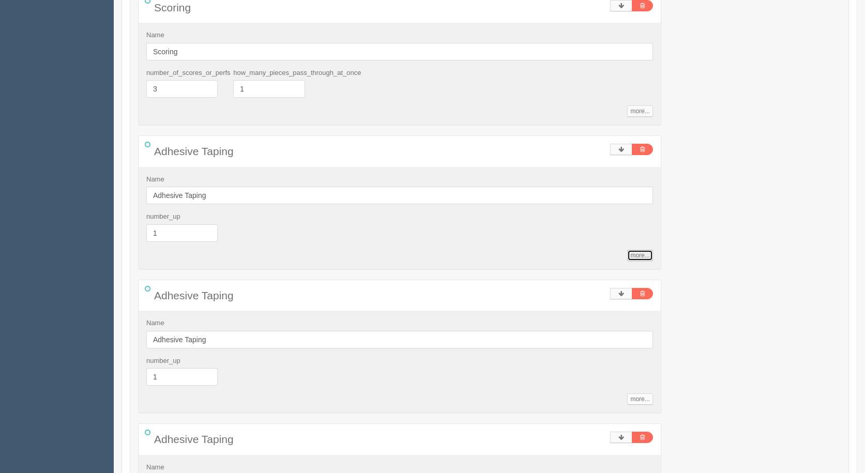
click at [640, 257] on link "more..." at bounding box center [639, 255] width 25 height 11
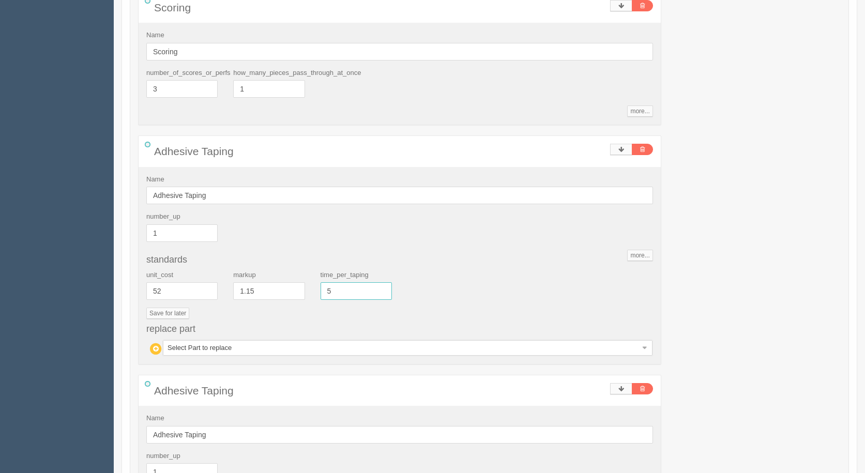
drag, startPoint x: 336, startPoint y: 290, endPoint x: 249, endPoint y: 268, distance: 89.4
click at [249, 268] on div "standards unit_cost 52 markup 1.15 time_per_taping 5 Save for later replace par…" at bounding box center [399, 305] width 507 height 101
type input "30"
type input "188.69"
type input "16.37"
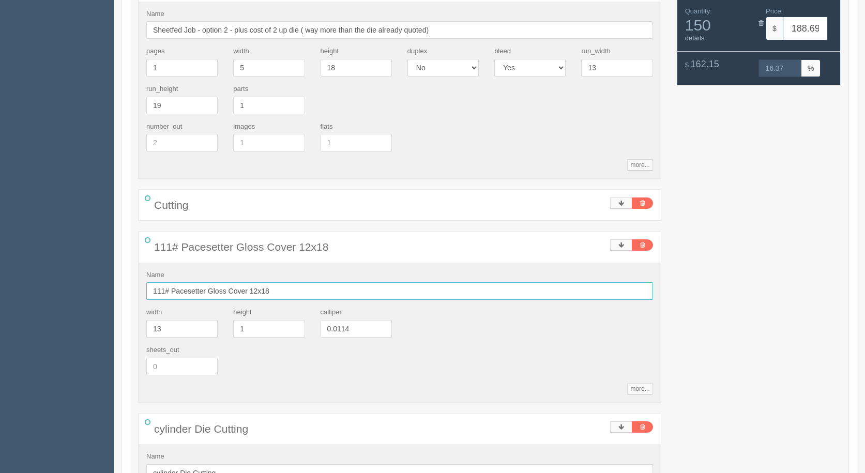
scroll to position [2702, 0]
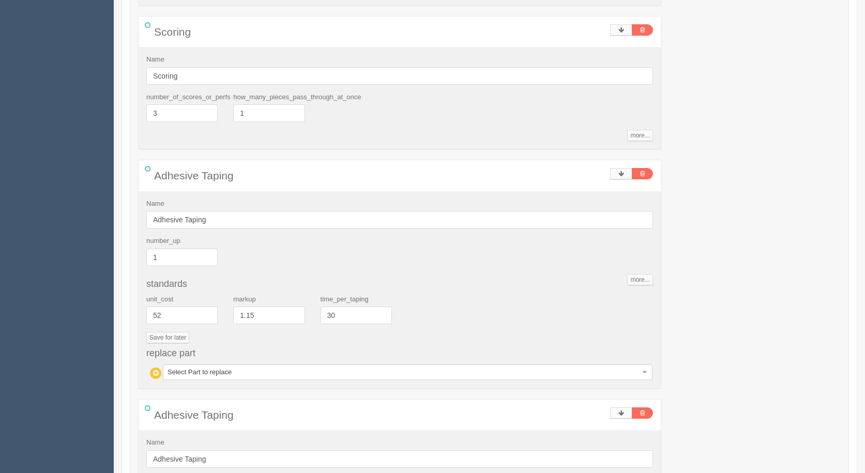
drag, startPoint x: 734, startPoint y: 277, endPoint x: 713, endPoint y: 288, distance: 23.8
click at [733, 277] on div "Sheetfed Job - option 2 - plus cost of 2 up die ( way more than the die already…" at bounding box center [489, 109] width 718 height 1477
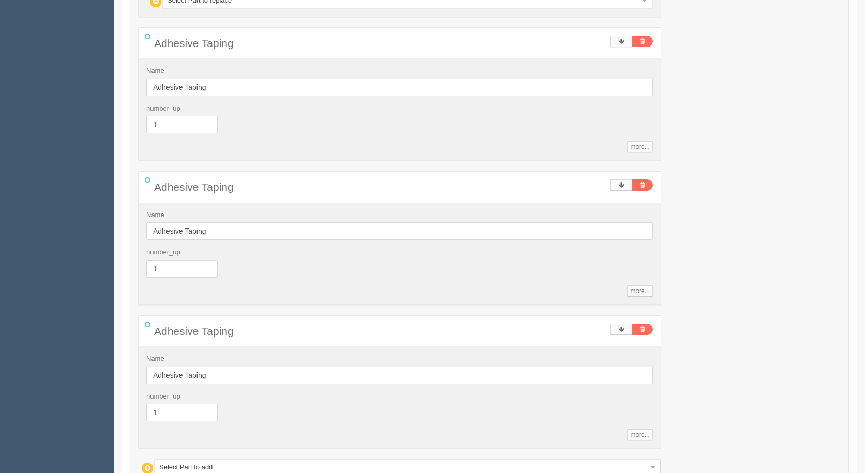
scroll to position [2902, 0]
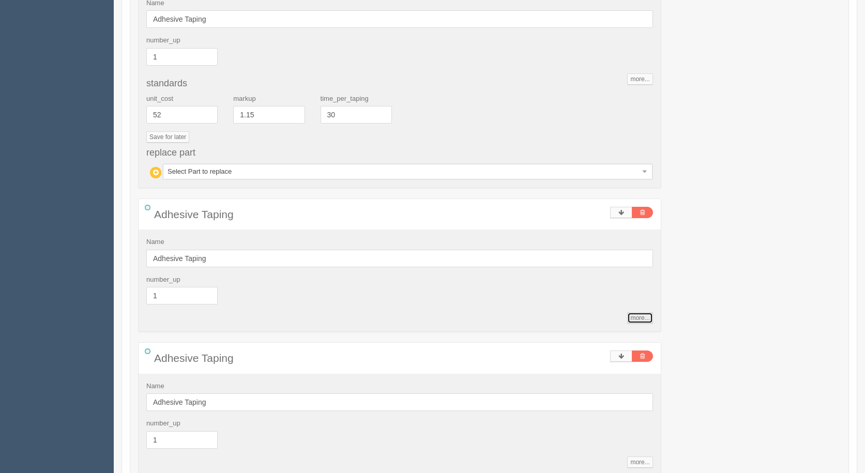
click at [641, 316] on link "more..." at bounding box center [639, 317] width 25 height 11
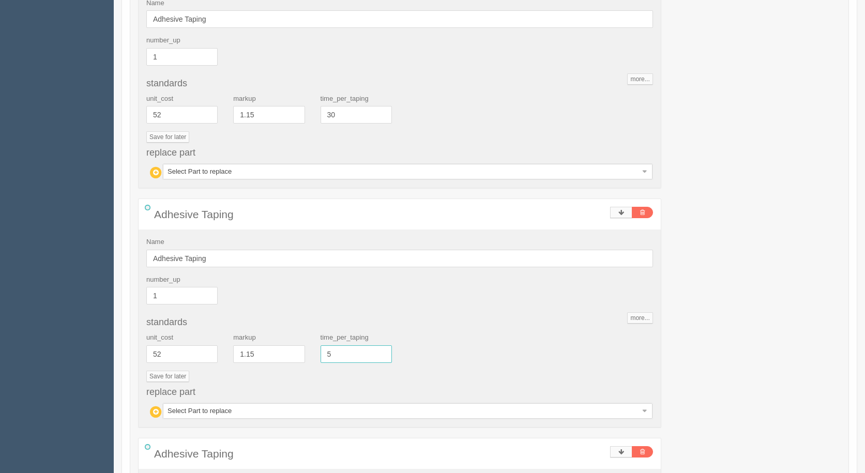
drag, startPoint x: 340, startPoint y: 357, endPoint x: 159, endPoint y: 324, distance: 183.6
click at [176, 326] on div "standards unit_cost 52 markup 1.15 time_per_taping 5 Save for later replace par…" at bounding box center [399, 368] width 507 height 101
type input "30"
type input "250.98"
type input "16.02"
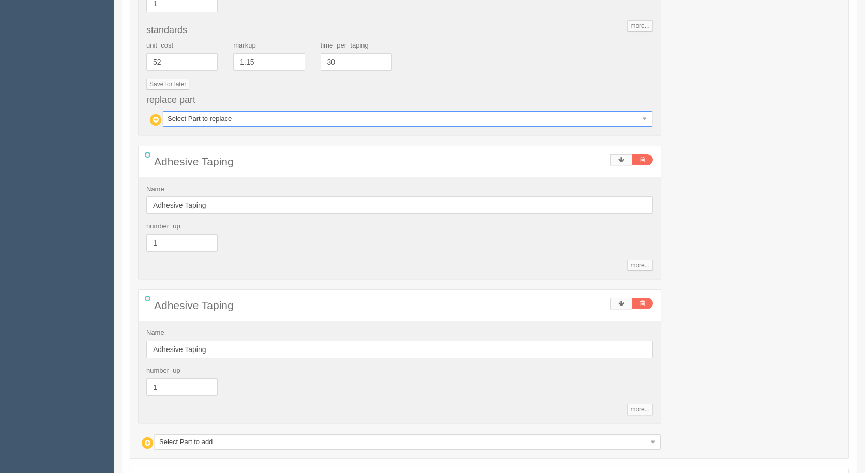
scroll to position [3213, 0]
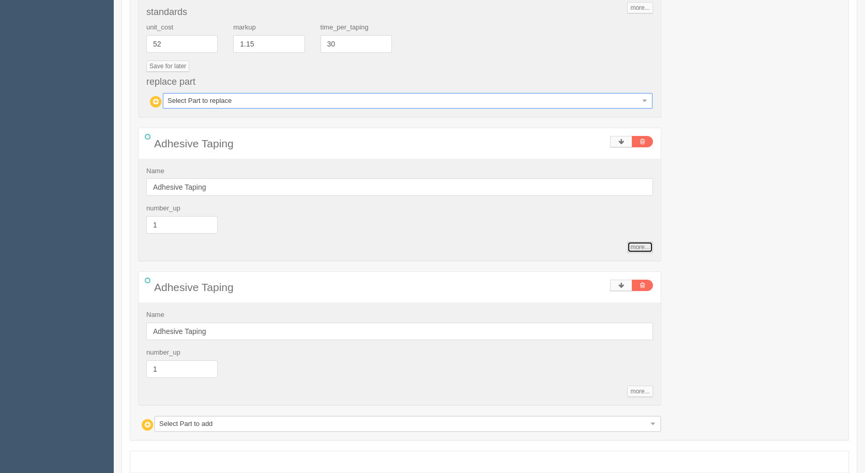
click at [652, 249] on link "more..." at bounding box center [639, 247] width 25 height 11
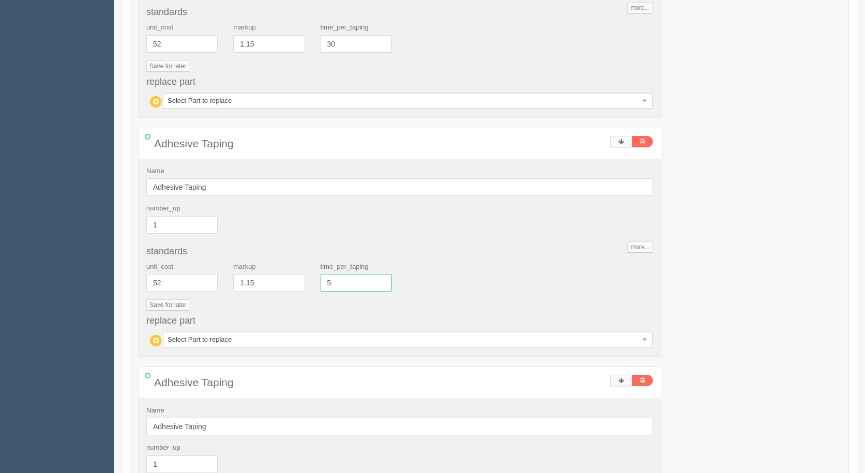
drag, startPoint x: 349, startPoint y: 284, endPoint x: 0, endPoint y: 212, distance: 356.5
type input "30"
type input "313.27"
type input "15.82"
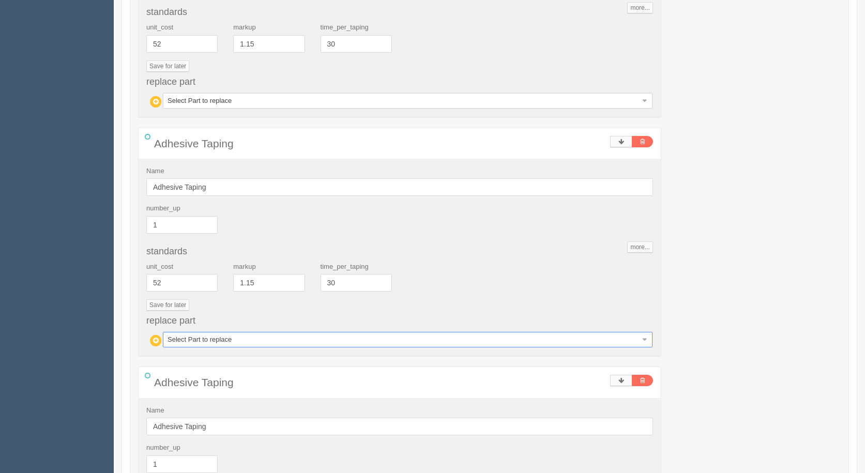
scroll to position [3403, 0]
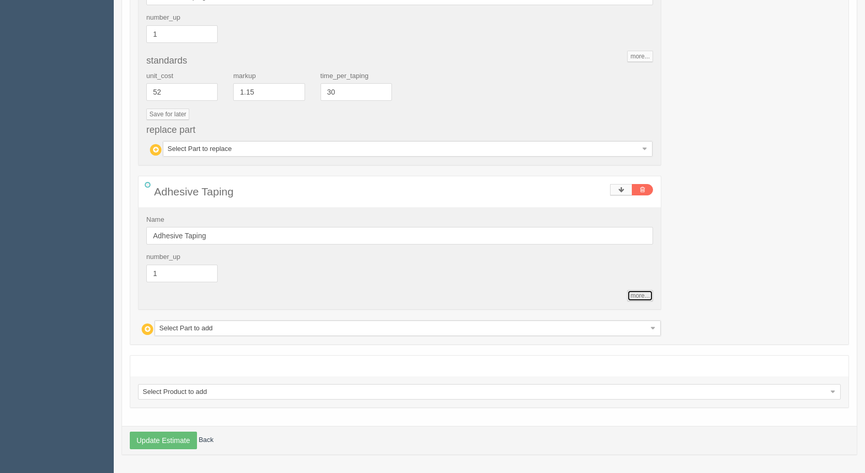
click at [644, 296] on link "more..." at bounding box center [639, 295] width 25 height 11
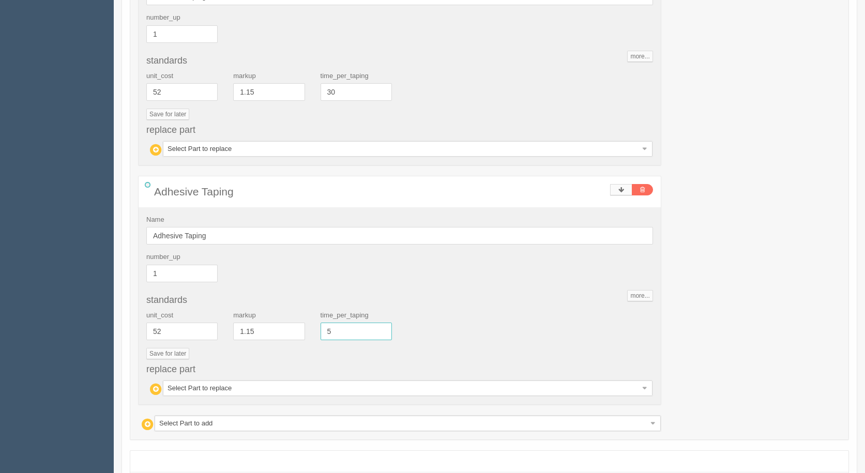
drag, startPoint x: 350, startPoint y: 336, endPoint x: 189, endPoint y: 318, distance: 161.9
click at [199, 323] on div "unit_cost 52 markup 1.15 time_per_taping 5" at bounding box center [400, 330] width 522 height 38
type input "30"
type input "375.56"
type input "15.68"
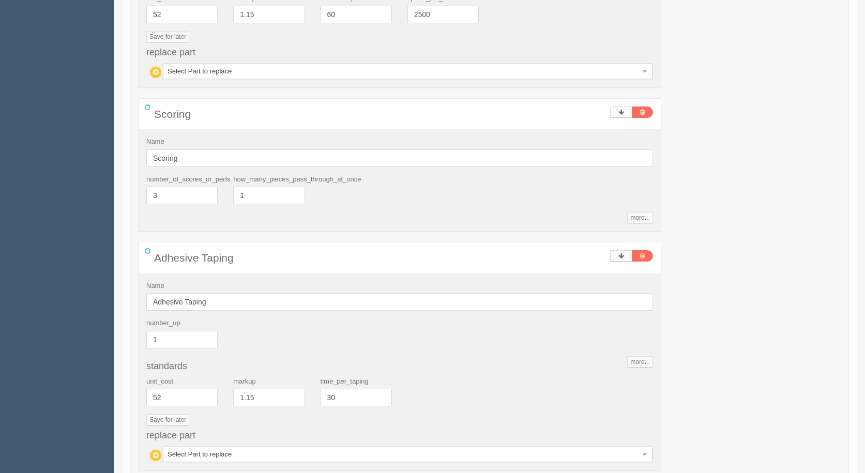
click at [690, 208] on div "Sheetfed Job - option 2 - plus cost of 2 up die ( way more than the die already…" at bounding box center [489, 334] width 718 height 1762
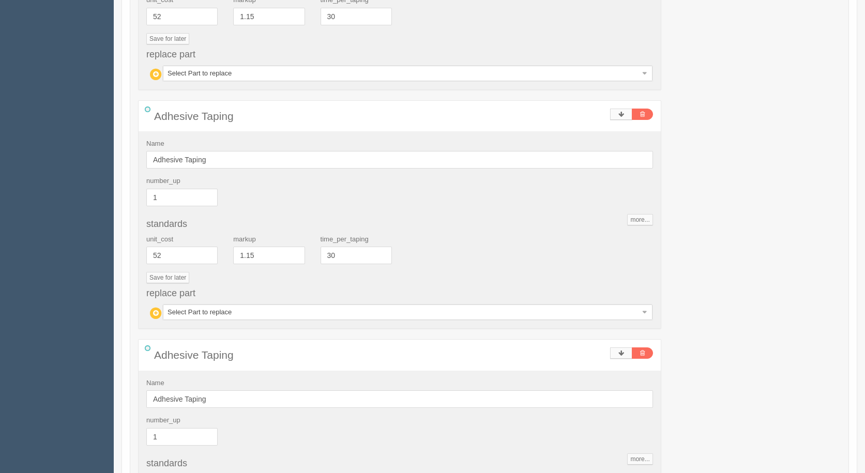
scroll to position [3447, 0]
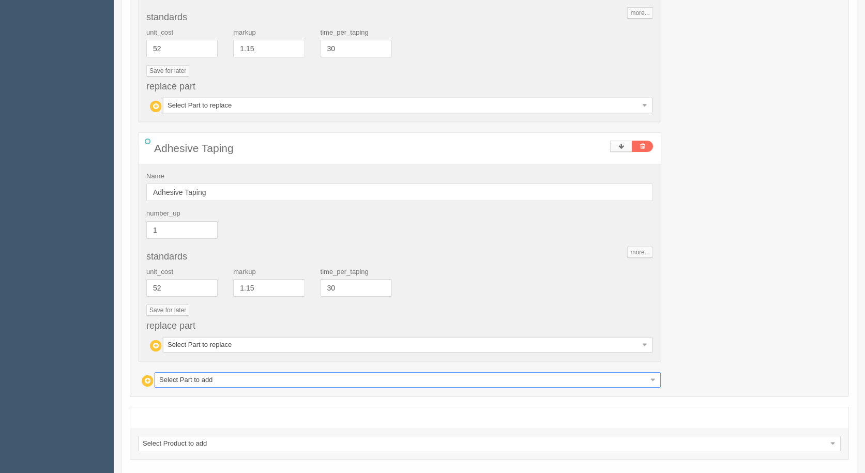
select select
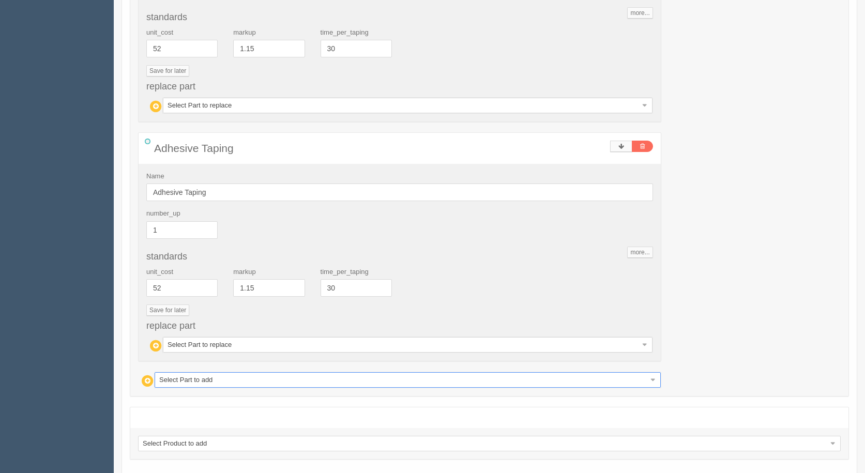
select select
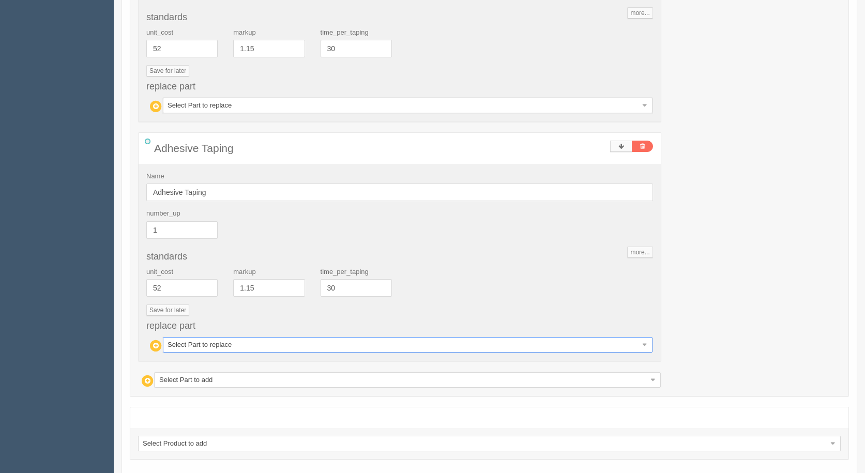
type input "473.31"
type input "15.54"
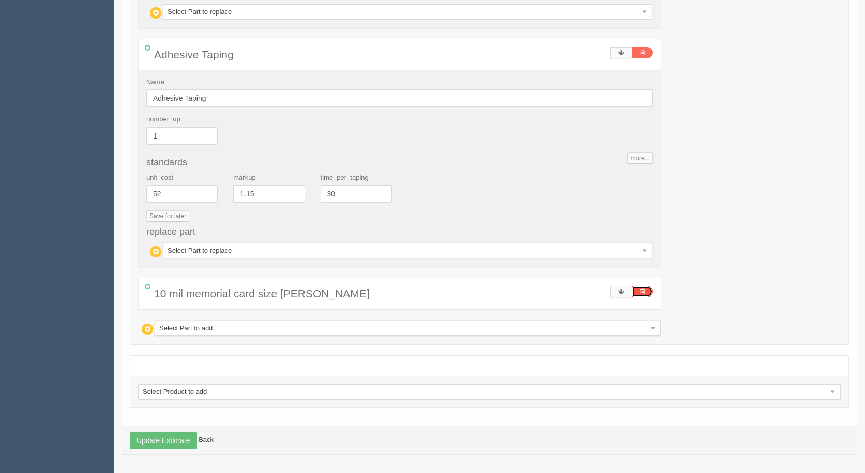
click at [644, 296] on link at bounding box center [642, 291] width 21 height 11
type input "300.81"
type input "15.85"
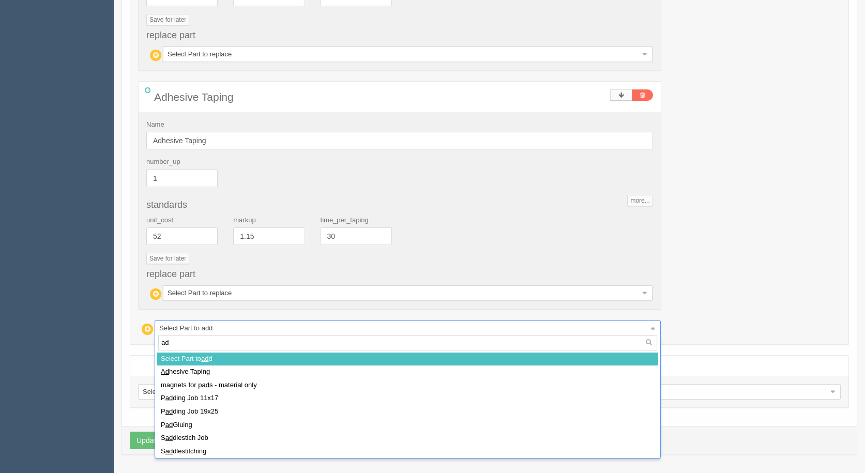
type input "adh"
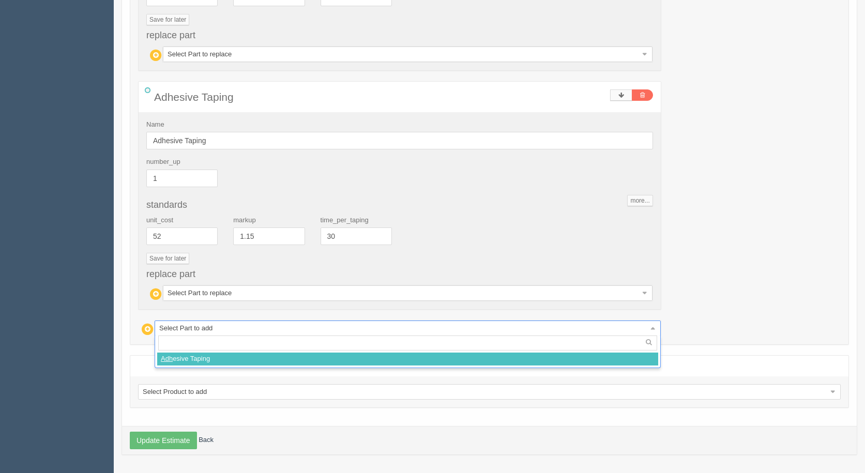
select select
type input "313.27"
type input "15.82"
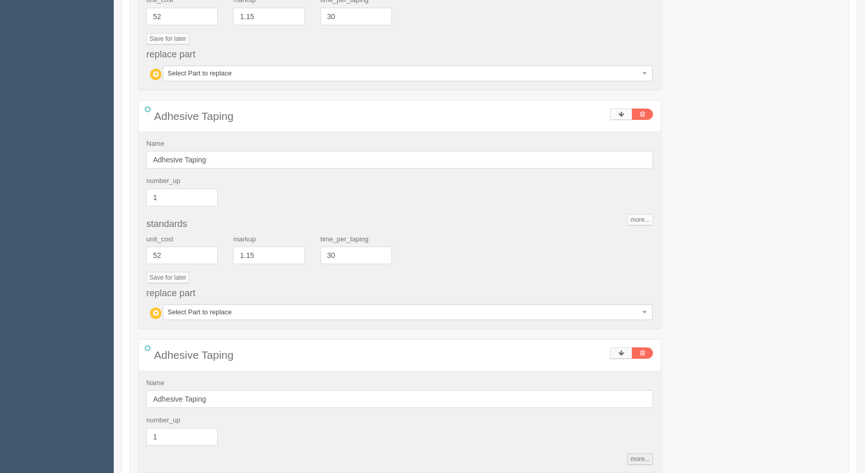
scroll to position [3403, 0]
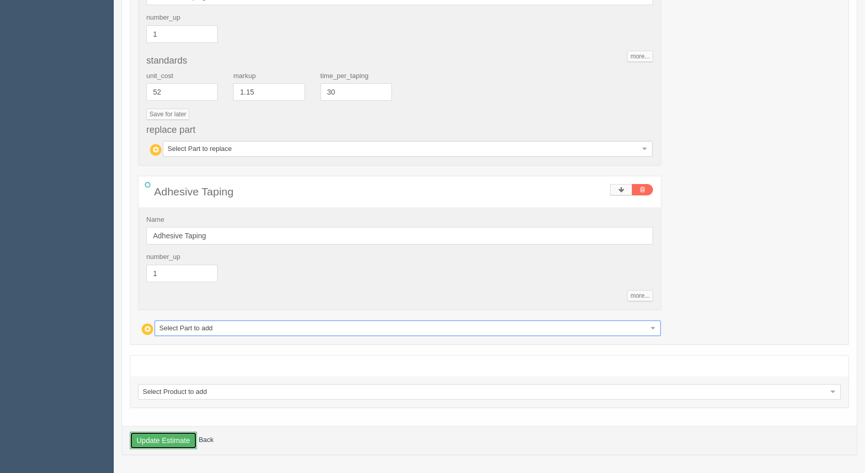
click at [159, 447] on button "Update Estimate" at bounding box center [163, 441] width 67 height 18
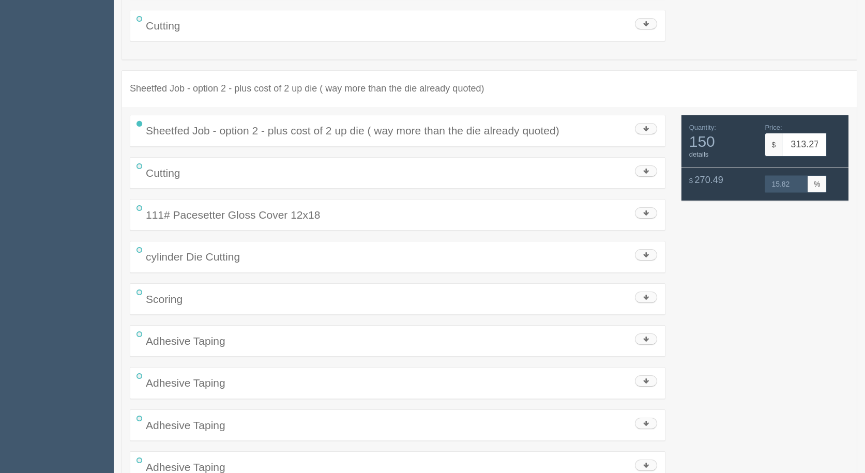
scroll to position [923, 0]
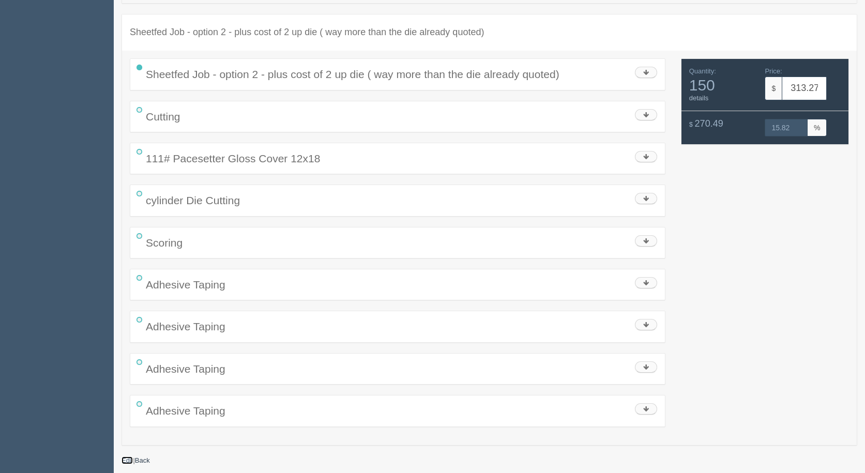
click at [122, 461] on link "Edit" at bounding box center [127, 461] width 11 height 8
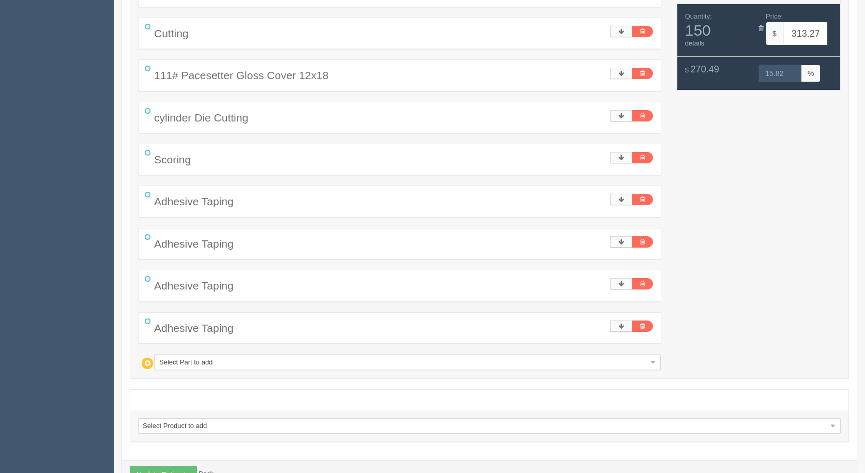
scroll to position [1013, 0]
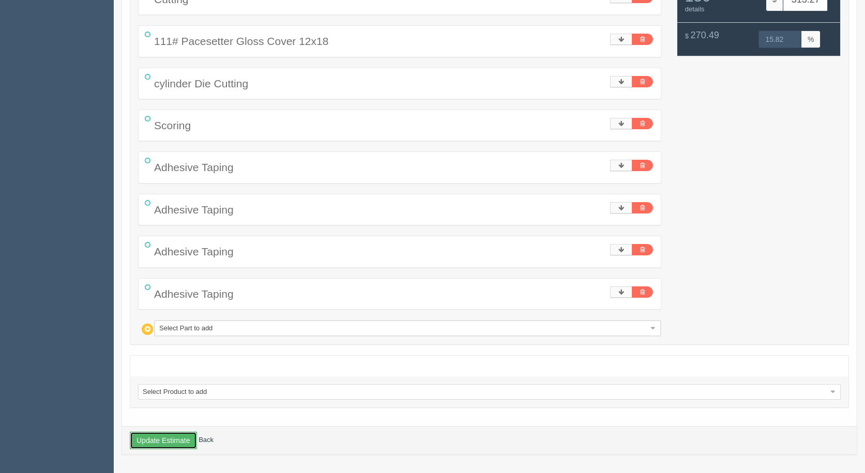
click at [184, 438] on button "Update Estimate" at bounding box center [163, 441] width 67 height 18
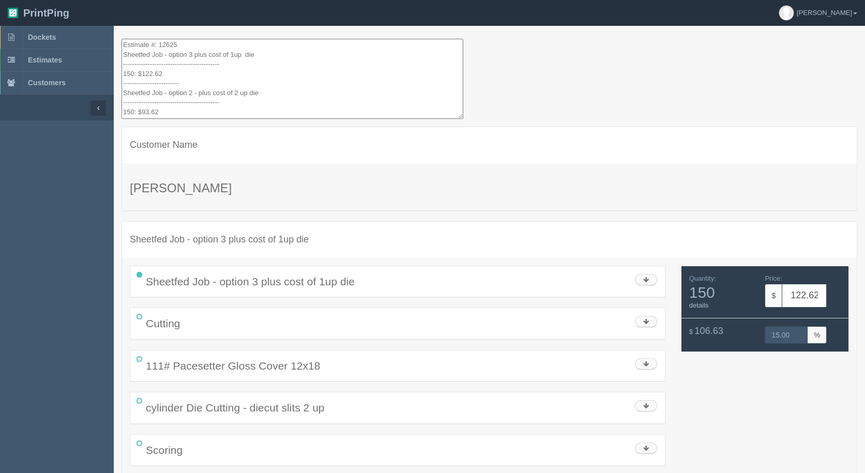
scroll to position [57, 0]
drag, startPoint x: 122, startPoint y: 41, endPoint x: 169, endPoint y: 88, distance: 66.2
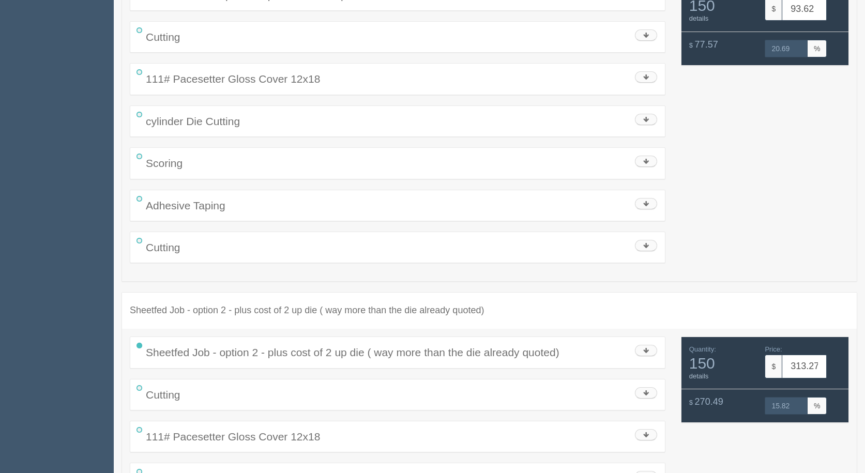
scroll to position [923, 0]
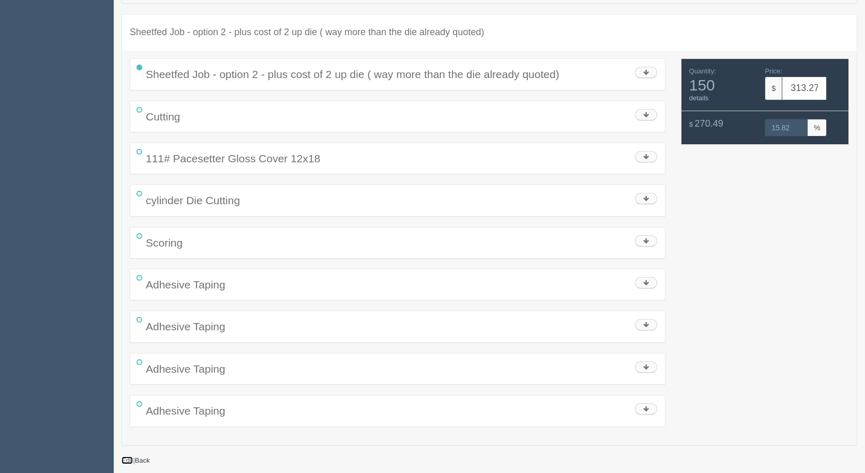
click at [127, 457] on link "Edit" at bounding box center [127, 461] width 11 height 8
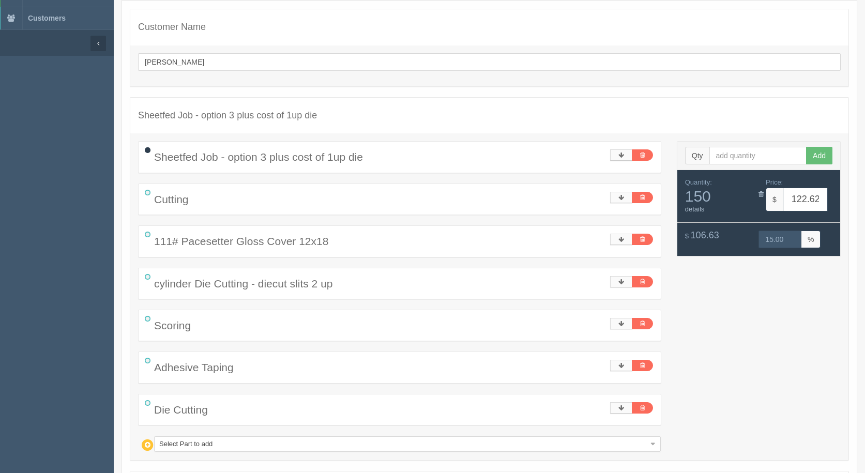
scroll to position [310, 0]
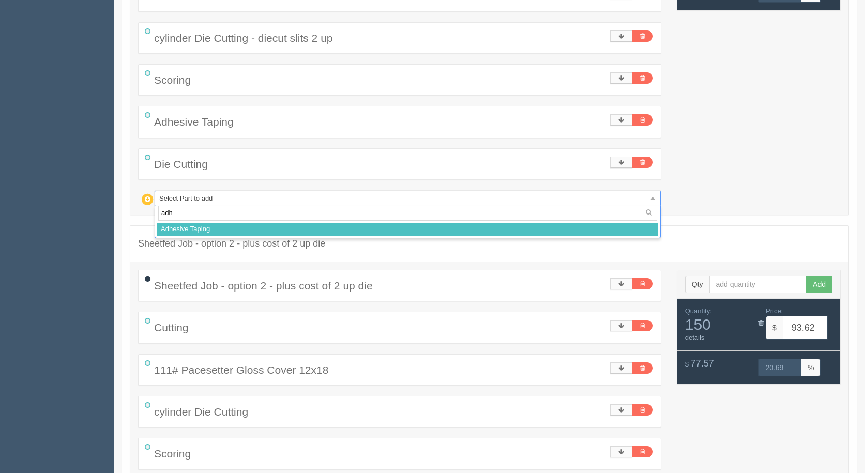
type input "adh"
select select
type input "135.08"
type input "15.00"
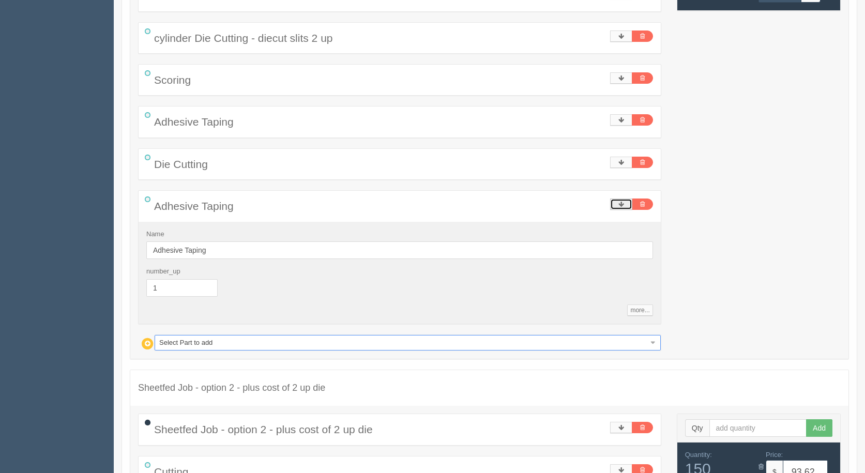
click at [624, 203] on link at bounding box center [621, 204] width 22 height 11
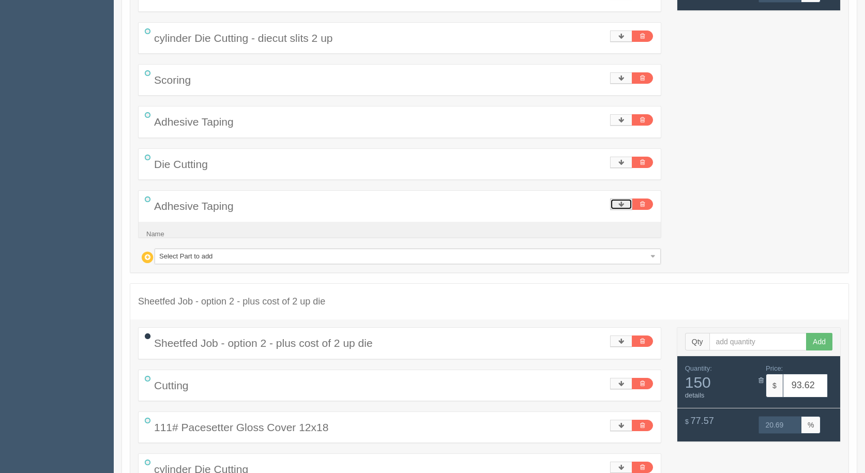
click at [624, 203] on icon at bounding box center [622, 204] width 6 height 6
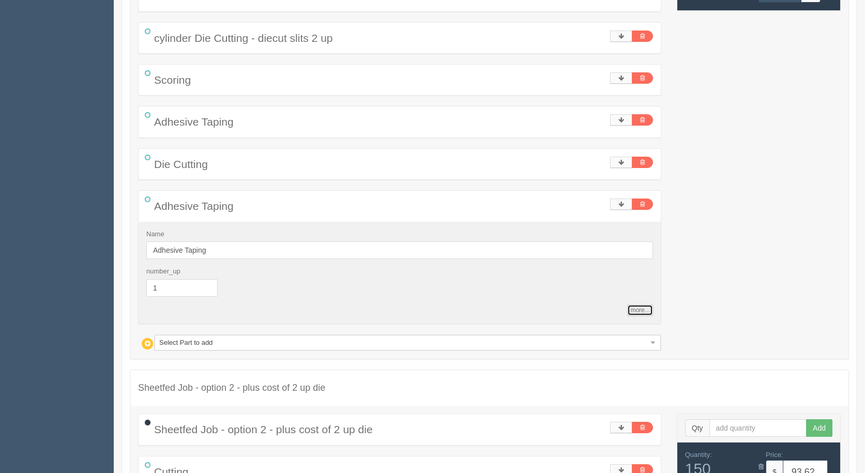
click at [641, 312] on link "more..." at bounding box center [639, 310] width 25 height 11
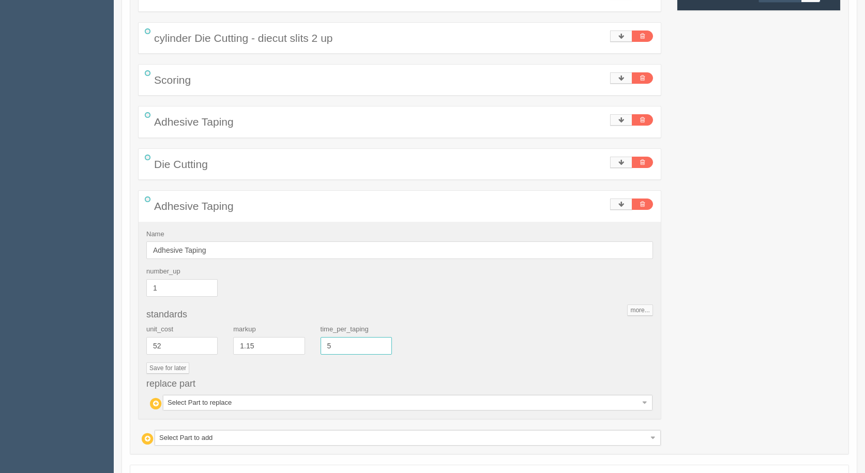
drag, startPoint x: 359, startPoint y: 345, endPoint x: 261, endPoint y: 334, distance: 98.9
click at [262, 334] on div "unit_cost 52 markup 1.15 time_per_taping 5" at bounding box center [400, 344] width 522 height 38
type input "20"
type input "172.46"
type input "15.00"
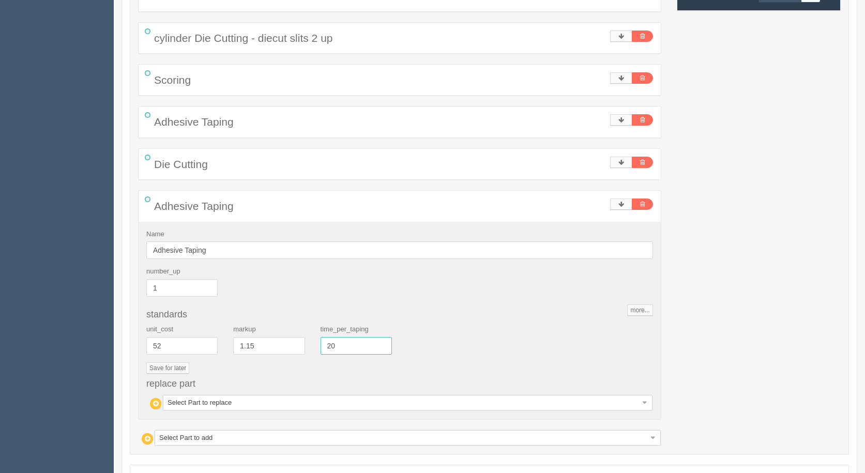
drag, startPoint x: 339, startPoint y: 347, endPoint x: 303, endPoint y: 344, distance: 36.3
click at [306, 345] on div "unit_cost 52 markup 1.15 time_per_taping 20" at bounding box center [400, 344] width 522 height 38
type input "15"
type input "160.00"
type input "15.00"
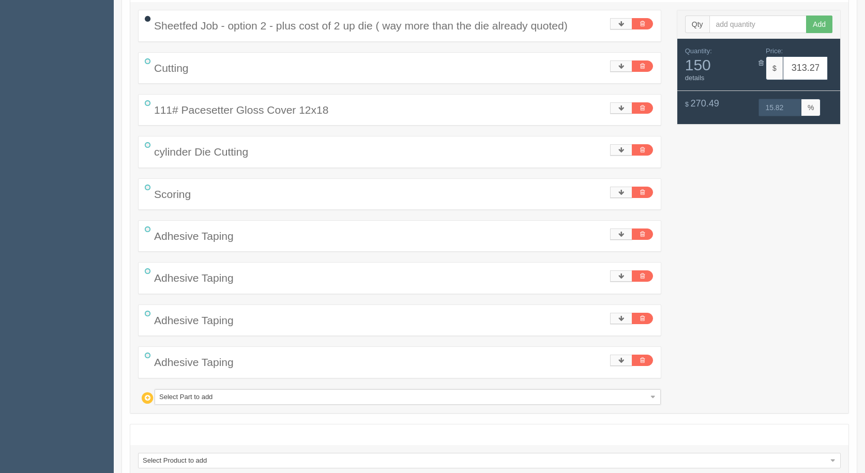
scroll to position [1253, 0]
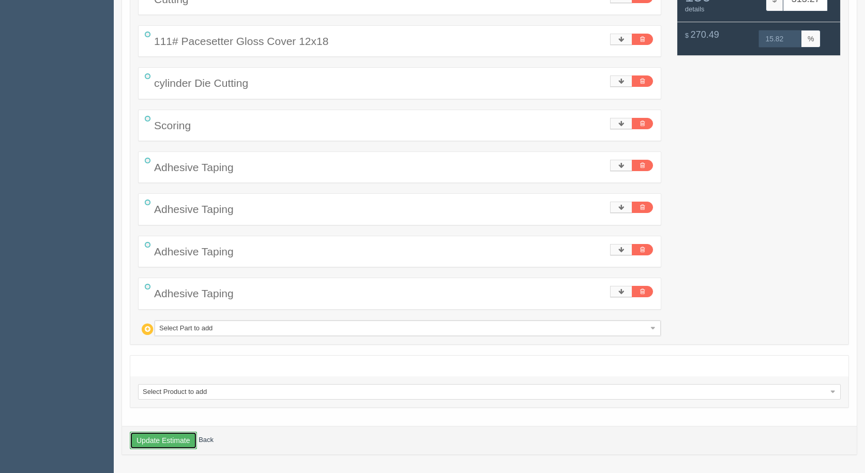
click at [173, 441] on button "Update Estimate" at bounding box center [163, 441] width 67 height 18
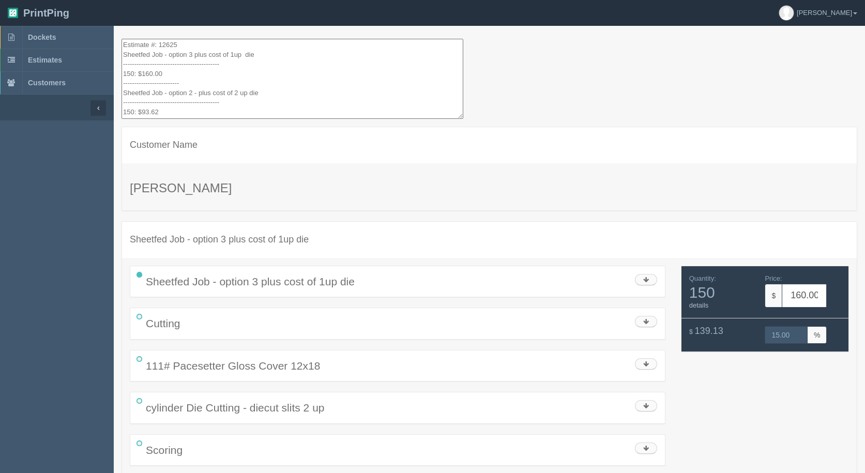
scroll to position [57, 0]
drag, startPoint x: 122, startPoint y: 43, endPoint x: 165, endPoint y: 130, distance: 97.1
